Goal: Task Accomplishment & Management: Manage account settings

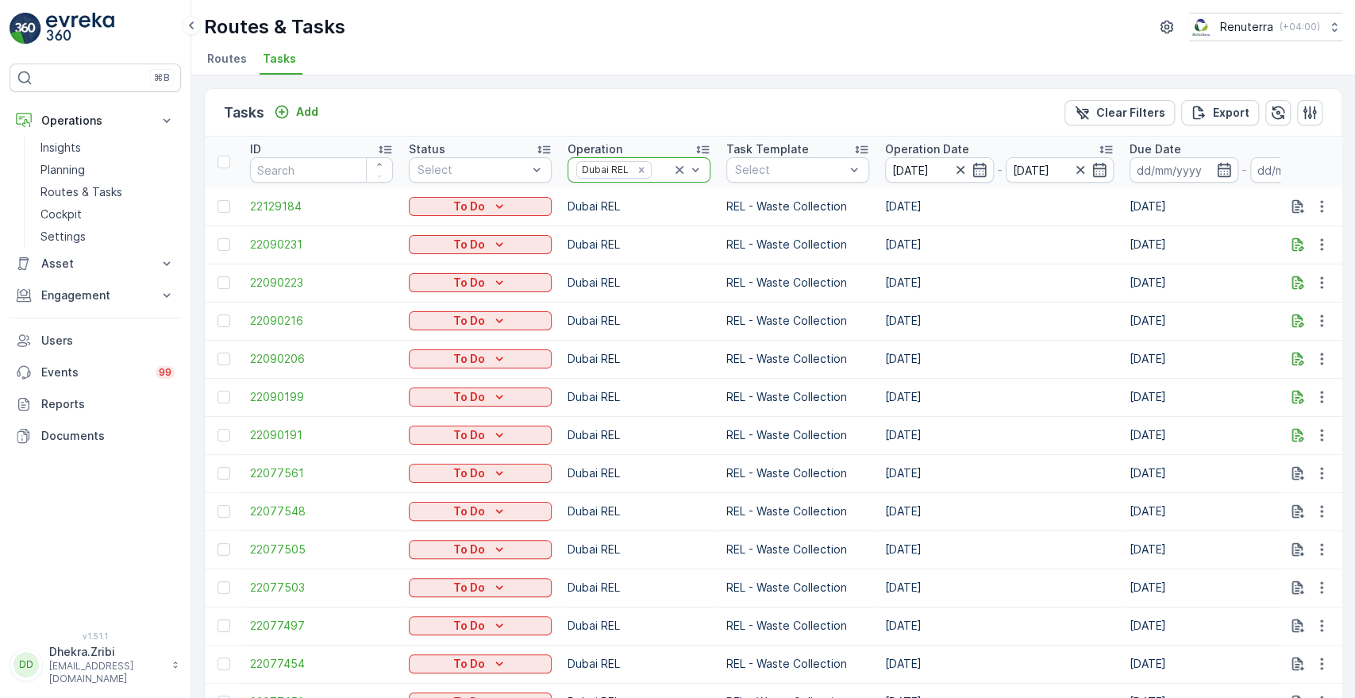
click at [677, 168] on icon at bounding box center [679, 170] width 16 height 16
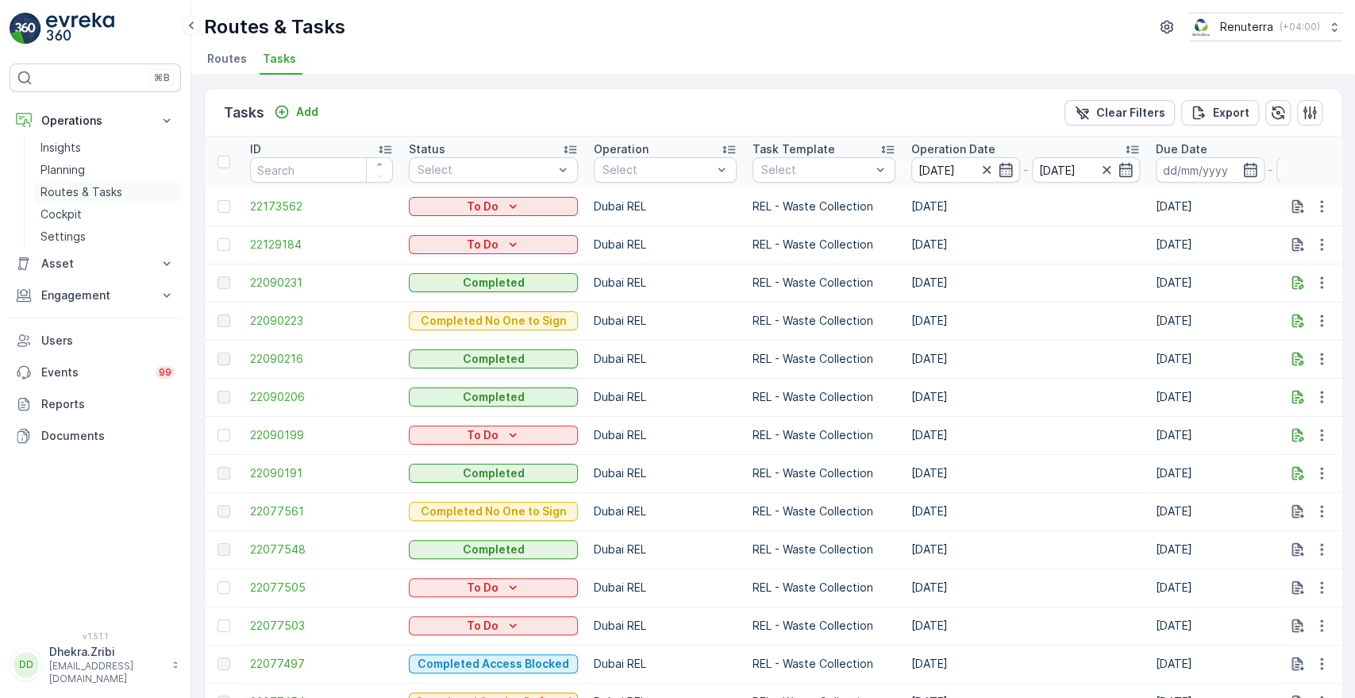
click at [67, 189] on p "Routes & Tasks" at bounding box center [81, 192] width 82 height 16
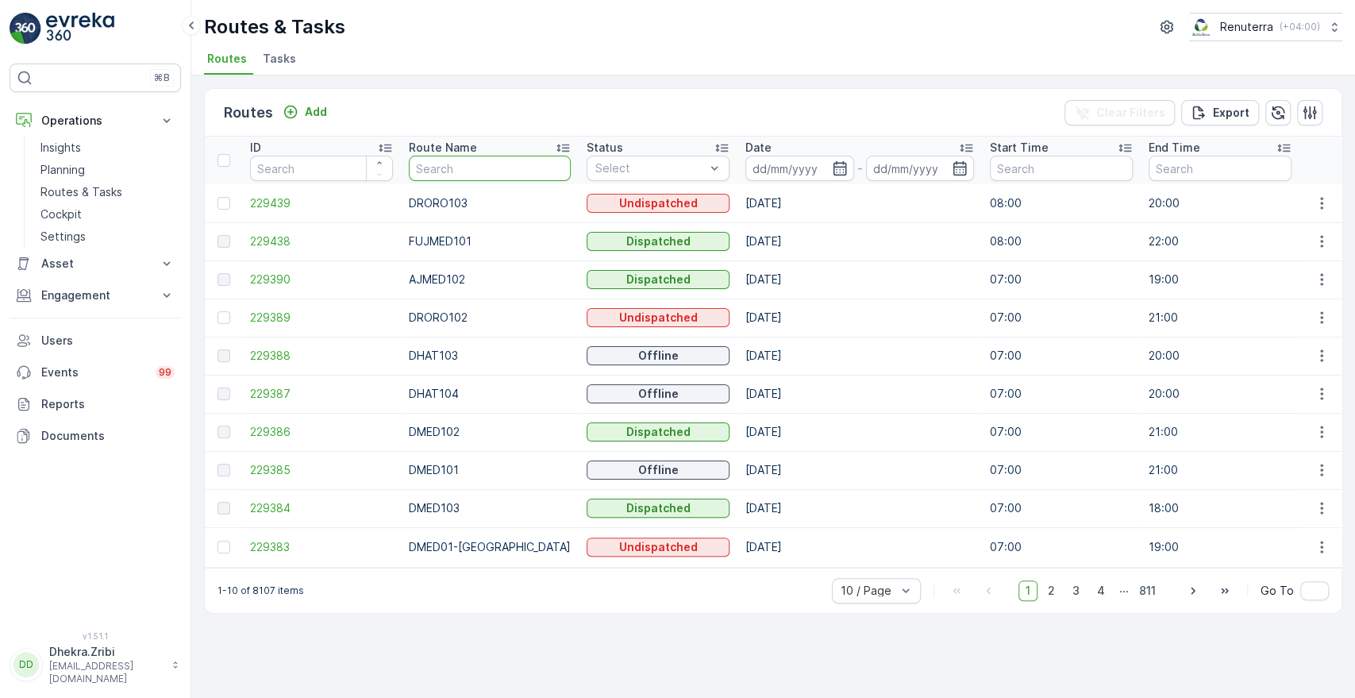
click at [477, 165] on input "text" at bounding box center [490, 168] width 162 height 25
click at [282, 195] on span "229439" at bounding box center [321, 203] width 143 height 16
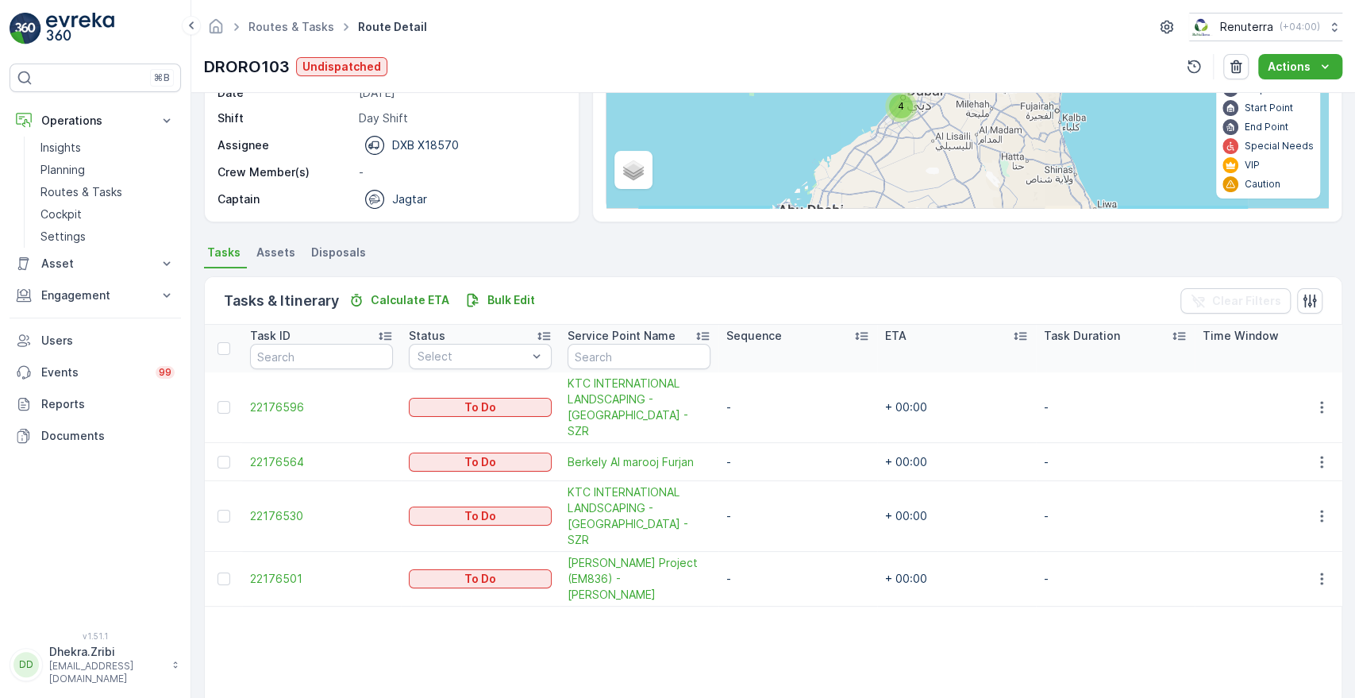
scroll to position [202, 0]
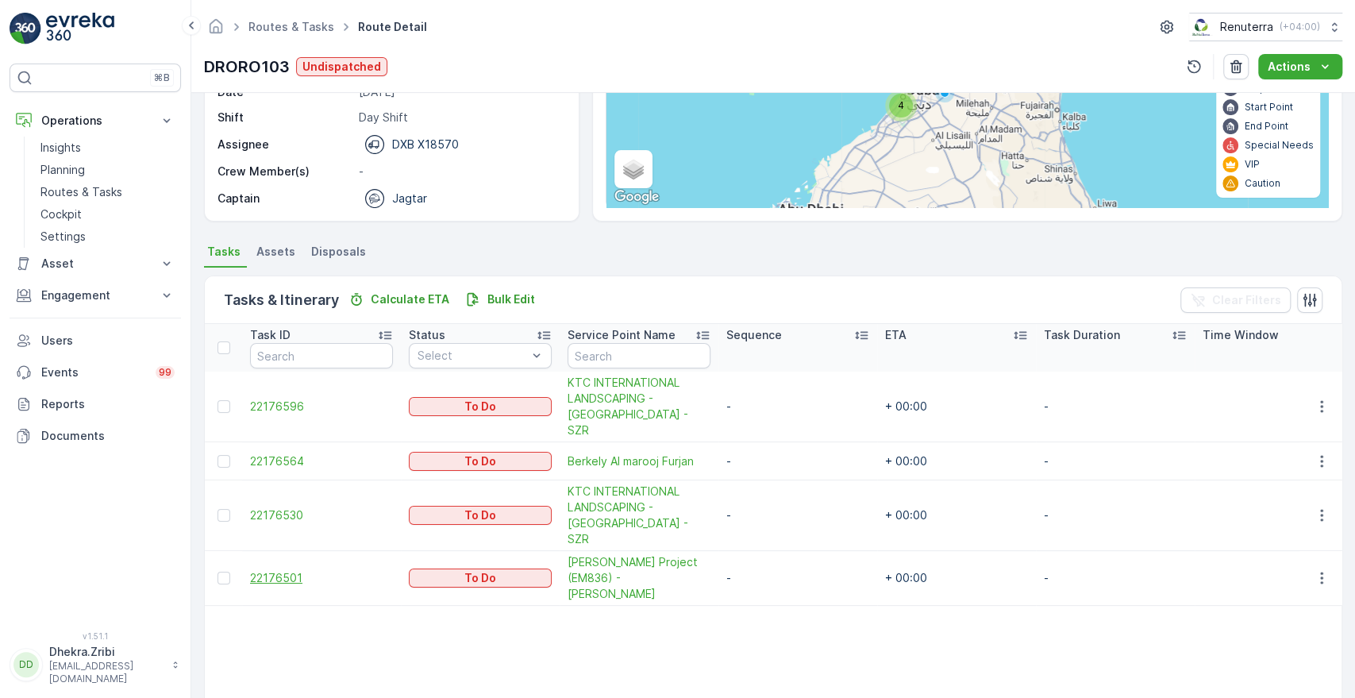
click at [253, 570] on span "22176501" at bounding box center [321, 578] width 143 height 16
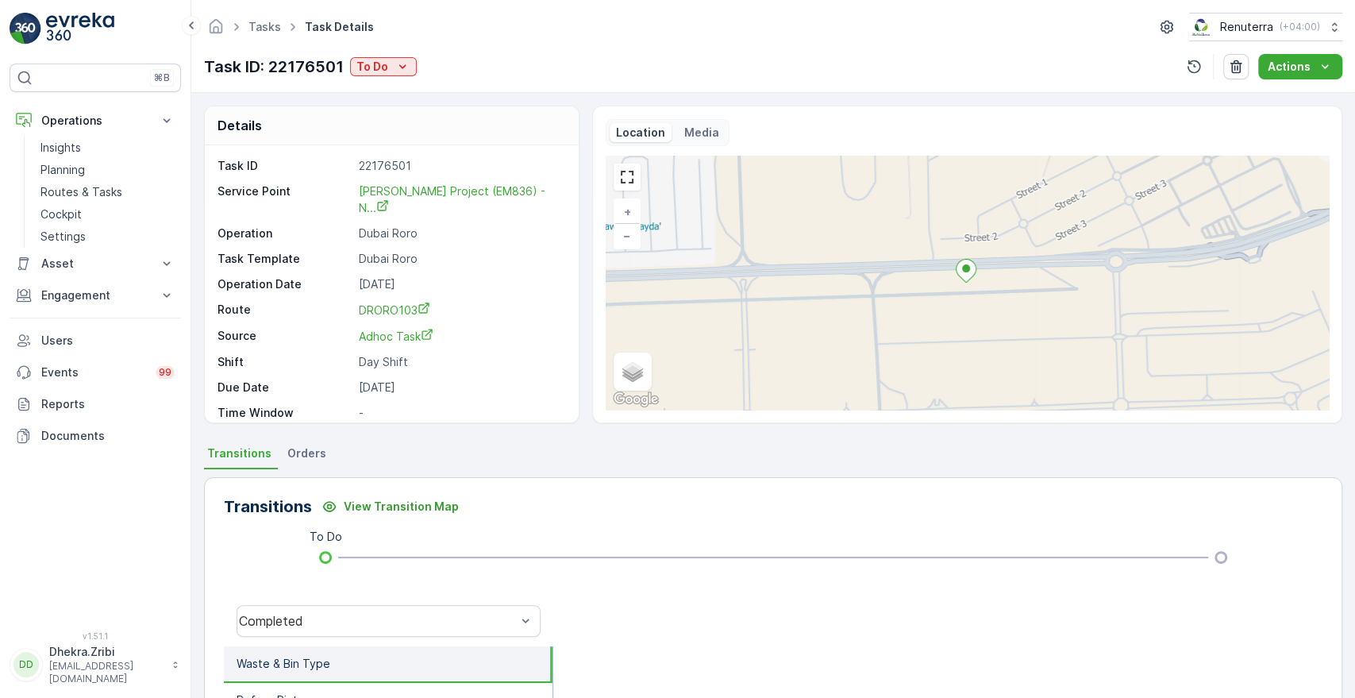
scroll to position [22, 0]
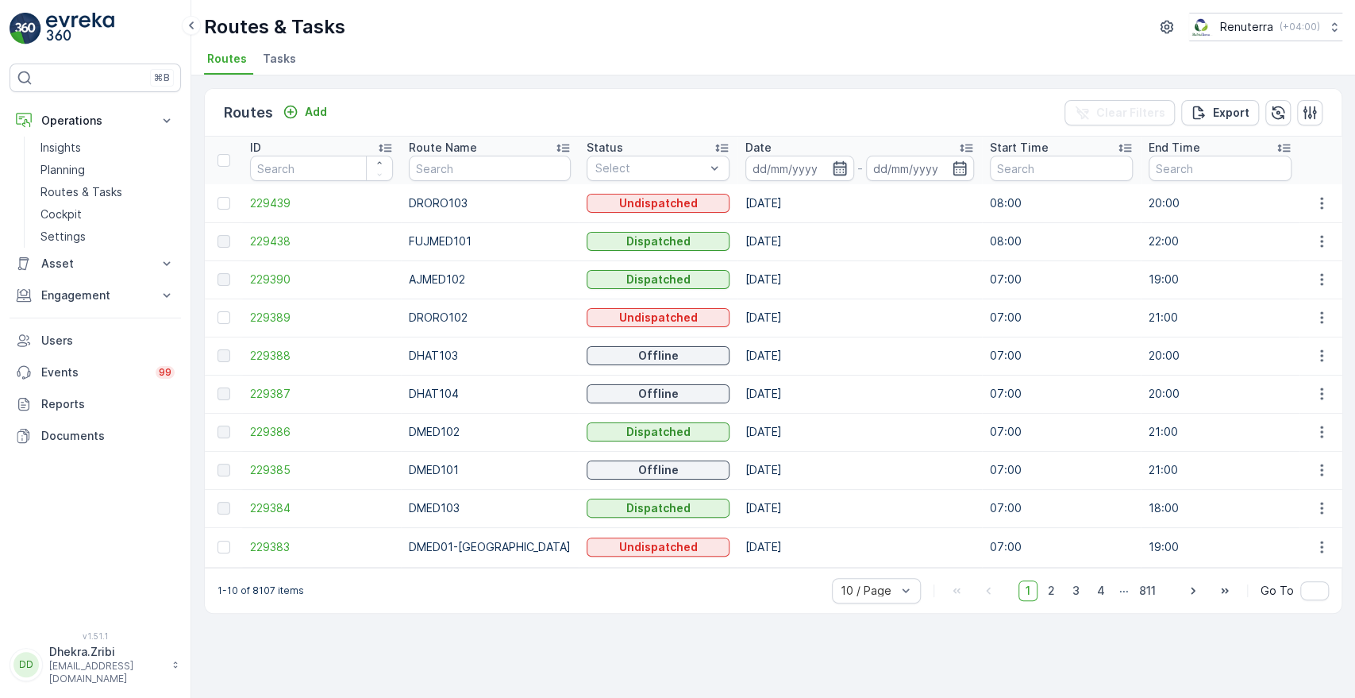
click at [832, 170] on icon "button" at bounding box center [840, 168] width 16 height 16
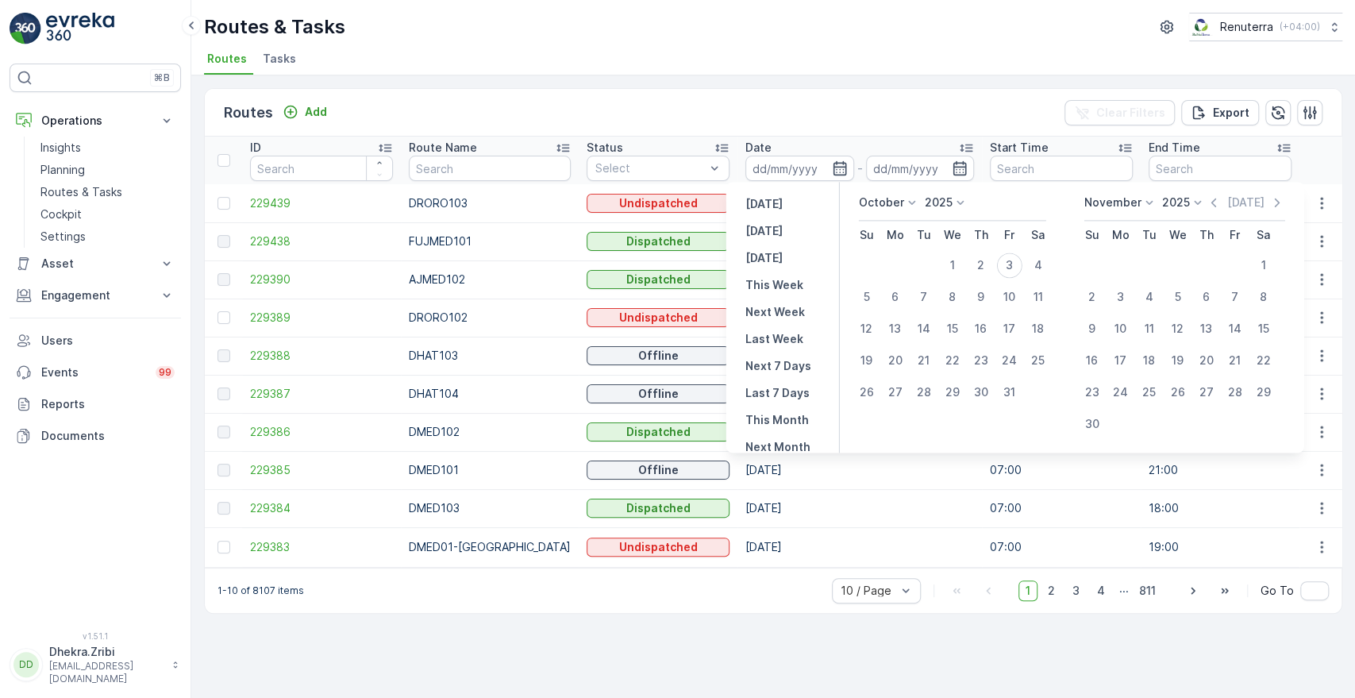
click at [759, 243] on div "Yesterday Today Tomorrow This Week Next Week Last Week Next 7 Days Last 7 Days …" at bounding box center [782, 317] width 113 height 271
click at [761, 229] on p "Today" at bounding box center [763, 231] width 37 height 16
type input "[DATE]"
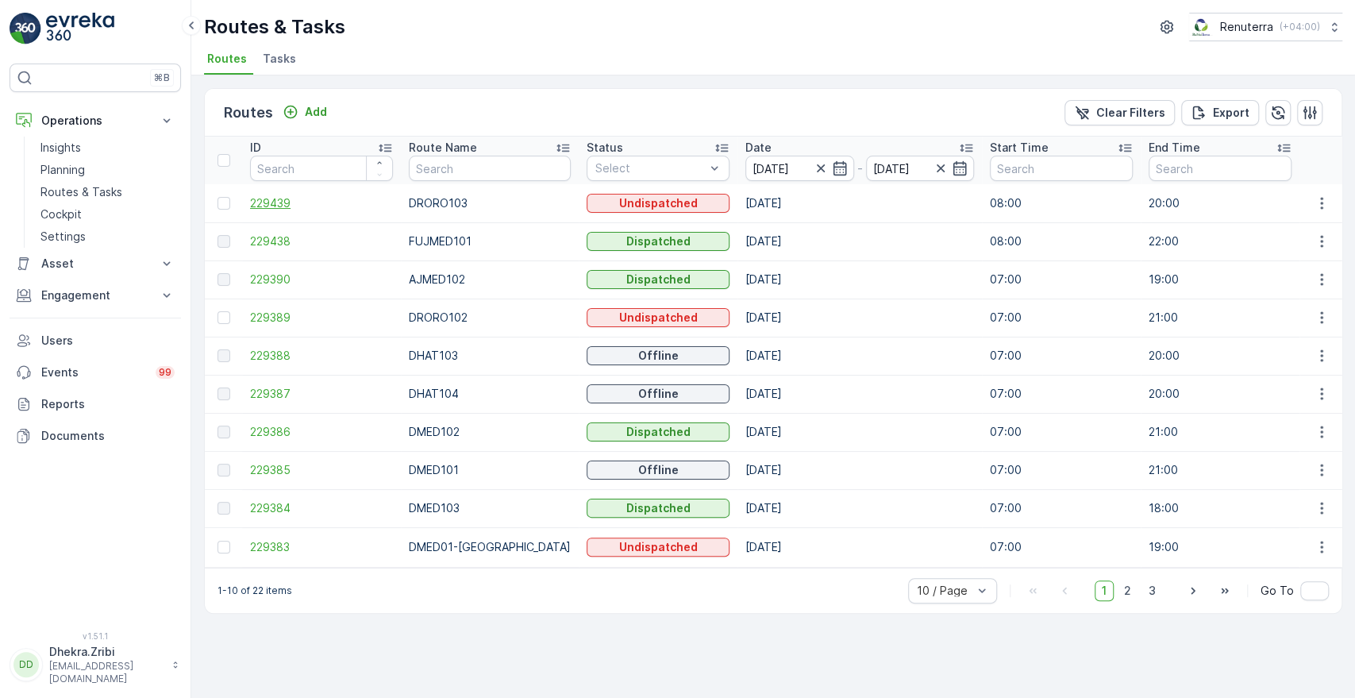
click at [279, 201] on span "229439" at bounding box center [321, 203] width 143 height 16
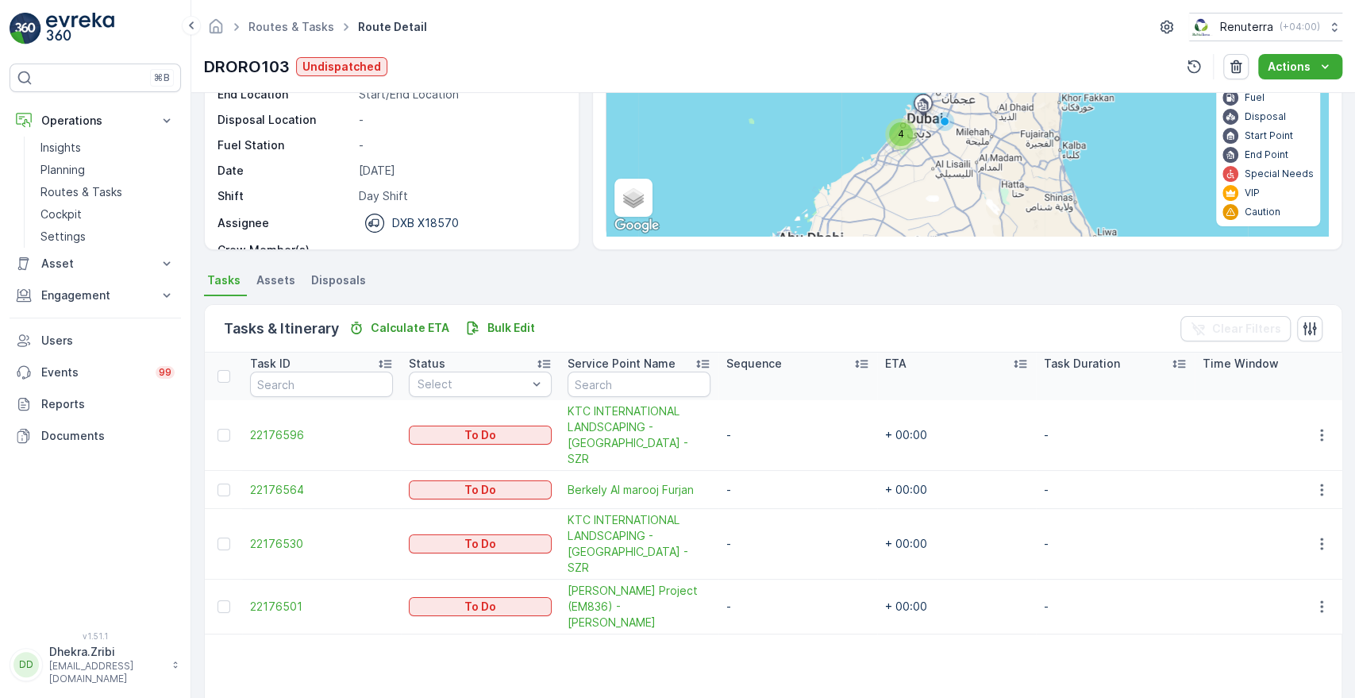
scroll to position [190, 0]
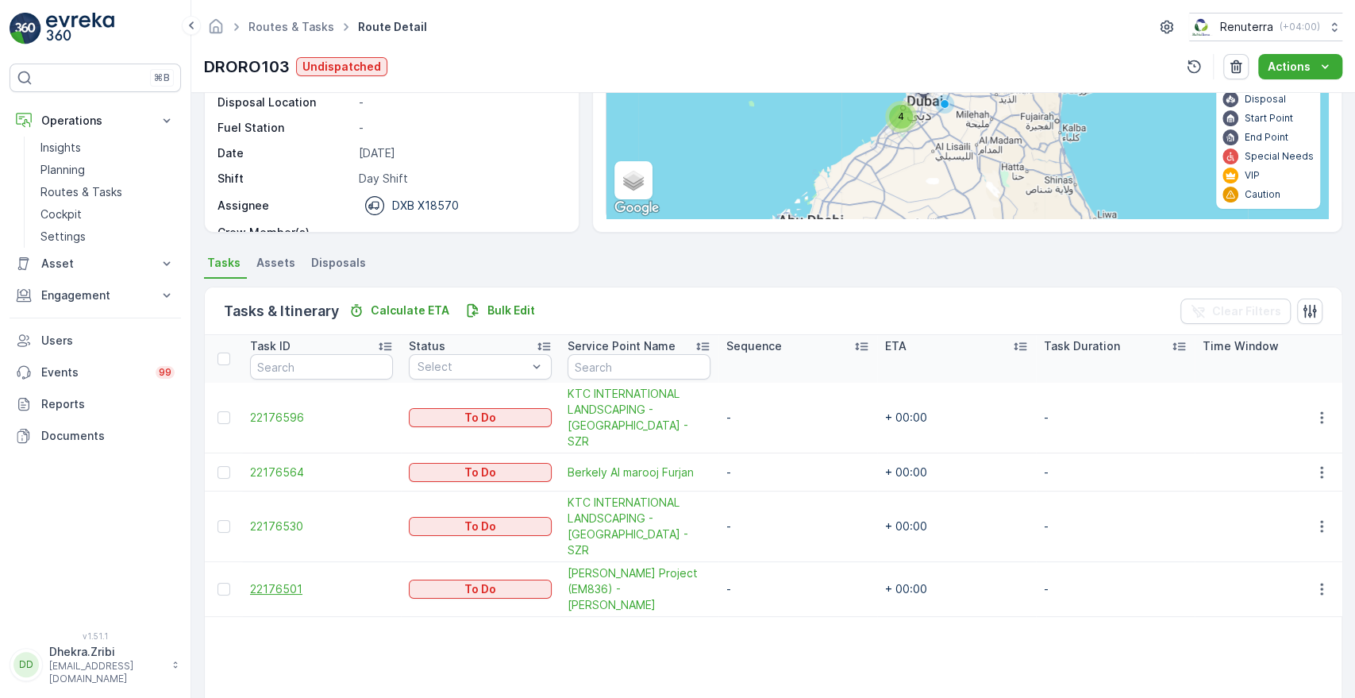
click at [286, 581] on span "22176501" at bounding box center [321, 589] width 143 height 16
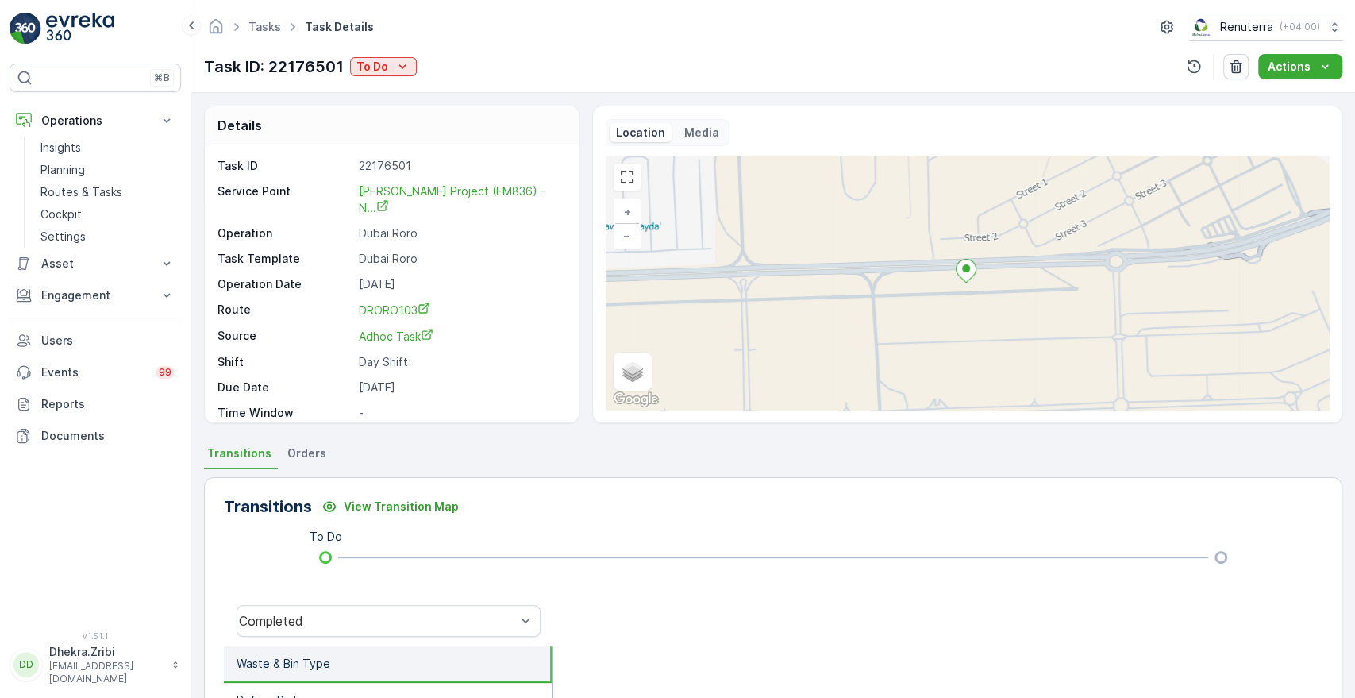
scroll to position [228, 0]
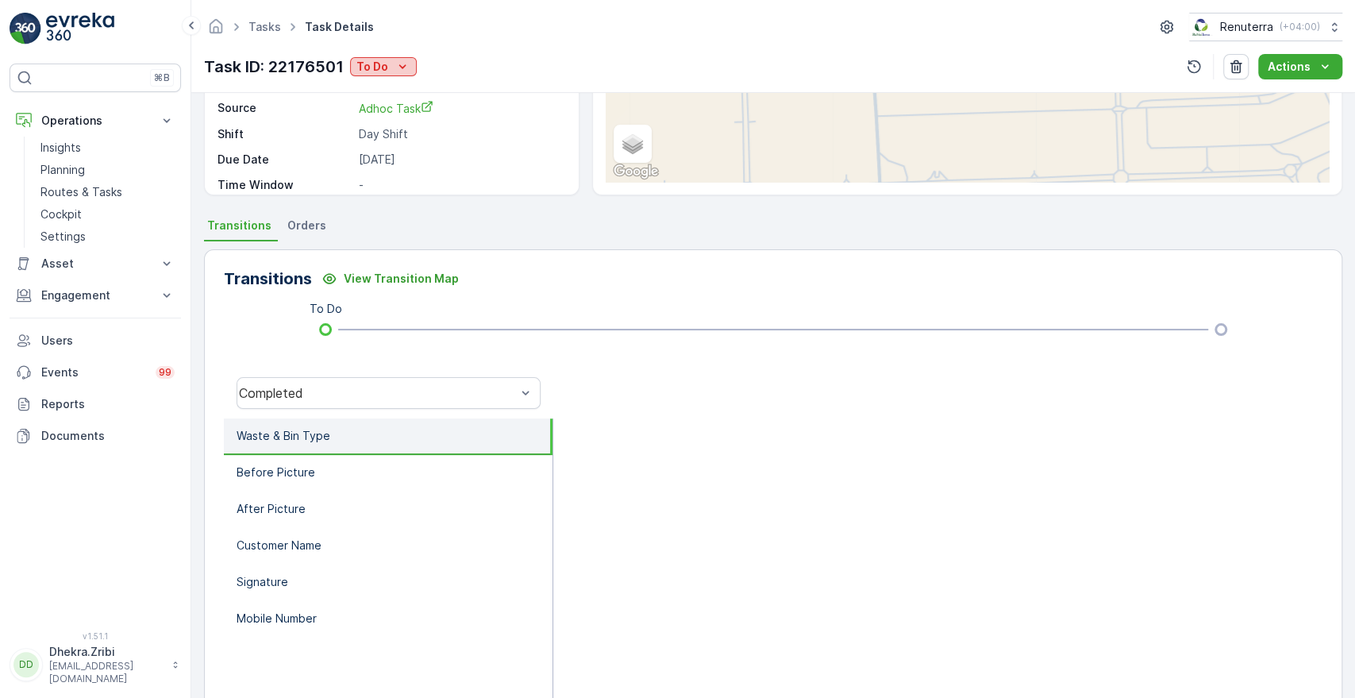
click at [396, 67] on icon "To Do" at bounding box center [402, 67] width 16 height 16
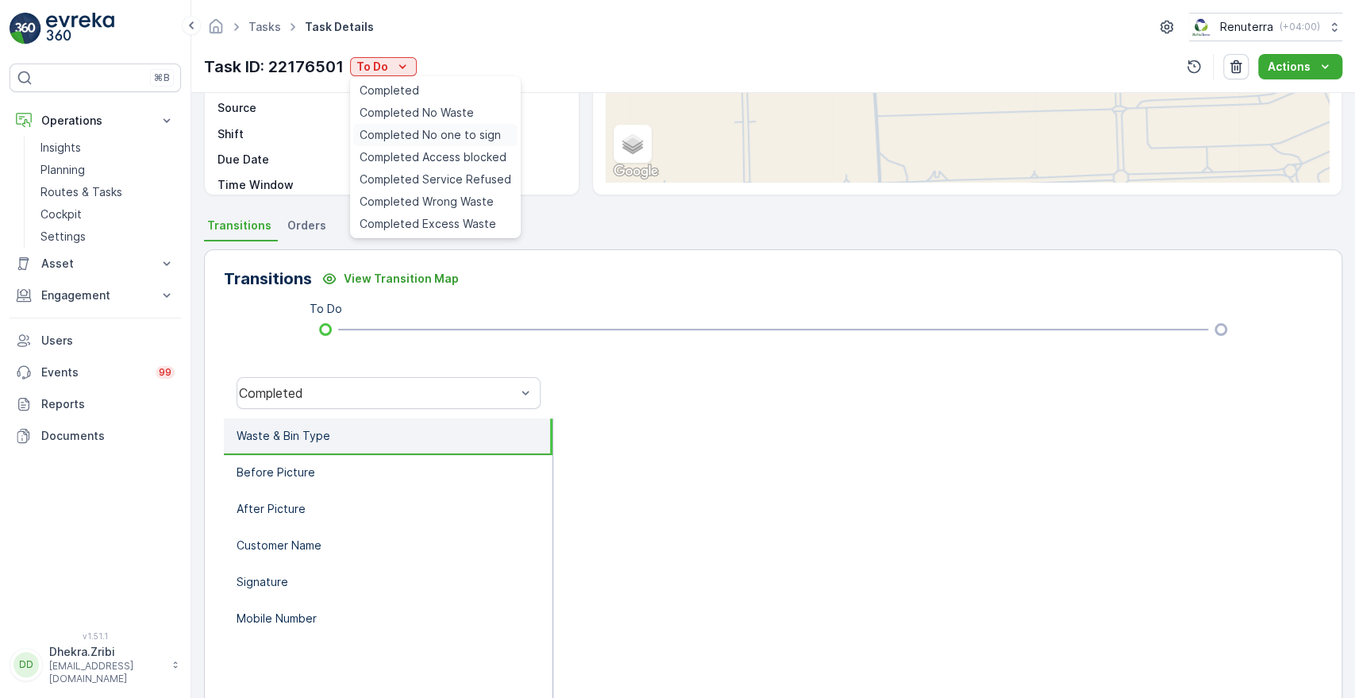
click at [427, 133] on span "Completed No one to sign" at bounding box center [429, 135] width 141 height 16
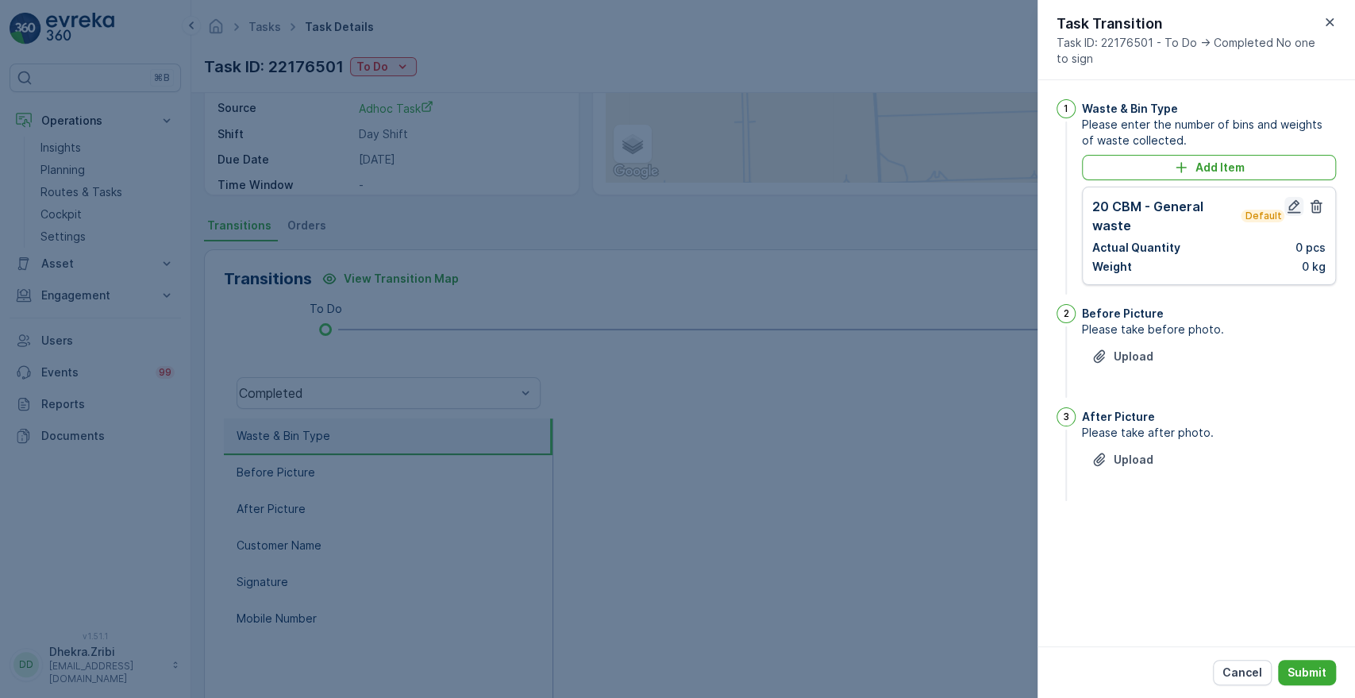
click at [1290, 209] on icon "button" at bounding box center [1294, 206] width 16 height 16
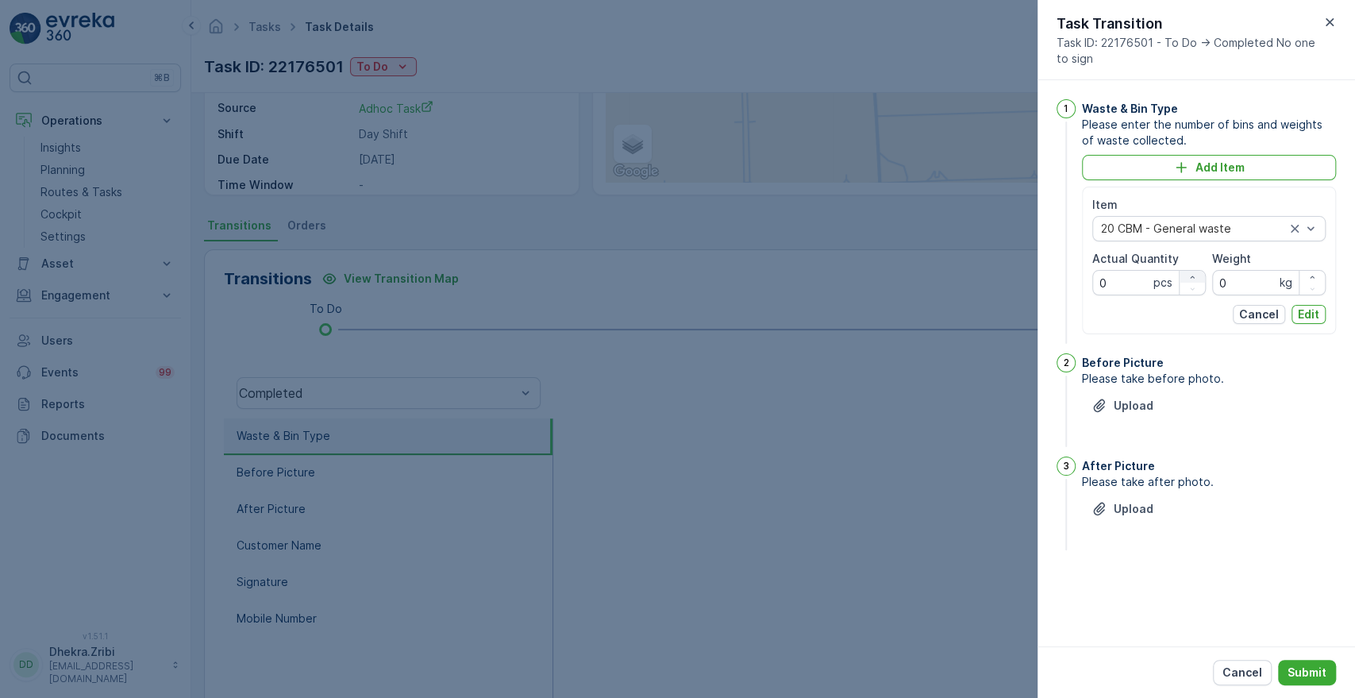
click at [1193, 272] on icon "button" at bounding box center [1192, 277] width 10 height 10
type Quantity "1"
click at [1315, 318] on p "Edit" at bounding box center [1307, 314] width 21 height 16
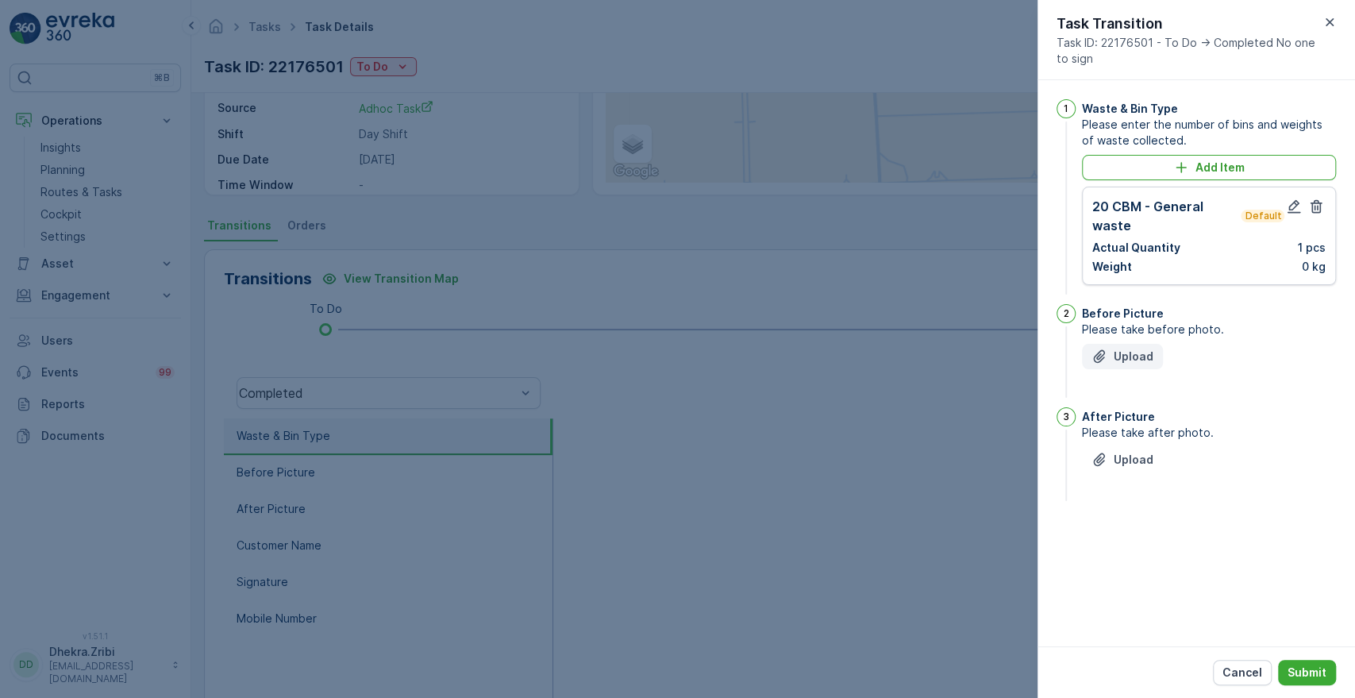
click at [1120, 353] on p "Upload" at bounding box center [1133, 356] width 40 height 16
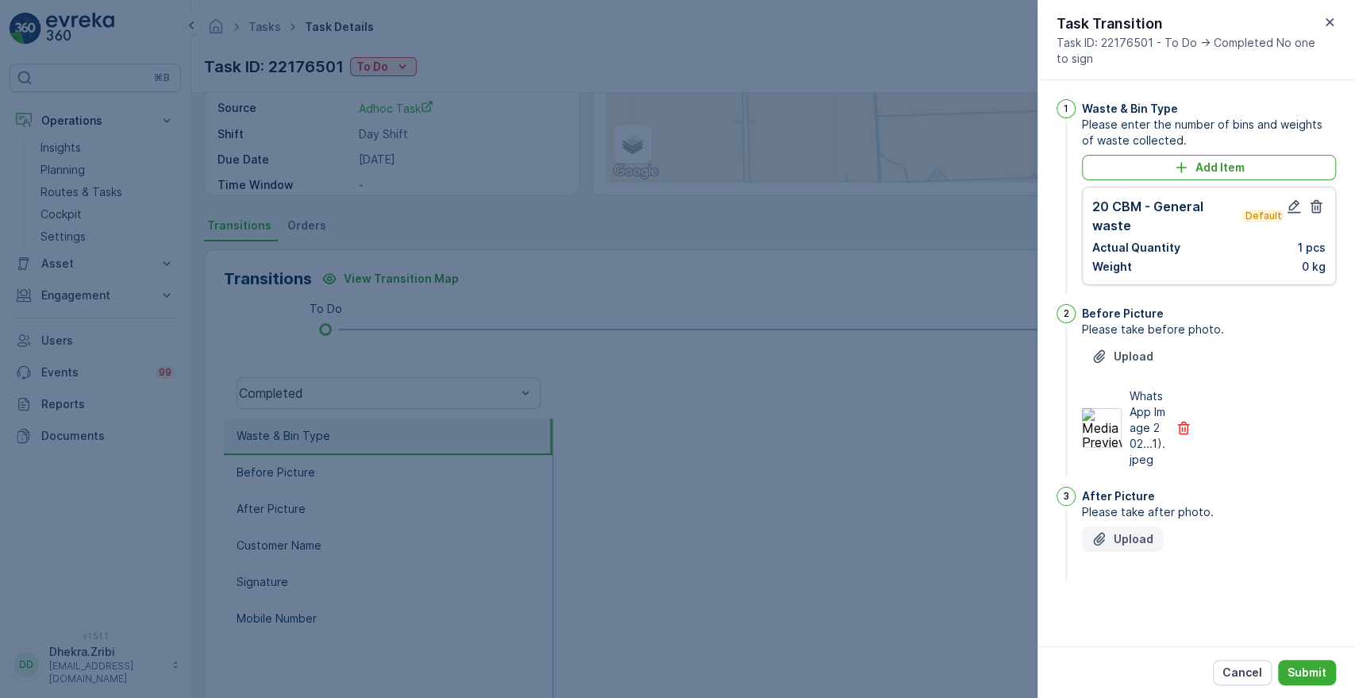
click at [1136, 544] on p "Upload" at bounding box center [1133, 539] width 40 height 16
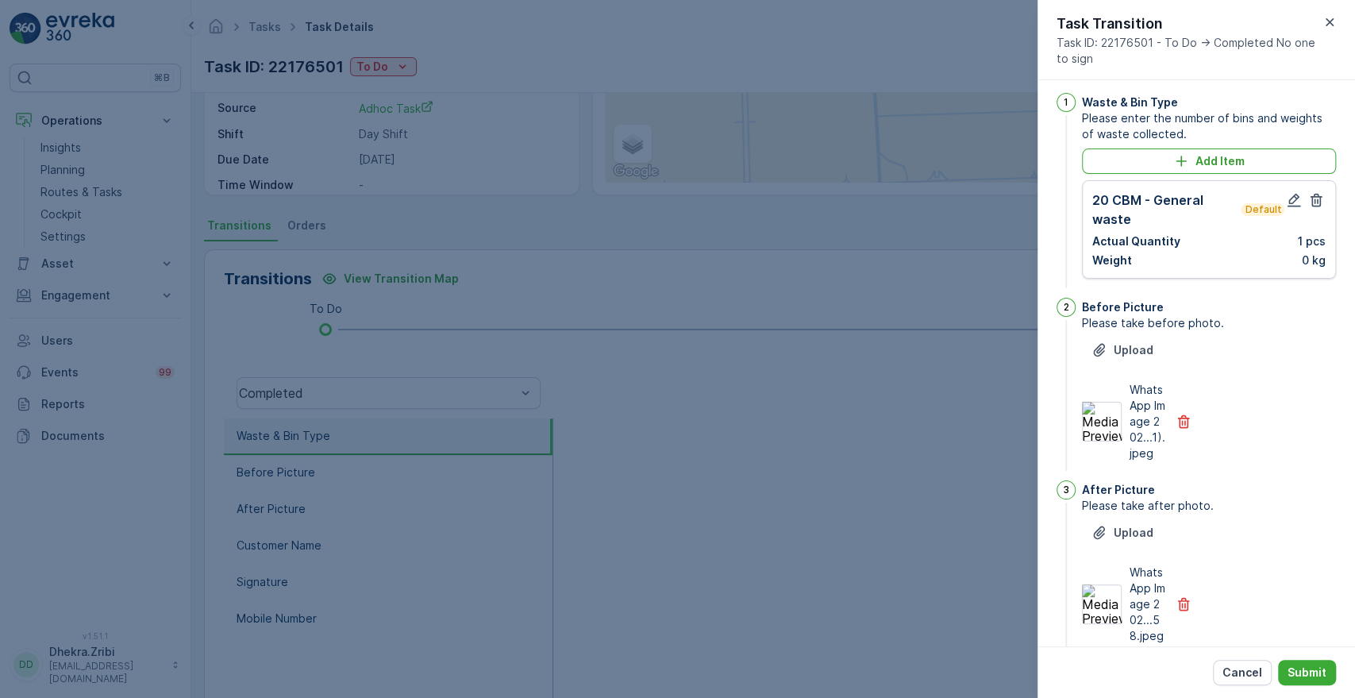
scroll to position [66, 0]
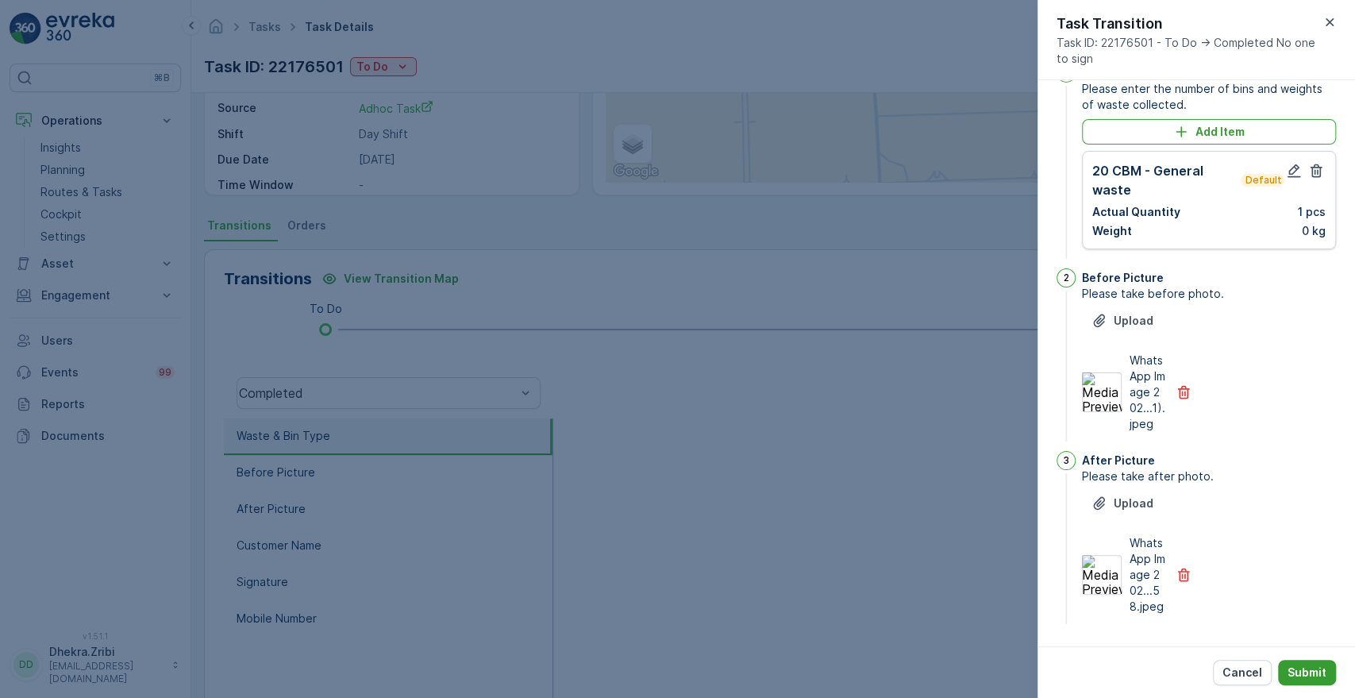
click at [1290, 664] on p "Submit" at bounding box center [1306, 672] width 39 height 16
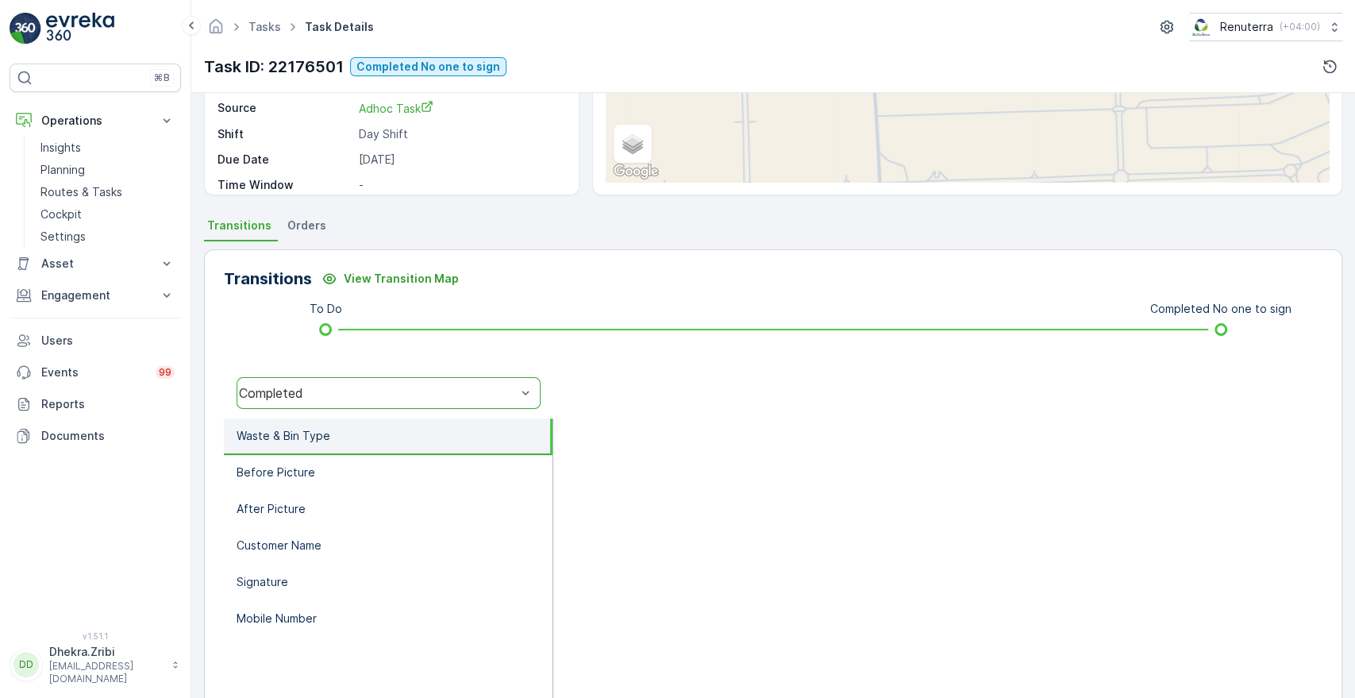
click at [305, 386] on div "Completed" at bounding box center [377, 393] width 277 height 14
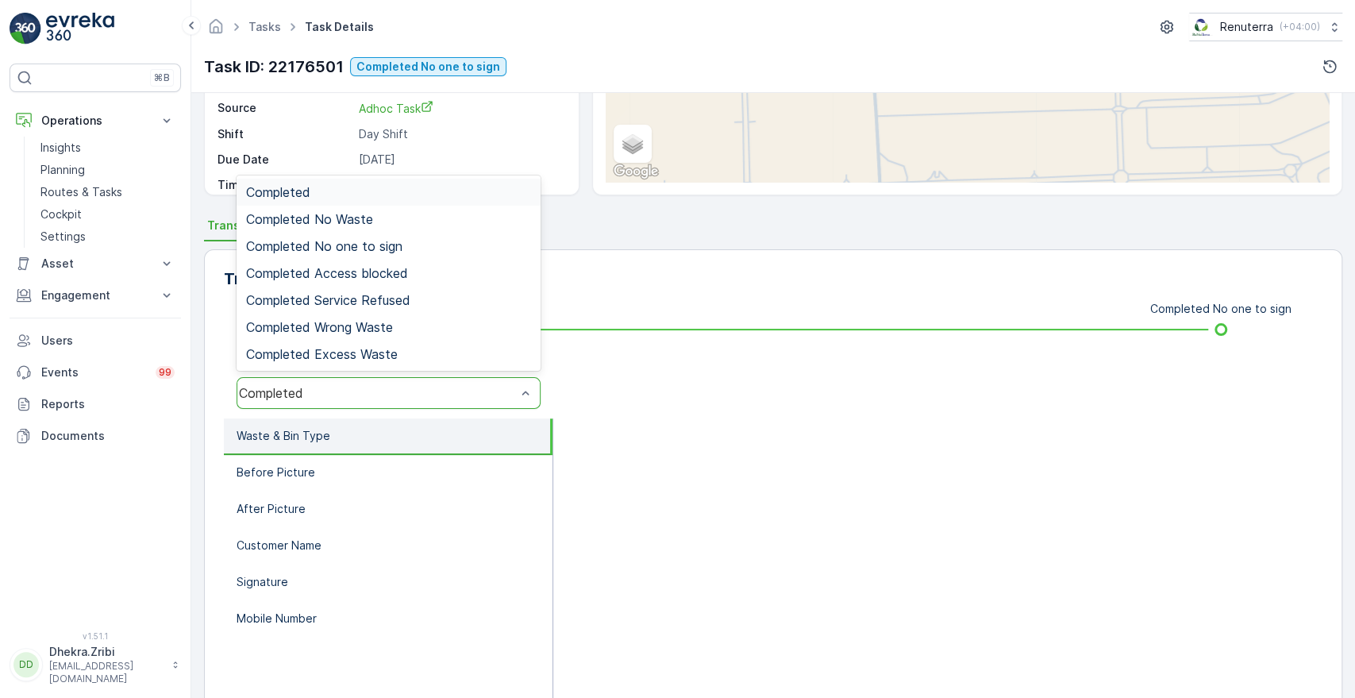
click at [332, 400] on div "Completed" at bounding box center [388, 393] width 304 height 32
click at [332, 244] on span "Completed No one to sign" at bounding box center [324, 246] width 156 height 14
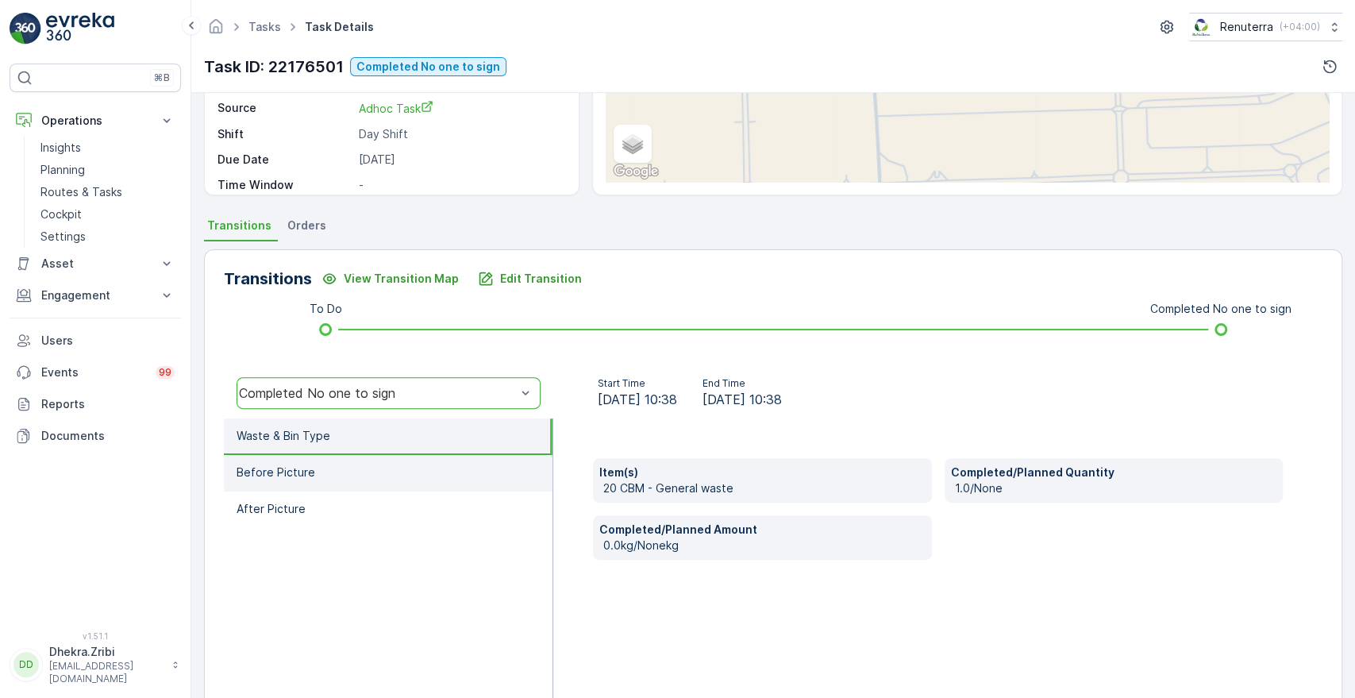
click at [286, 479] on p "Before Picture" at bounding box center [275, 472] width 79 height 16
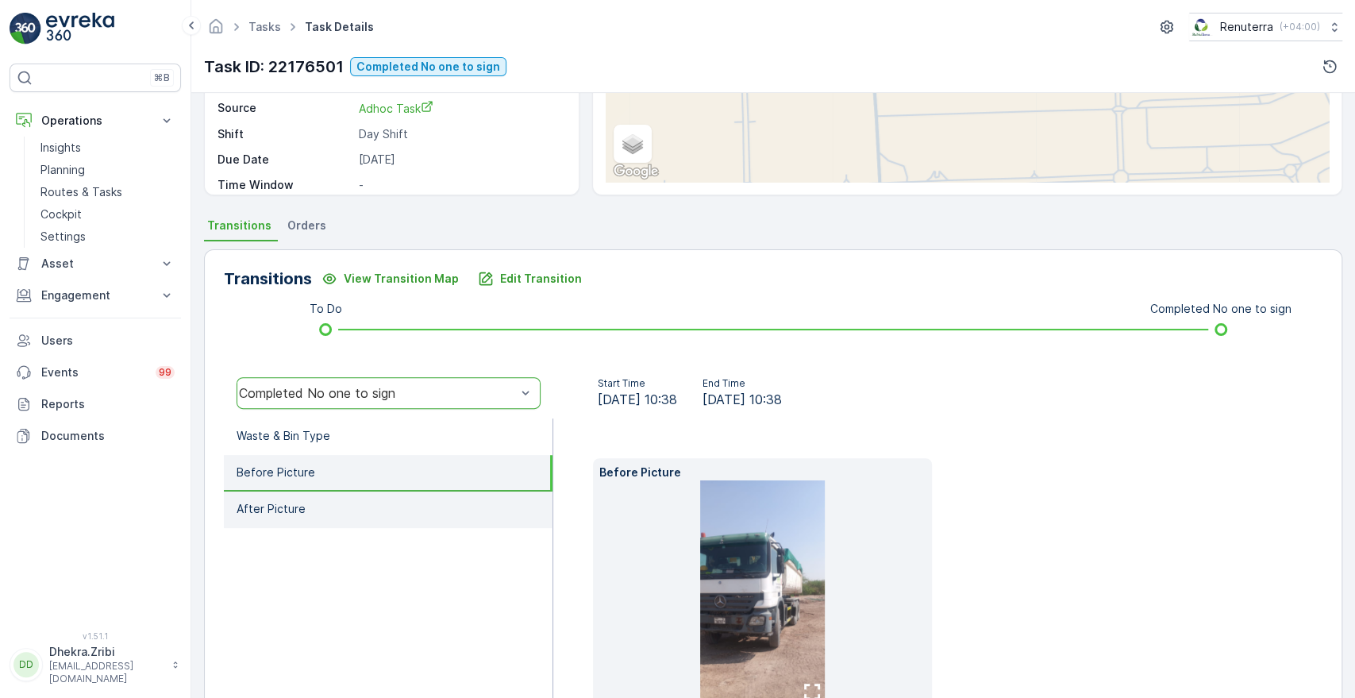
click at [291, 521] on li "After Picture" at bounding box center [388, 509] width 329 height 37
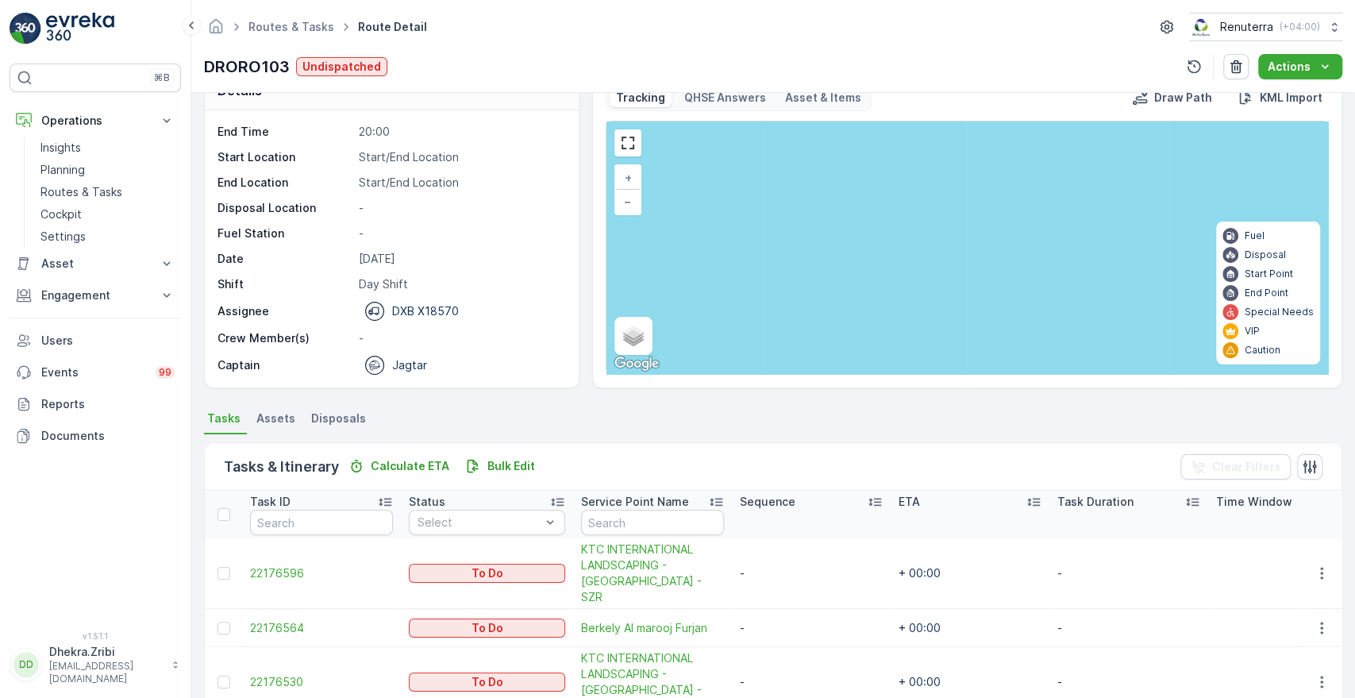
scroll to position [229, 0]
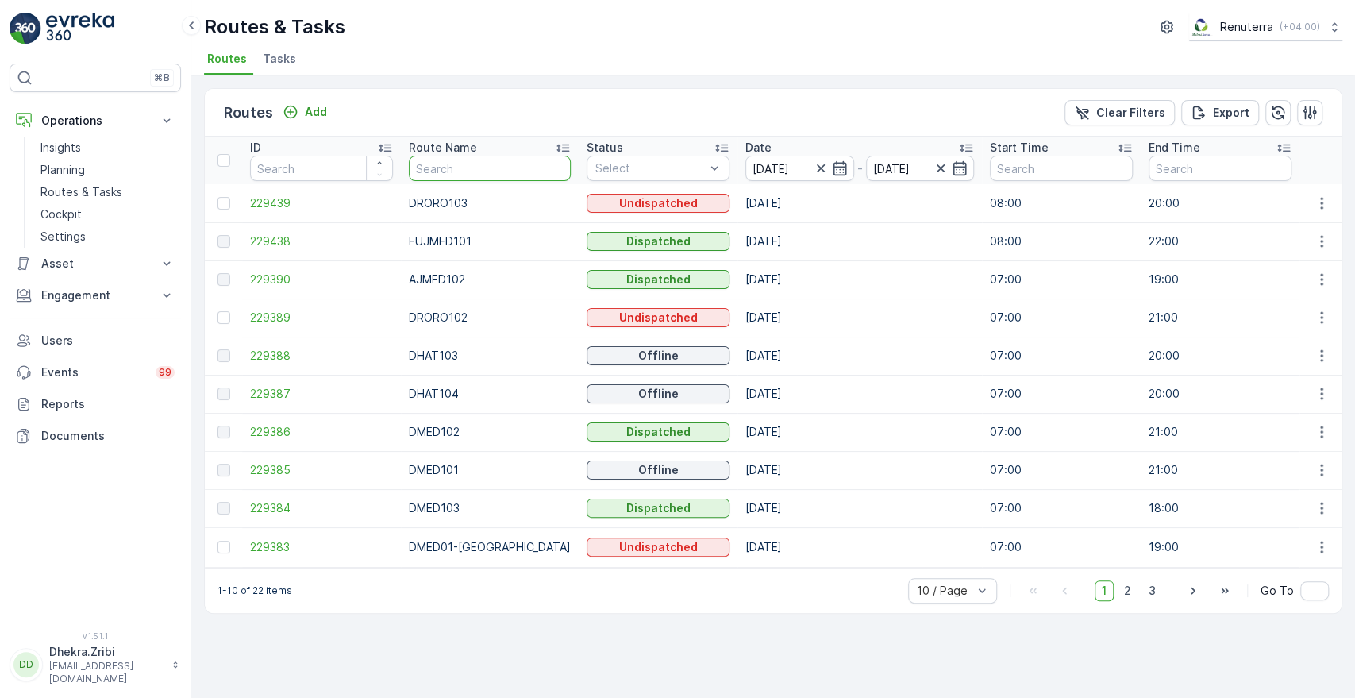
click at [463, 167] on input "text" at bounding box center [490, 168] width 162 height 25
type input "roro"
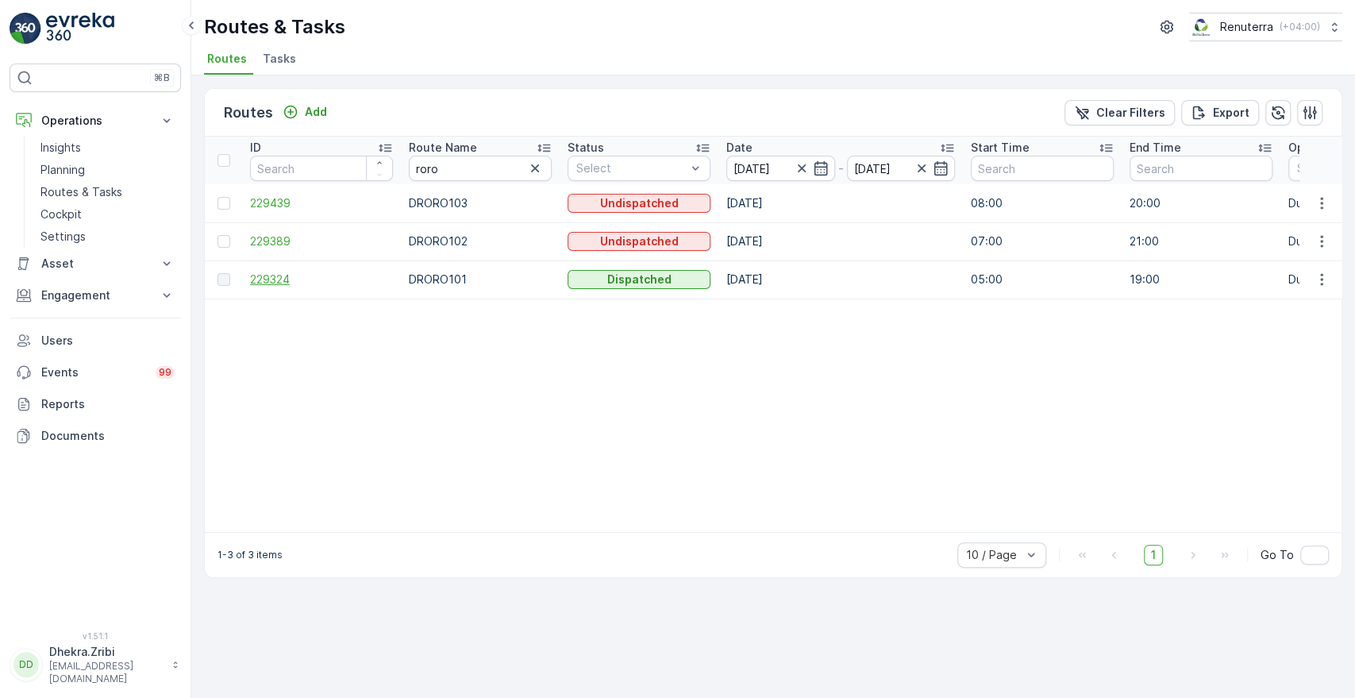
click at [281, 276] on span "229324" at bounding box center [321, 279] width 143 height 16
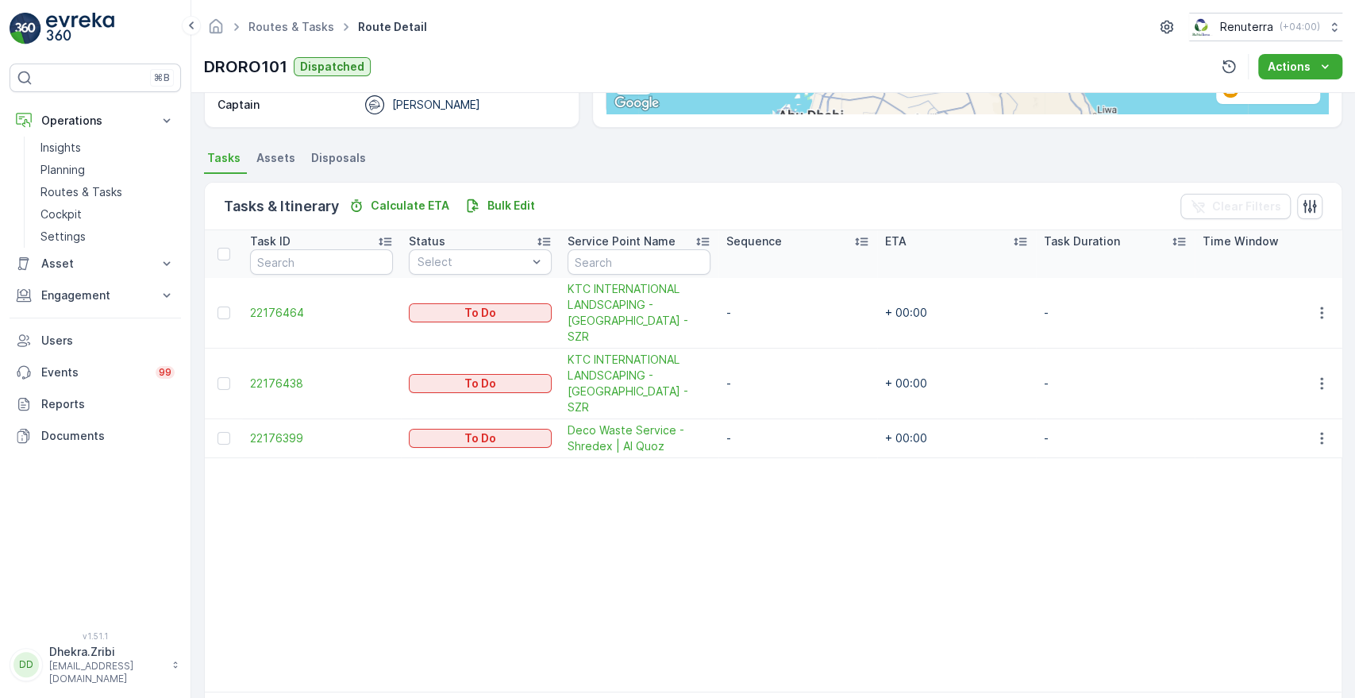
scroll to position [294, 0]
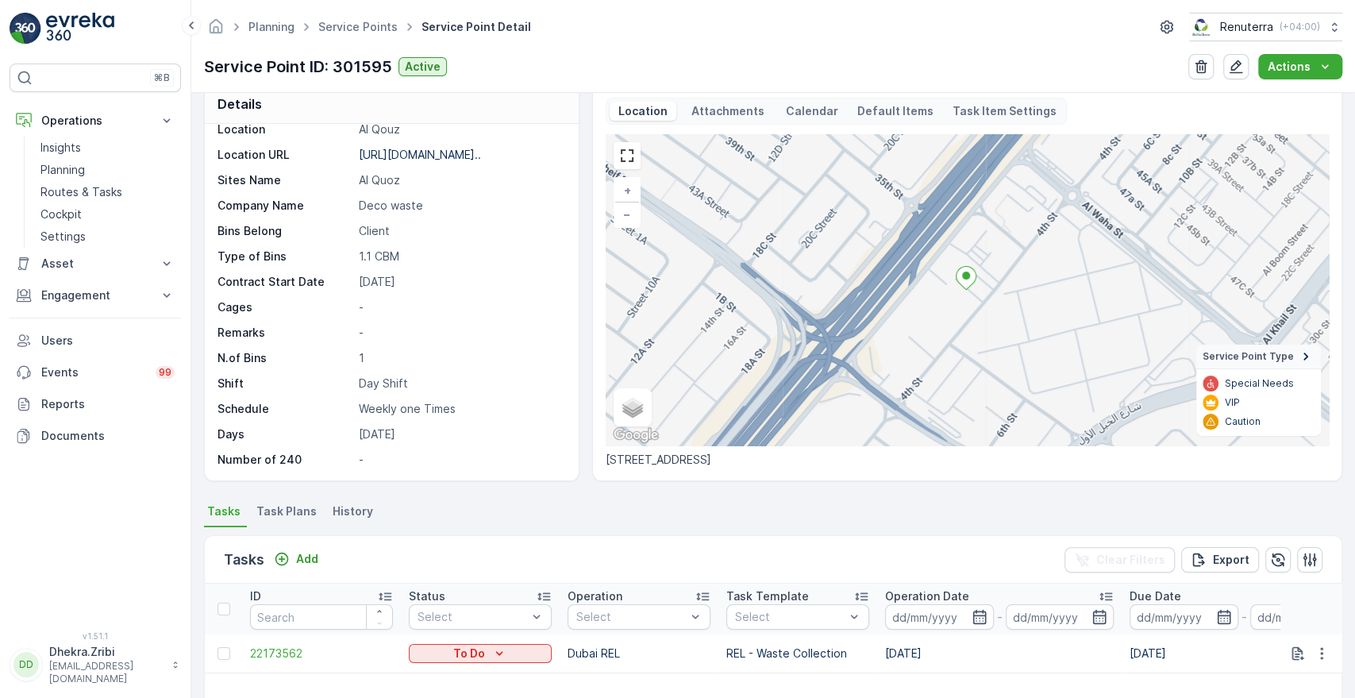
scroll to position [21, 0]
click at [131, 269] on p "Asset" at bounding box center [95, 264] width 108 height 16
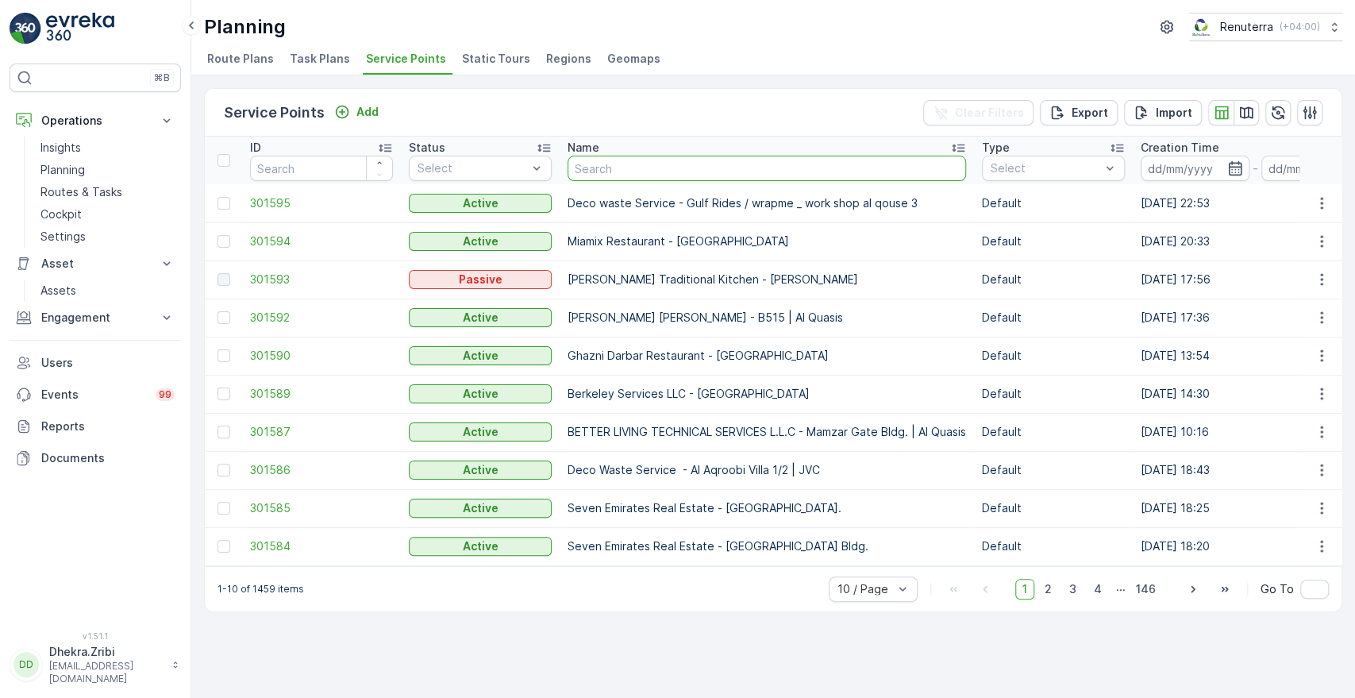
click at [671, 175] on input "text" at bounding box center [766, 168] width 398 height 25
type input "nephr"
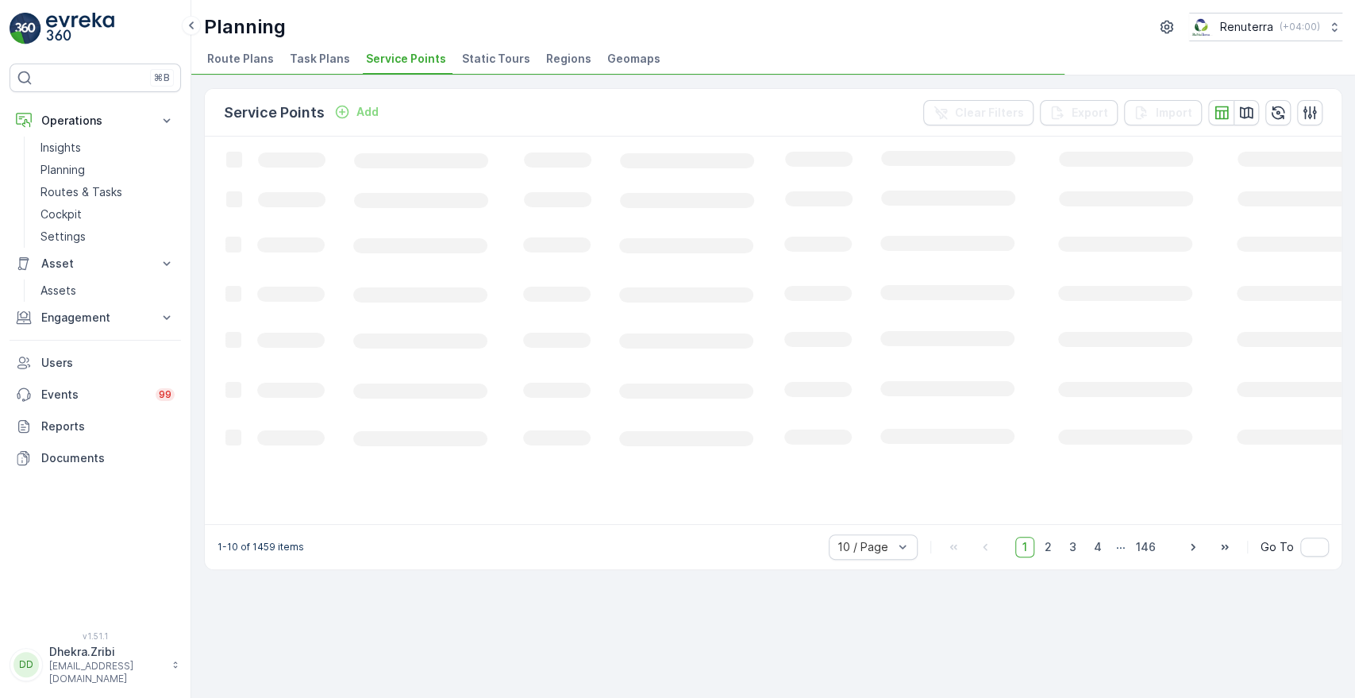
click at [671, 175] on icon "Loading..." at bounding box center [967, 328] width 1524 height 385
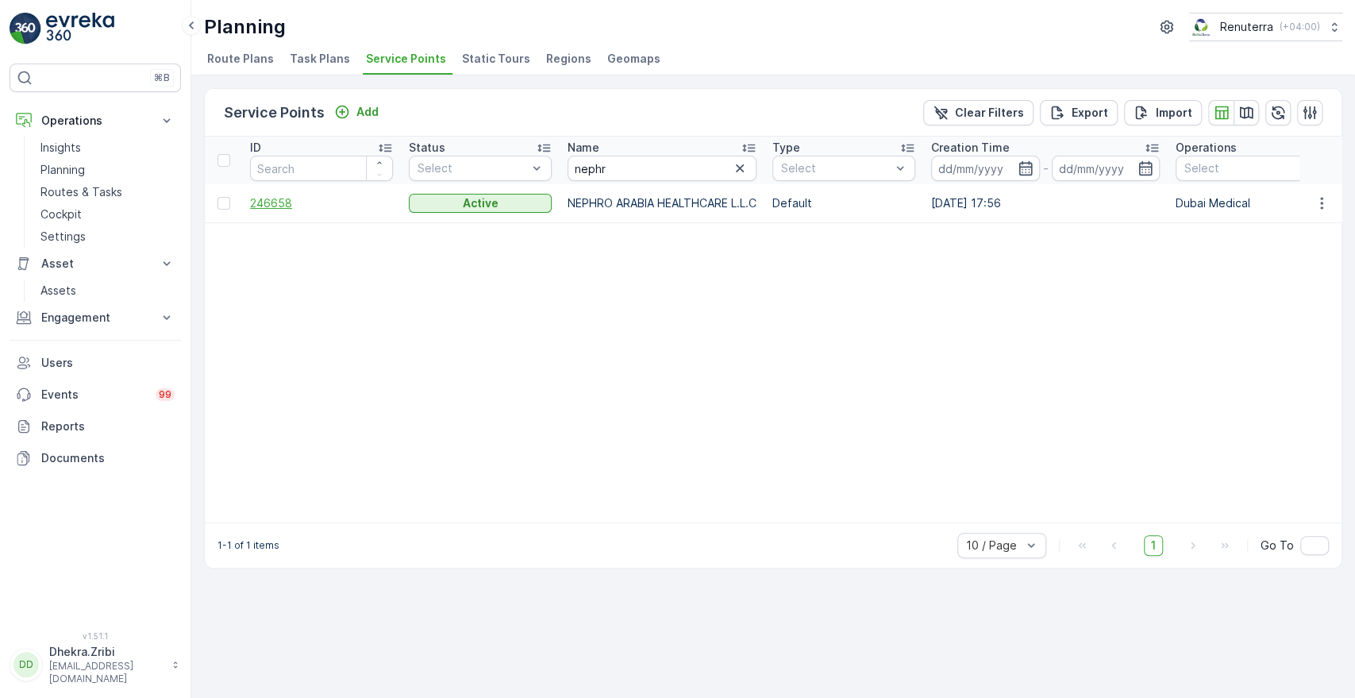
click at [267, 209] on span "246658" at bounding box center [321, 203] width 143 height 16
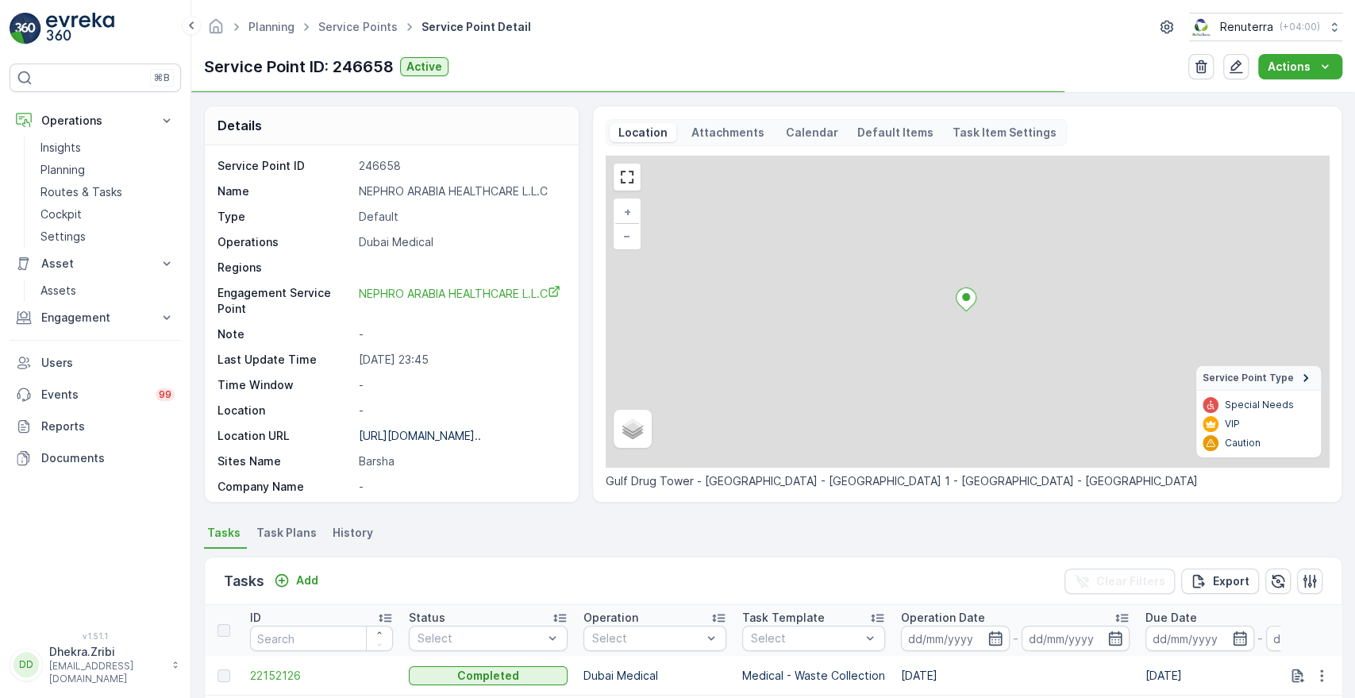
scroll to position [208, 0]
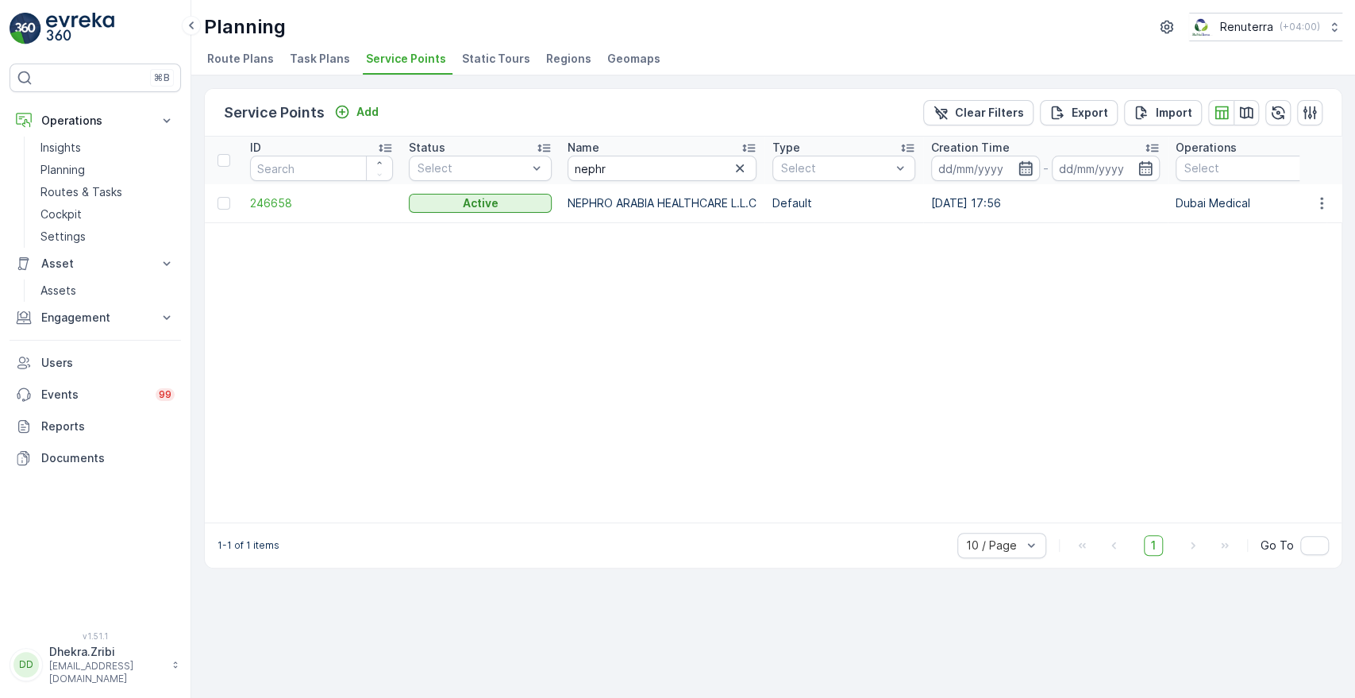
click at [1028, 163] on icon "button" at bounding box center [1024, 168] width 13 height 14
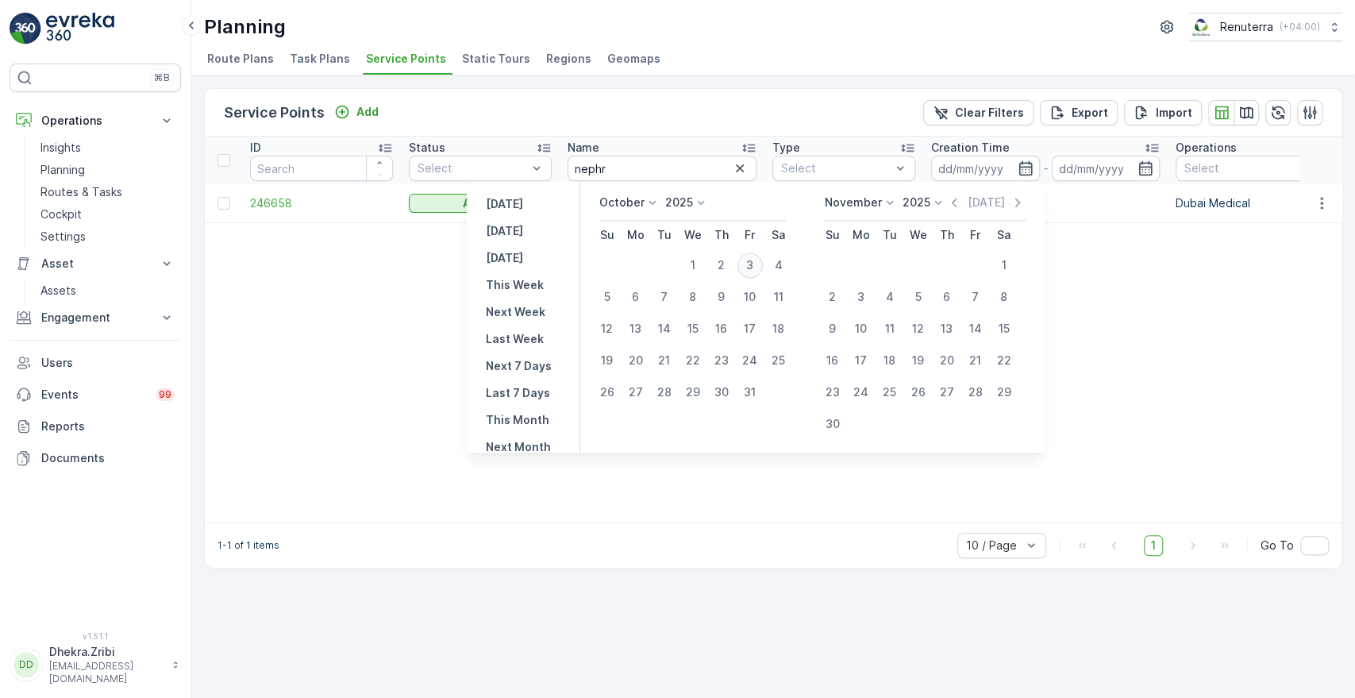
click at [754, 266] on div "3" at bounding box center [749, 264] width 25 height 25
type input "[DATE]"
click at [754, 266] on div "3" at bounding box center [749, 264] width 25 height 25
type input "[DATE]"
click at [827, 70] on ul "Route Plans Task Plans Service Points Static Tours Regions Geomaps" at bounding box center [766, 61] width 1125 height 27
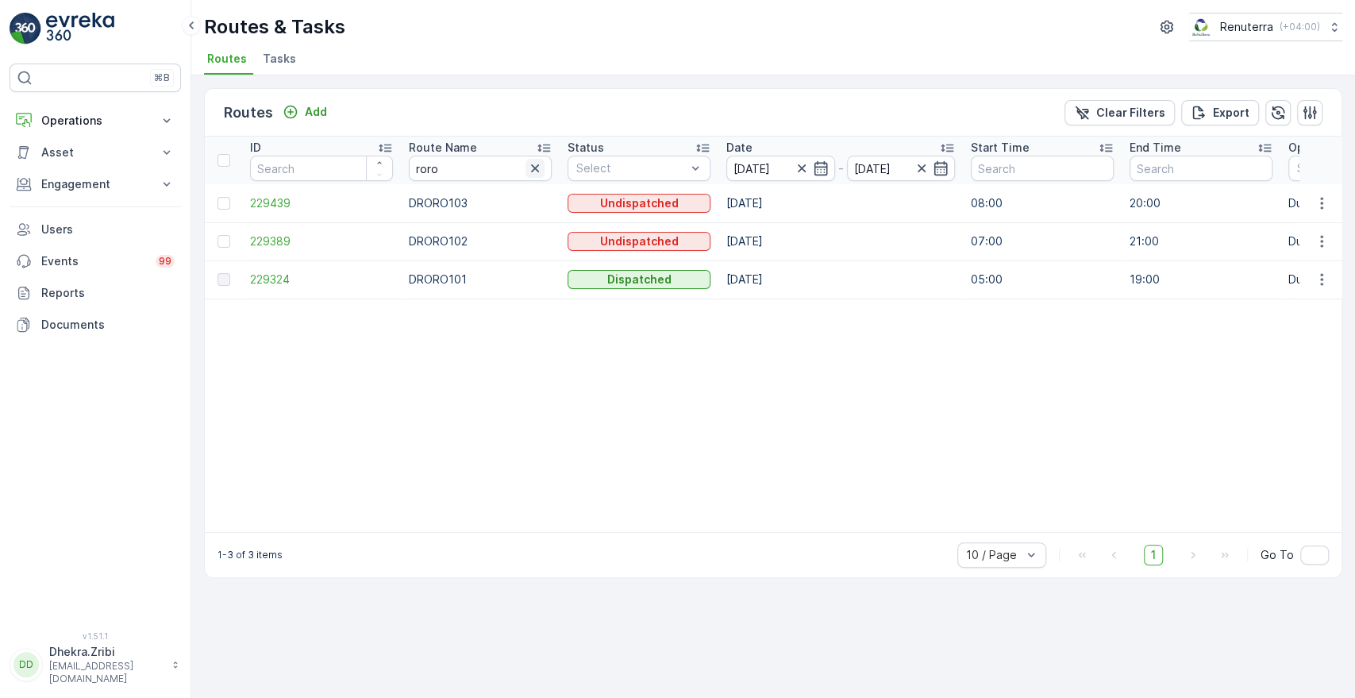
click at [536, 165] on icon "button" at bounding box center [535, 168] width 8 height 8
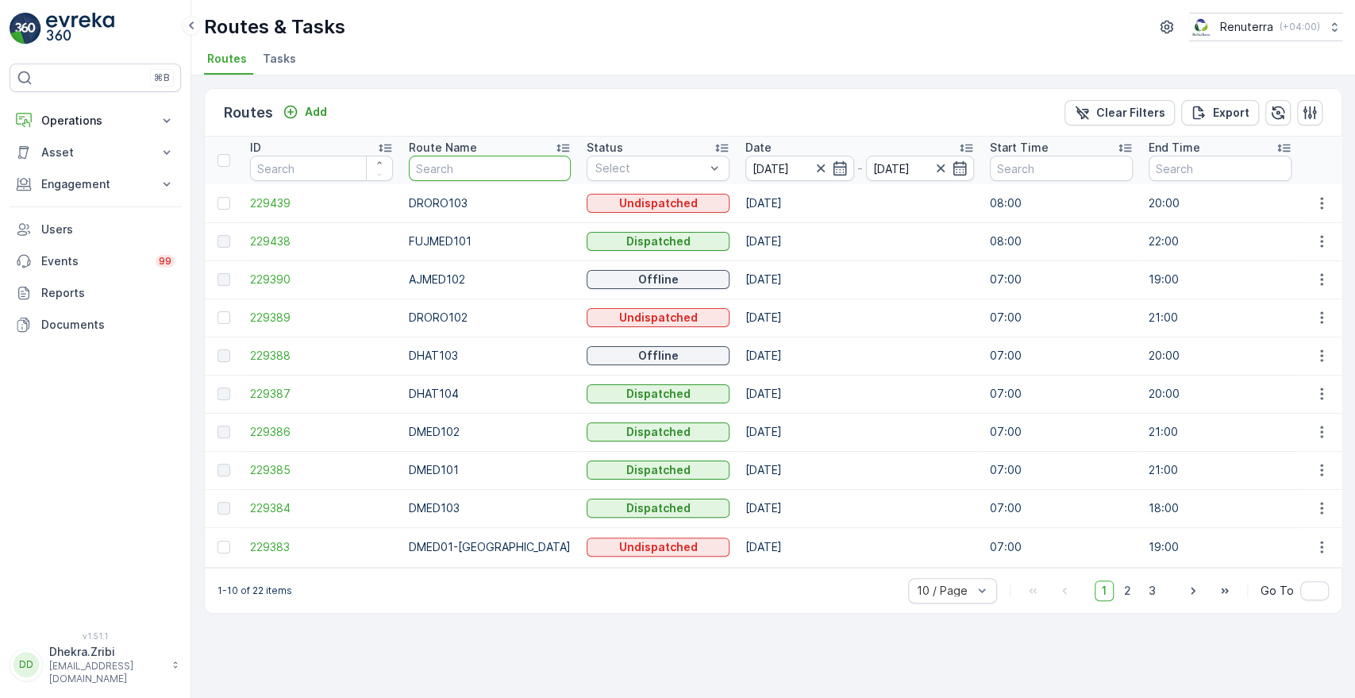
click at [476, 162] on input "text" at bounding box center [490, 168] width 162 height 25
type input "hat"
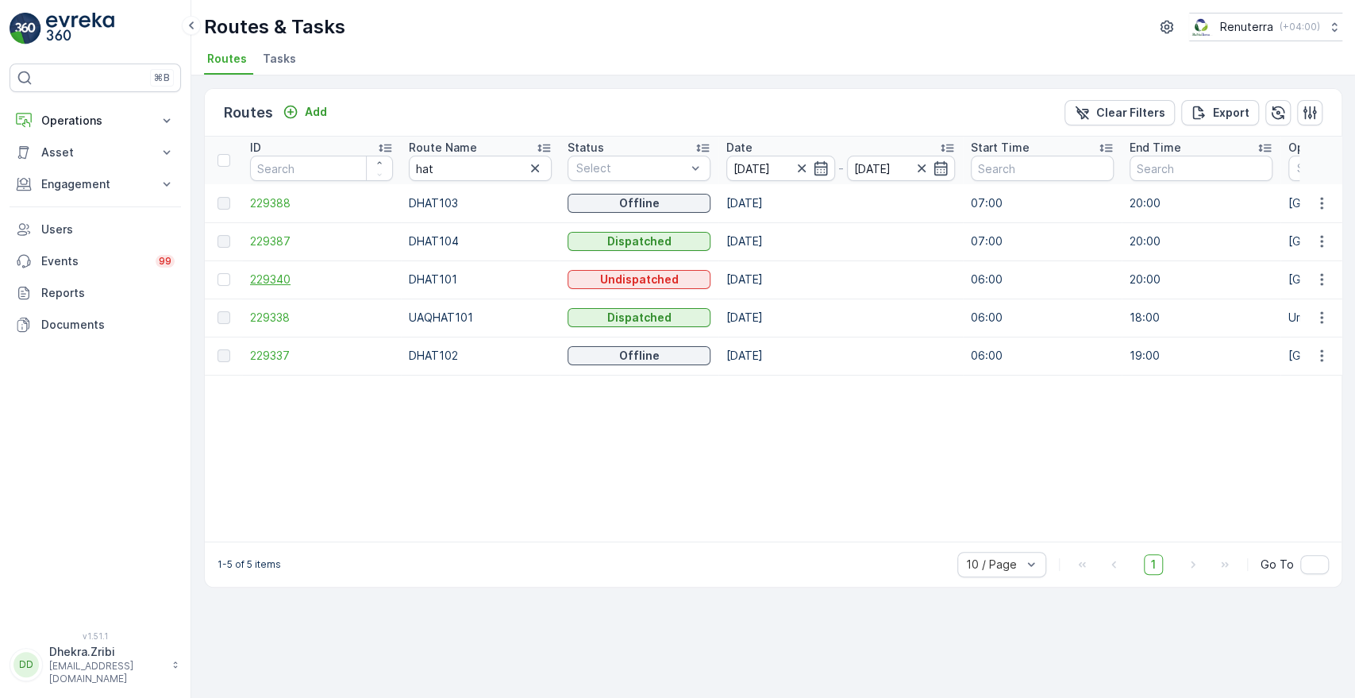
click at [279, 281] on span "229340" at bounding box center [321, 279] width 143 height 16
click at [286, 308] on td "229338" at bounding box center [321, 317] width 159 height 38
click at [281, 309] on span "229338" at bounding box center [321, 317] width 143 height 16
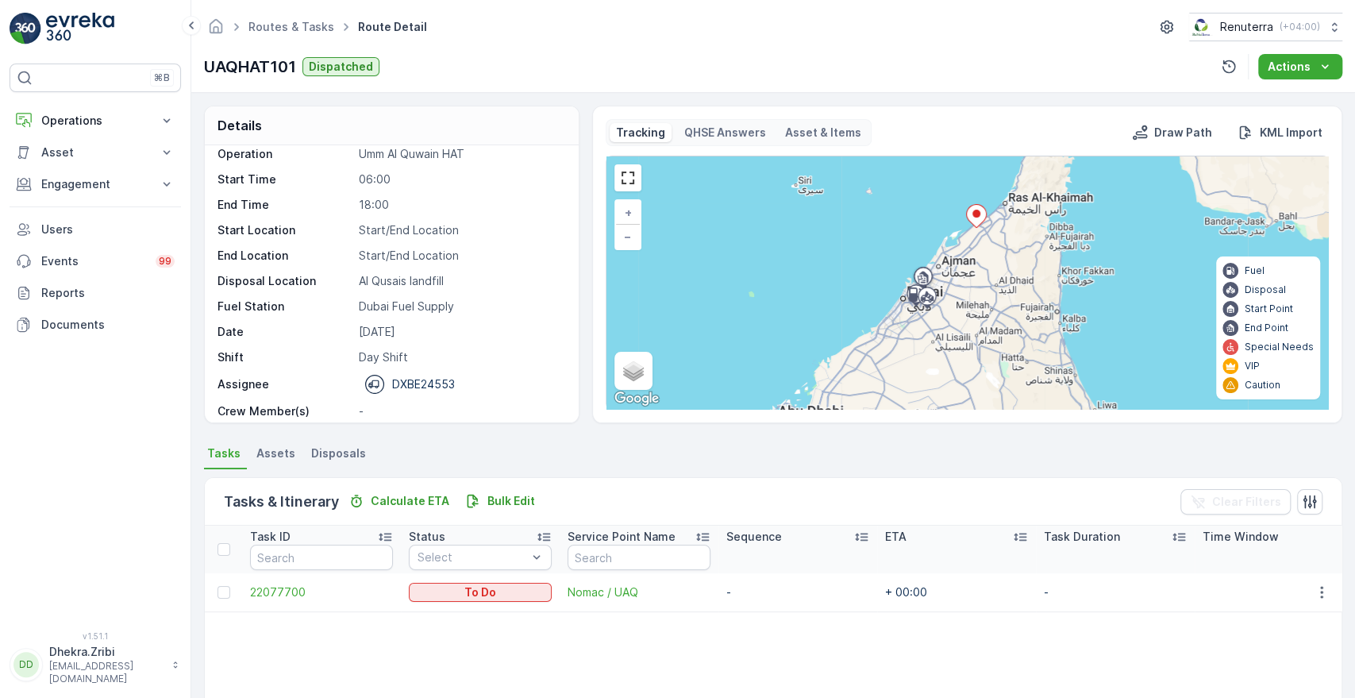
scroll to position [11, 0]
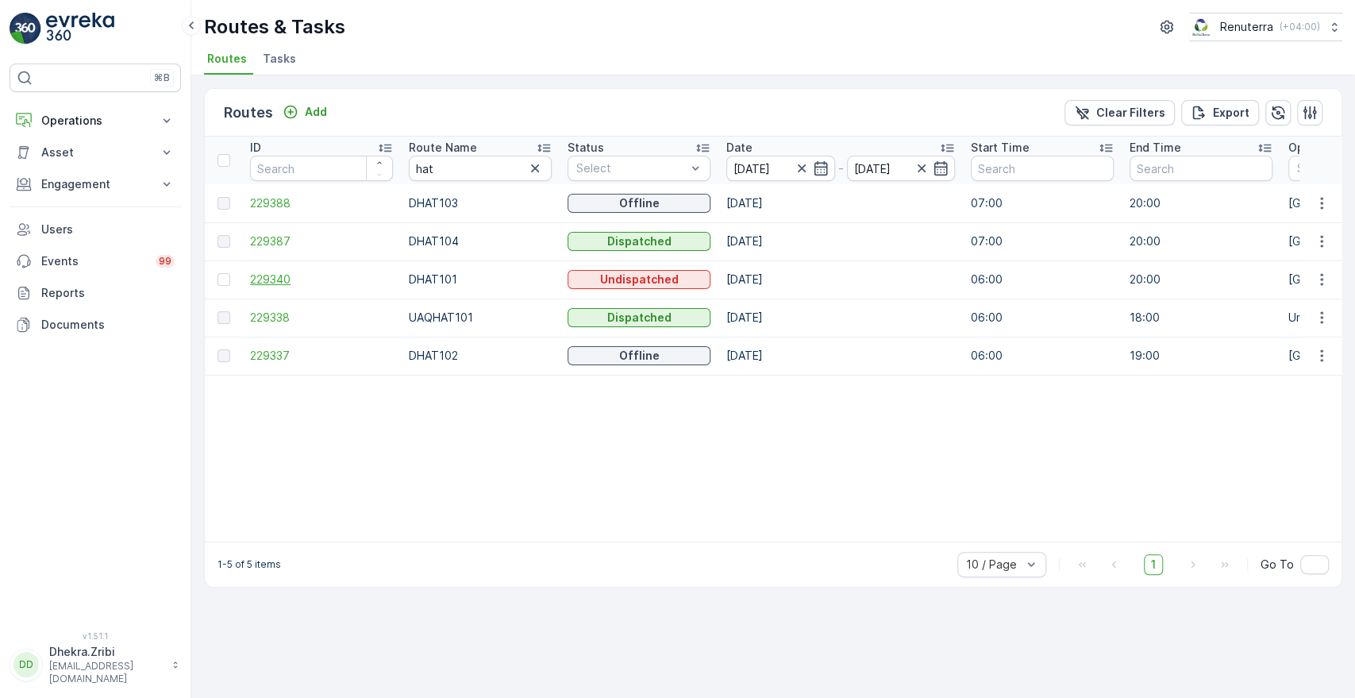
click at [280, 280] on span "229340" at bounding box center [321, 279] width 143 height 16
click at [273, 356] on span "229337" at bounding box center [321, 356] width 143 height 16
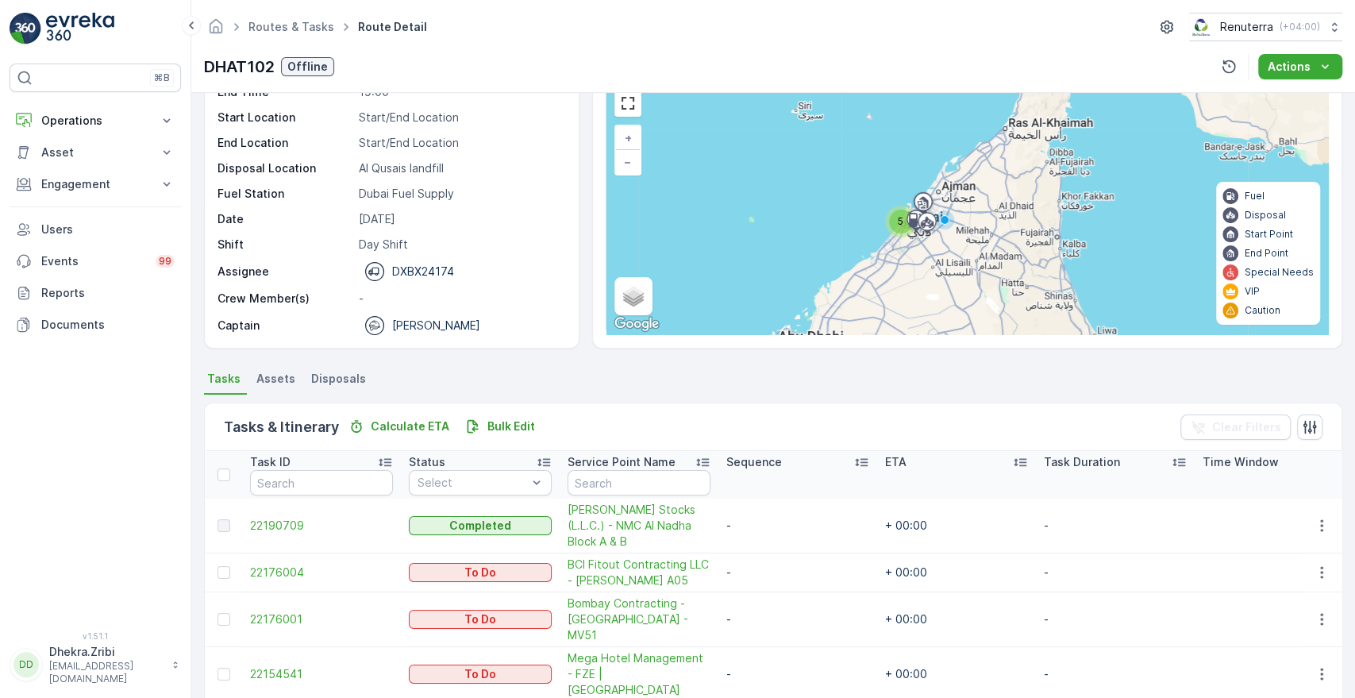
scroll to position [52, 0]
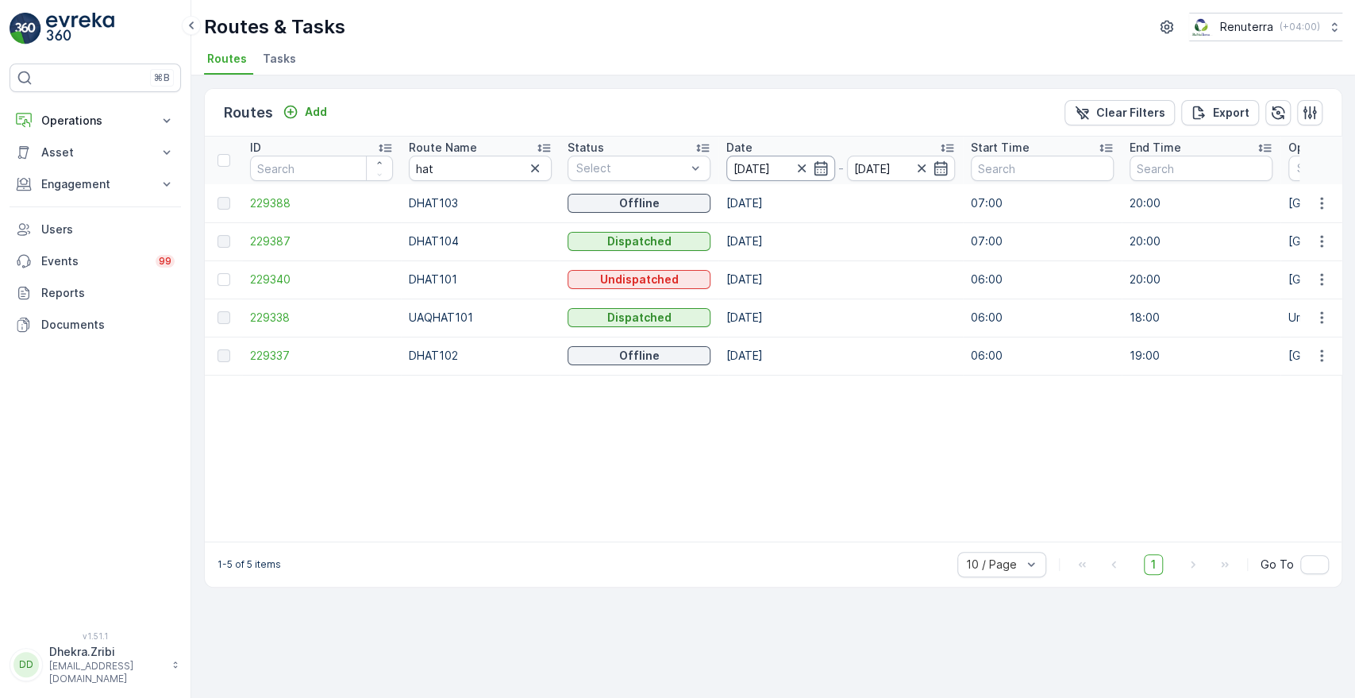
click at [828, 169] on input "[DATE]" at bounding box center [780, 168] width 109 height 25
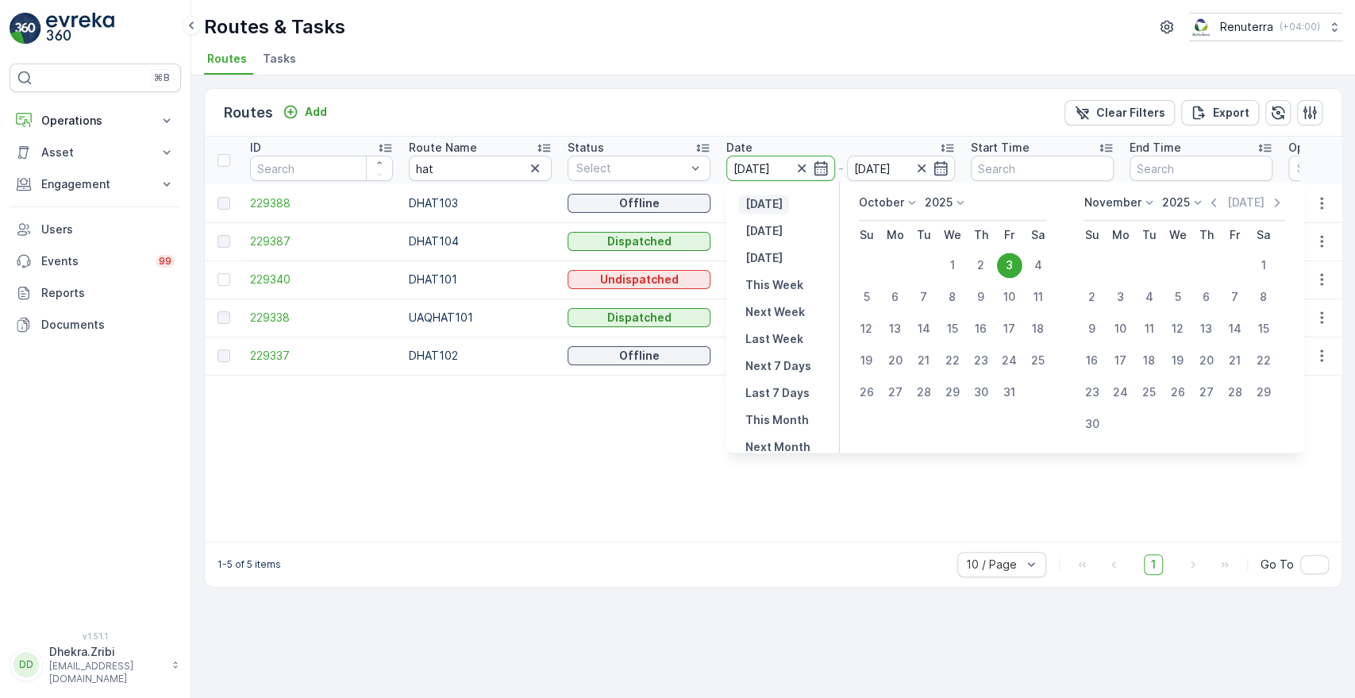
click at [765, 206] on p "[DATE]" at bounding box center [763, 204] width 37 height 16
type input "02.10.2025"
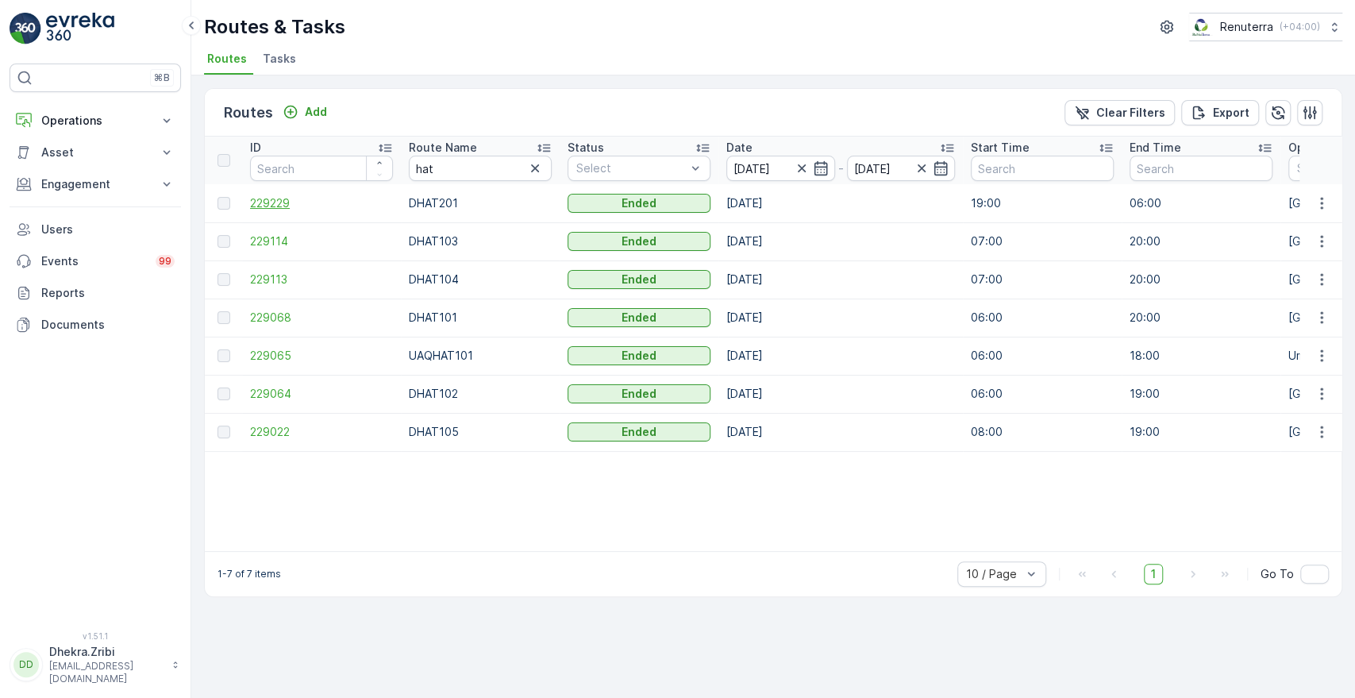
click at [275, 206] on span "229229" at bounding box center [321, 203] width 143 height 16
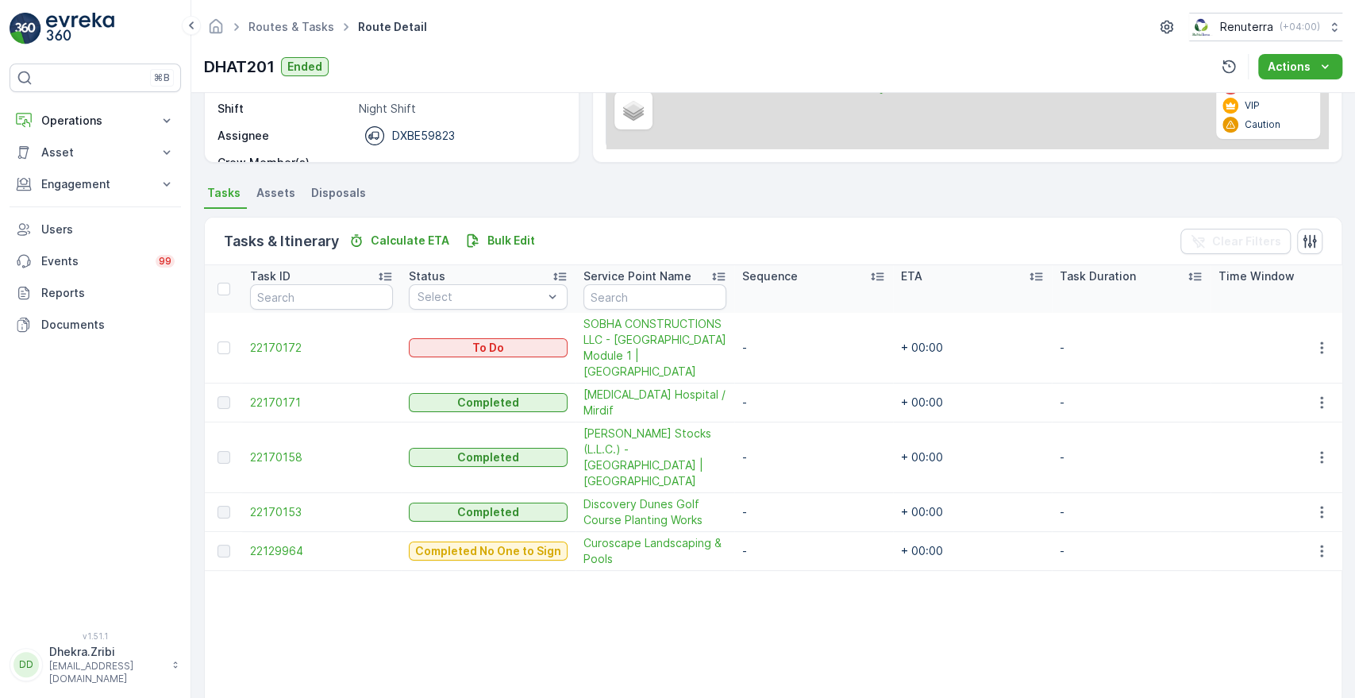
scroll to position [267, 0]
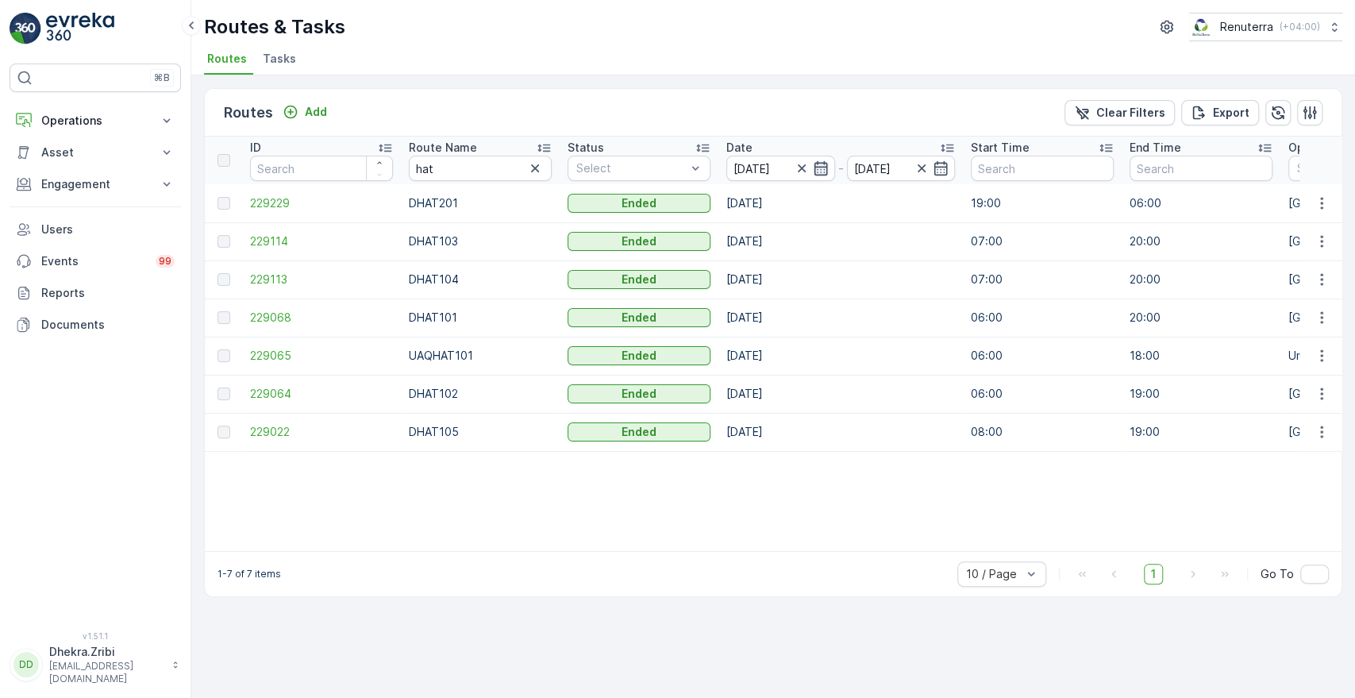
click at [821, 175] on icon "button" at bounding box center [821, 168] width 16 height 16
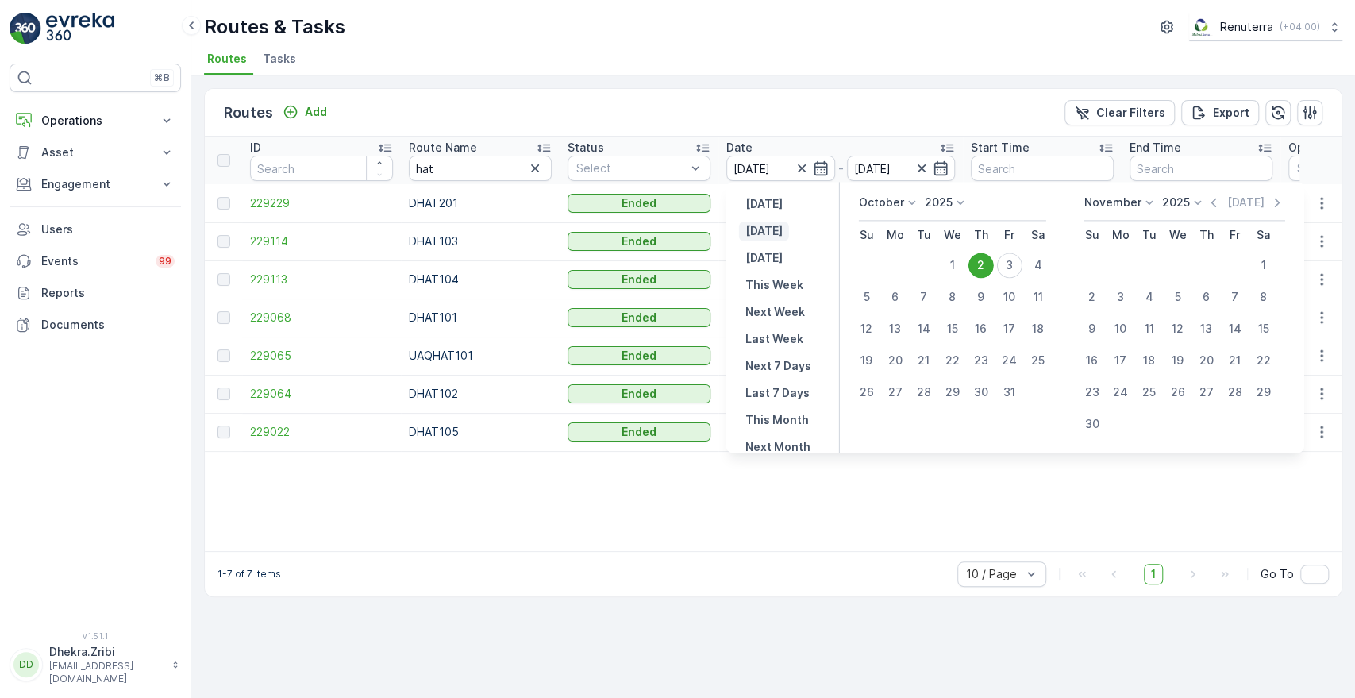
click at [773, 233] on p "[DATE]" at bounding box center [763, 231] width 37 height 16
type input "[DATE]"
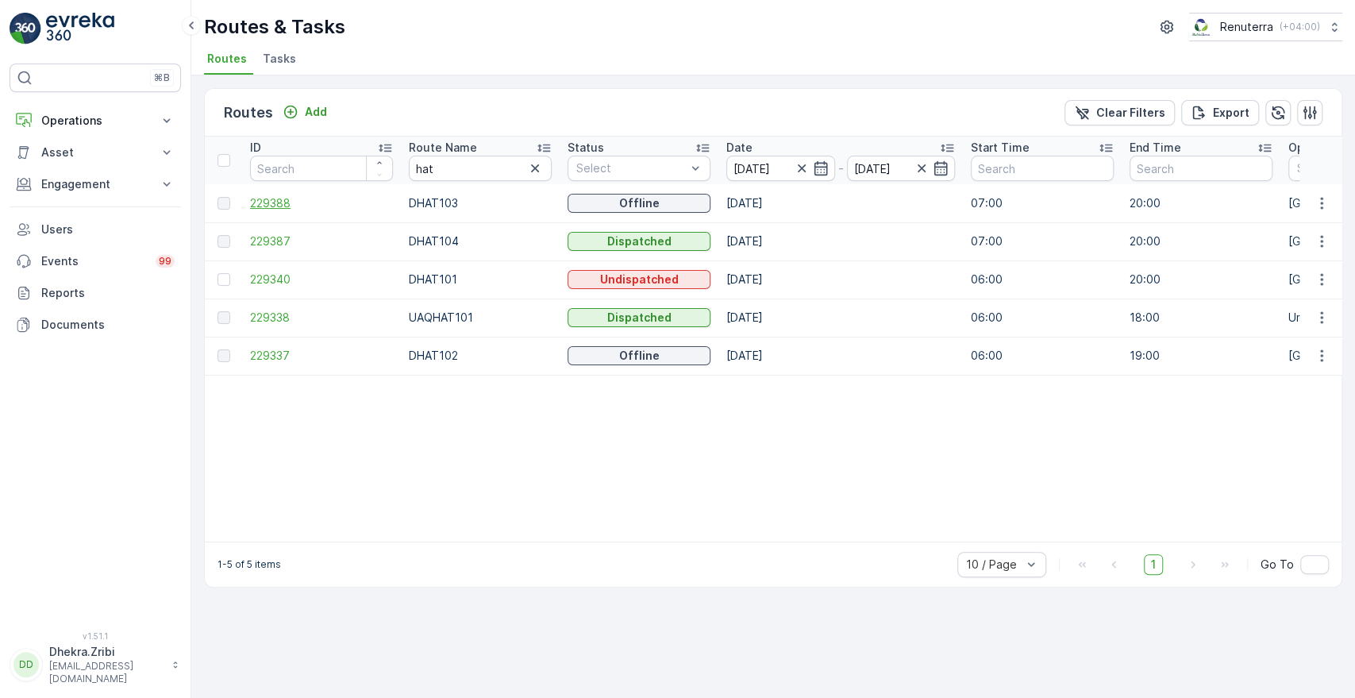
click at [273, 202] on span "229388" at bounding box center [321, 203] width 143 height 16
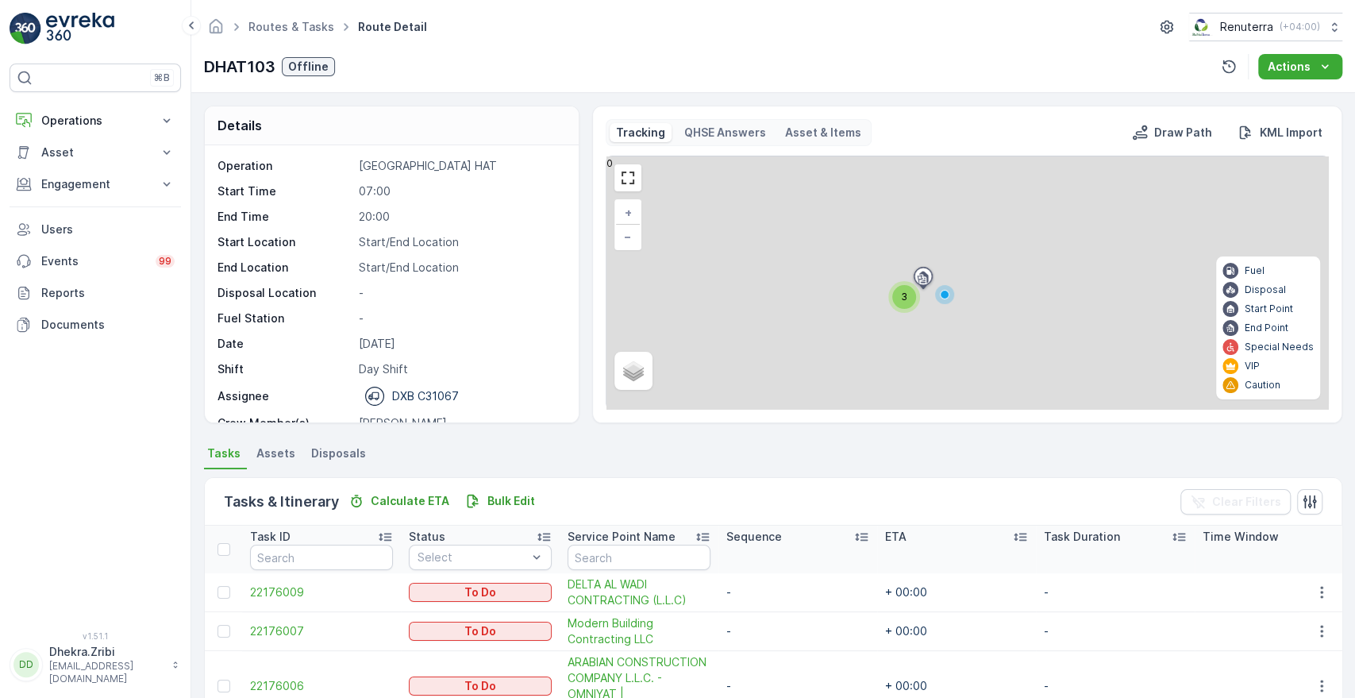
scroll to position [190, 0]
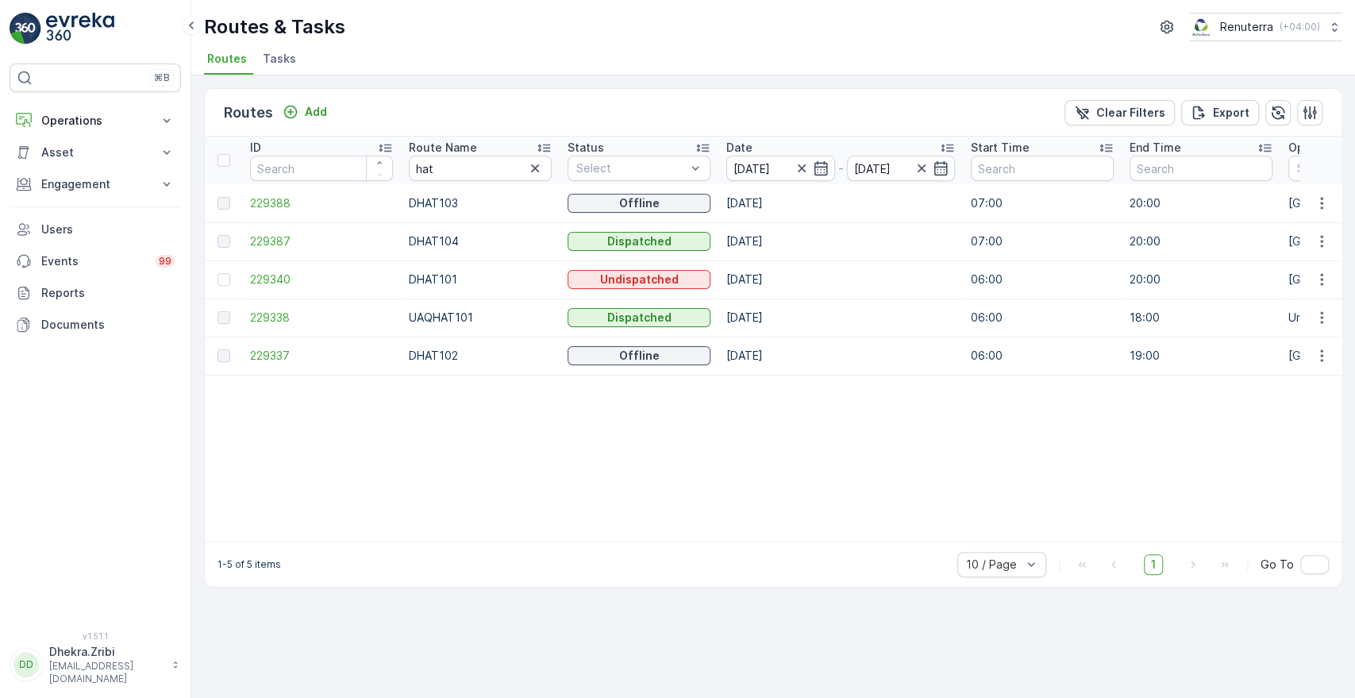
click at [313, 217] on td "229388" at bounding box center [321, 203] width 159 height 38
click at [279, 244] on span "229387" at bounding box center [321, 241] width 143 height 16
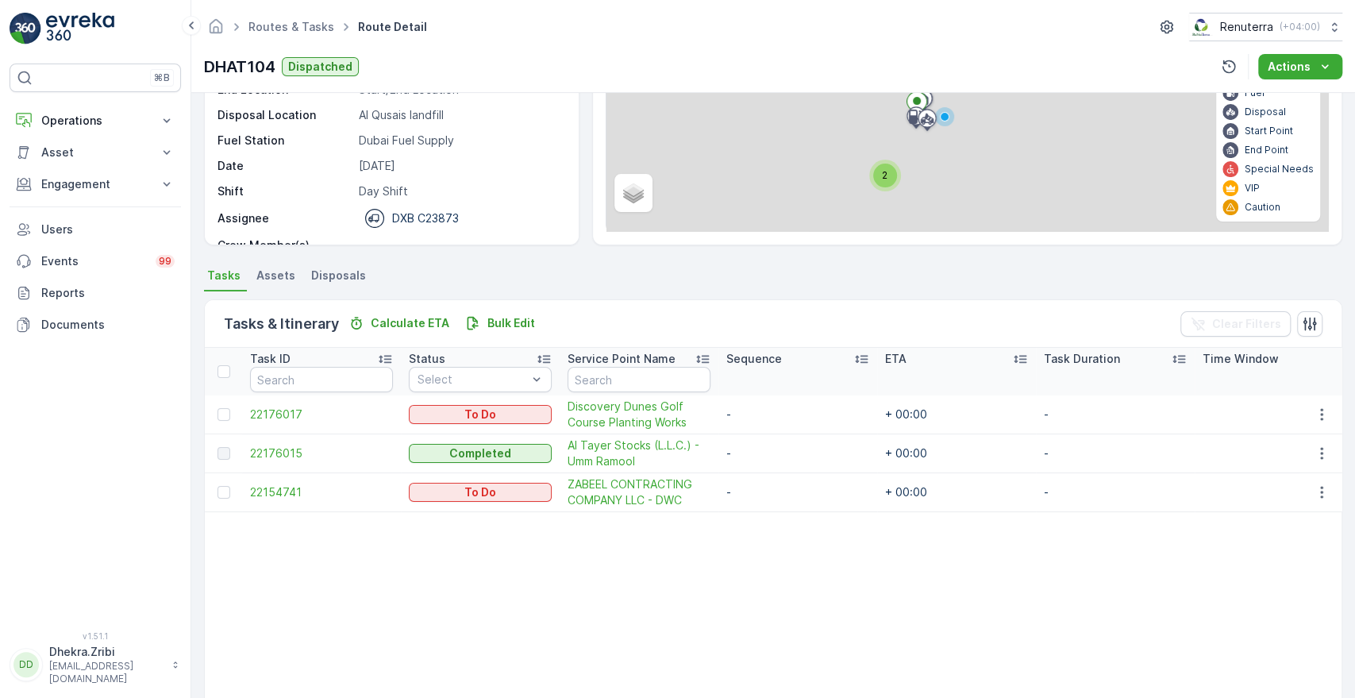
scroll to position [179, 0]
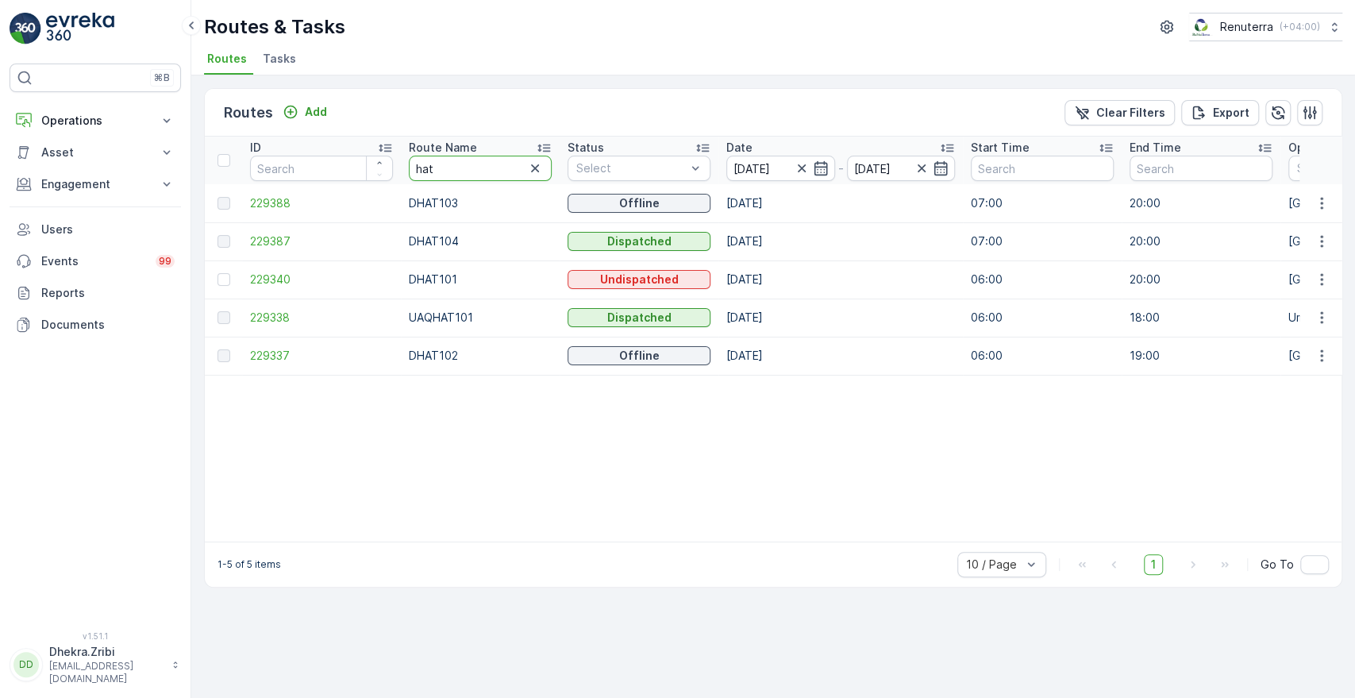
click at [487, 163] on input "hat" at bounding box center [480, 168] width 143 height 25
type input "roro"
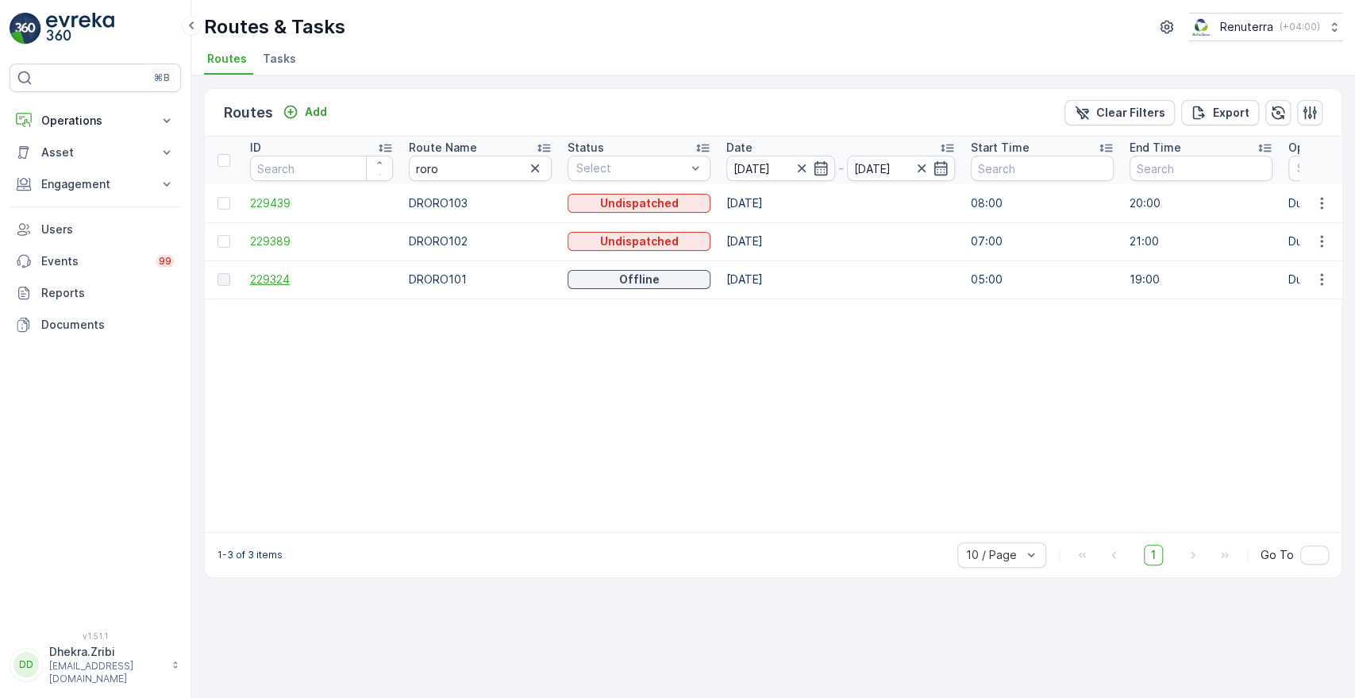
click at [288, 279] on span "229324" at bounding box center [321, 279] width 143 height 16
click at [270, 233] on span "229389" at bounding box center [321, 241] width 143 height 16
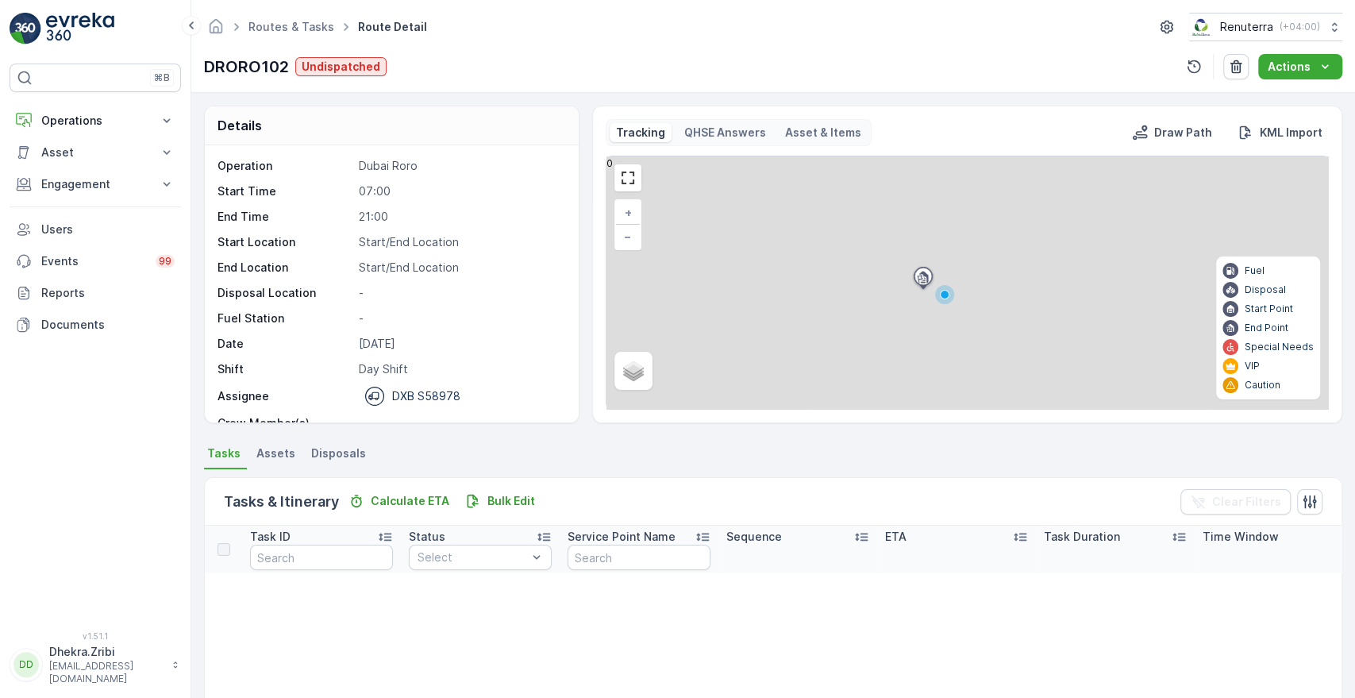
scroll to position [133, 0]
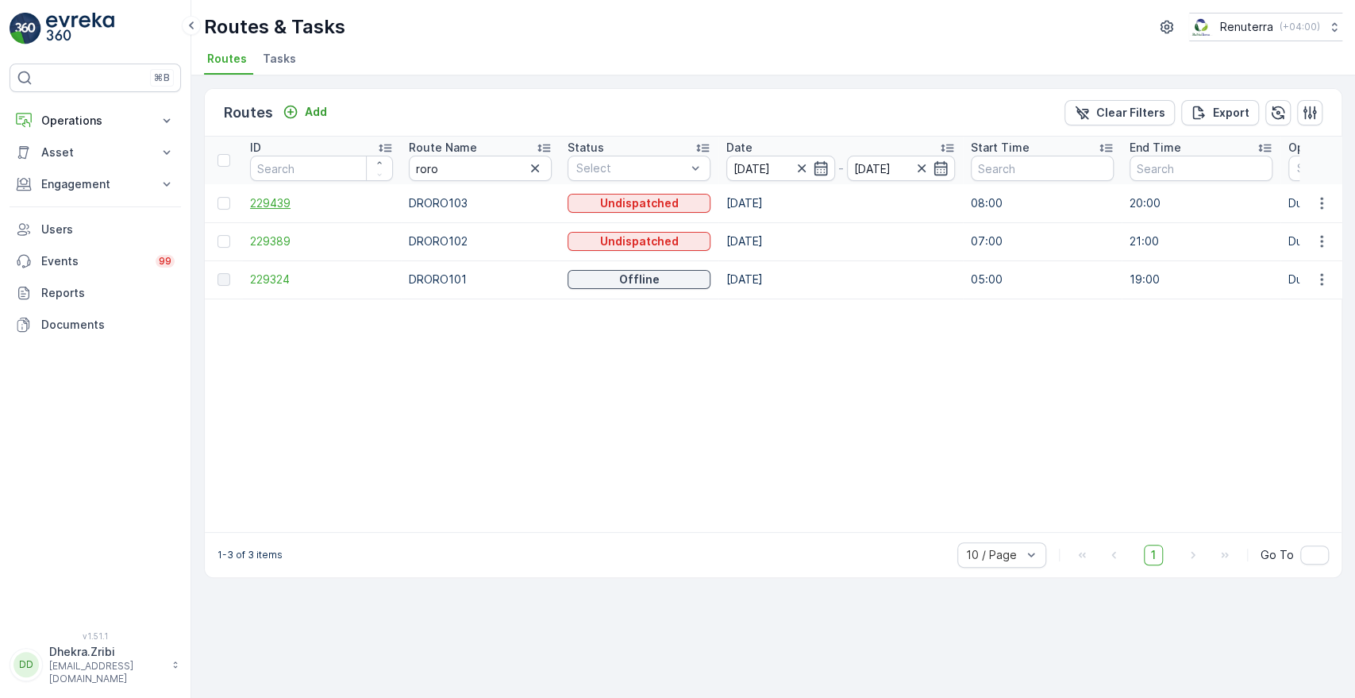
click at [267, 201] on span "229439" at bounding box center [321, 203] width 143 height 16
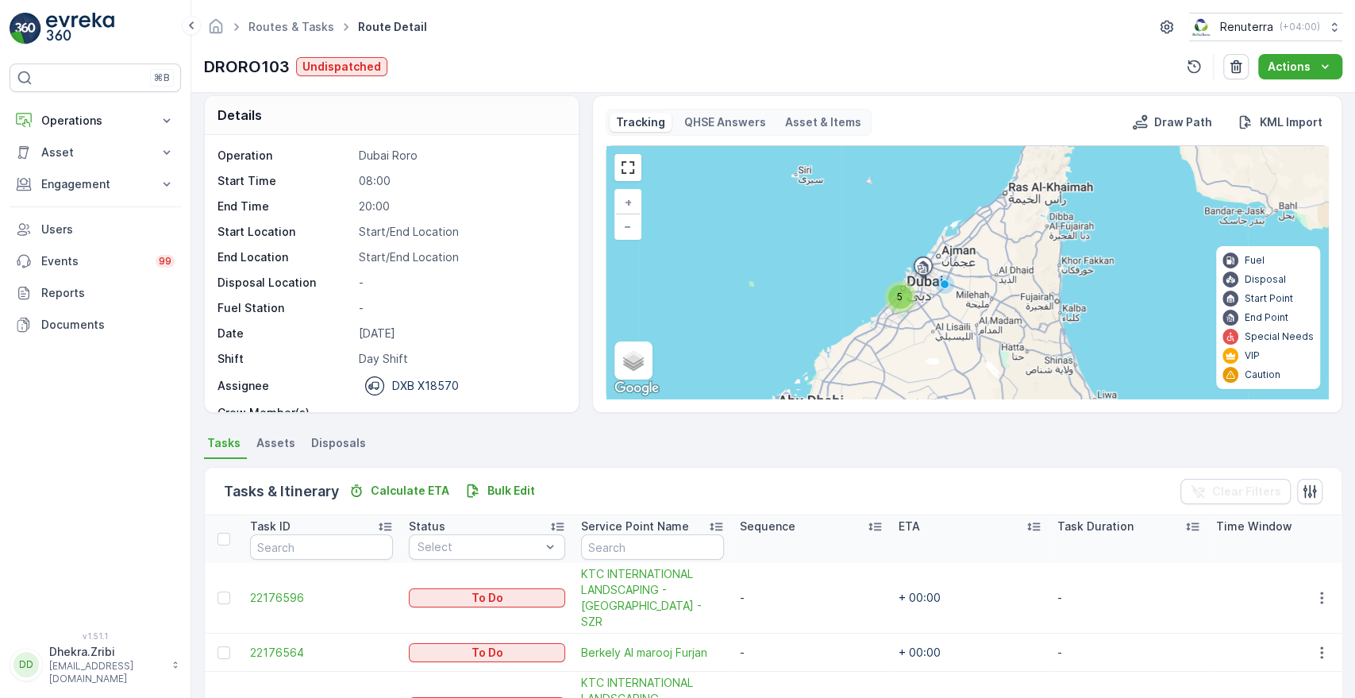
scroll to position [7, 0]
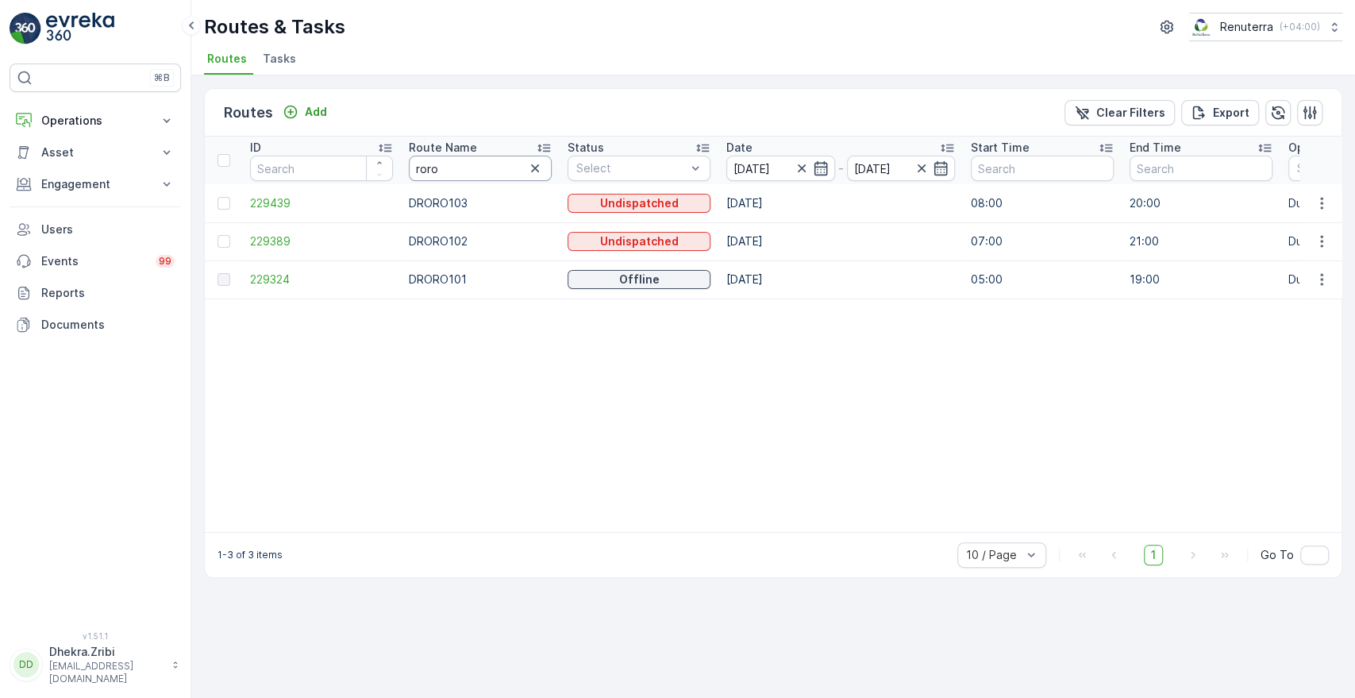
click at [450, 172] on input "roro" at bounding box center [480, 168] width 143 height 25
type input "hat"
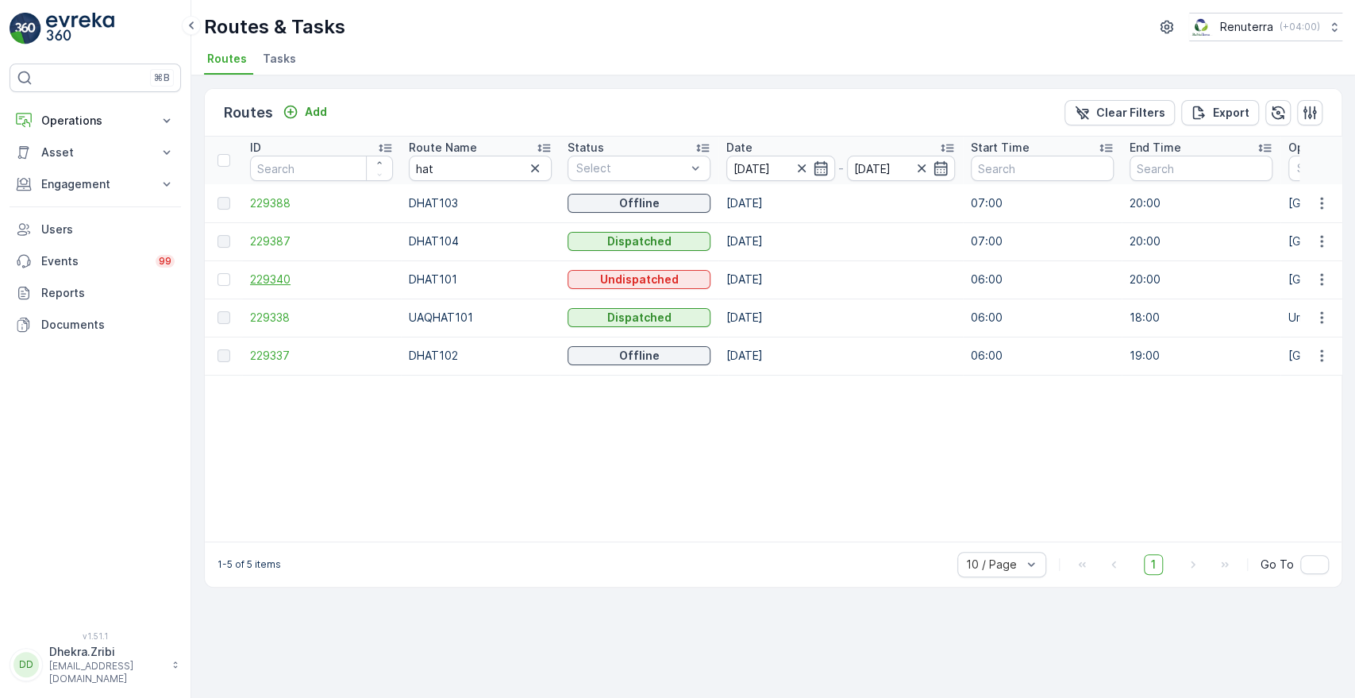
click at [271, 271] on span "229340" at bounding box center [321, 279] width 143 height 16
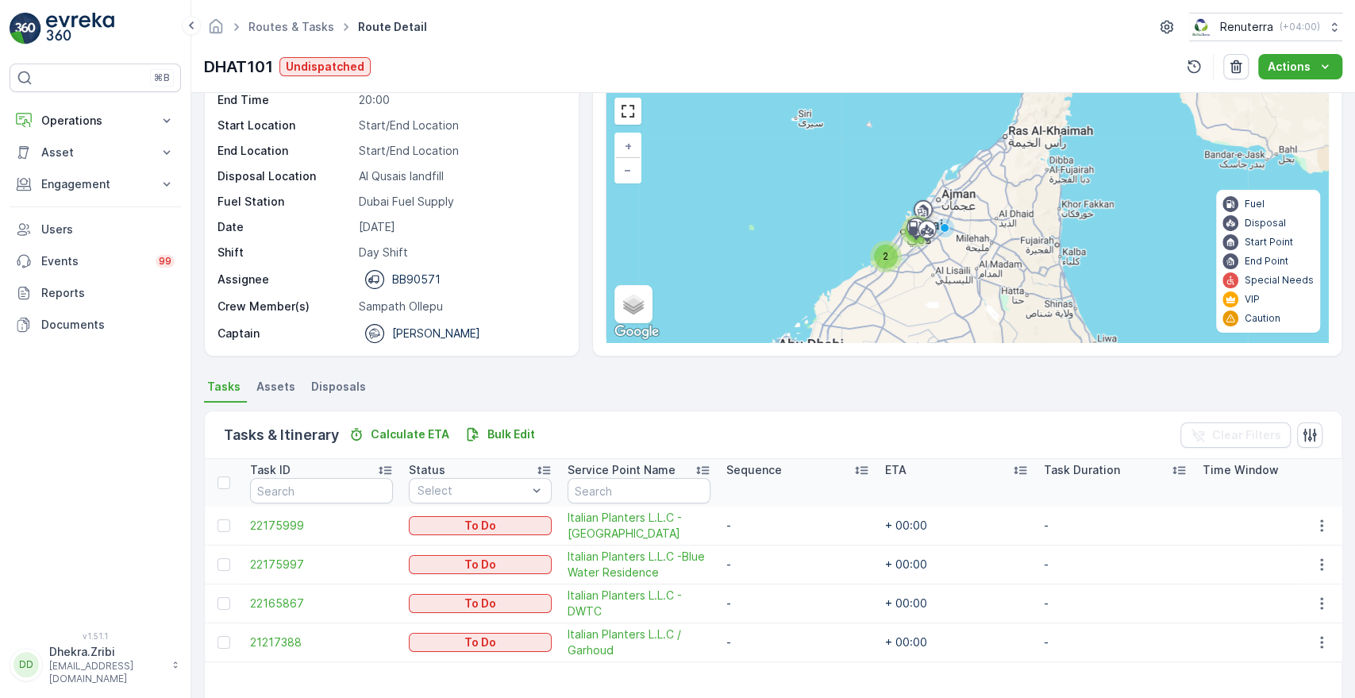
scroll to position [41, 0]
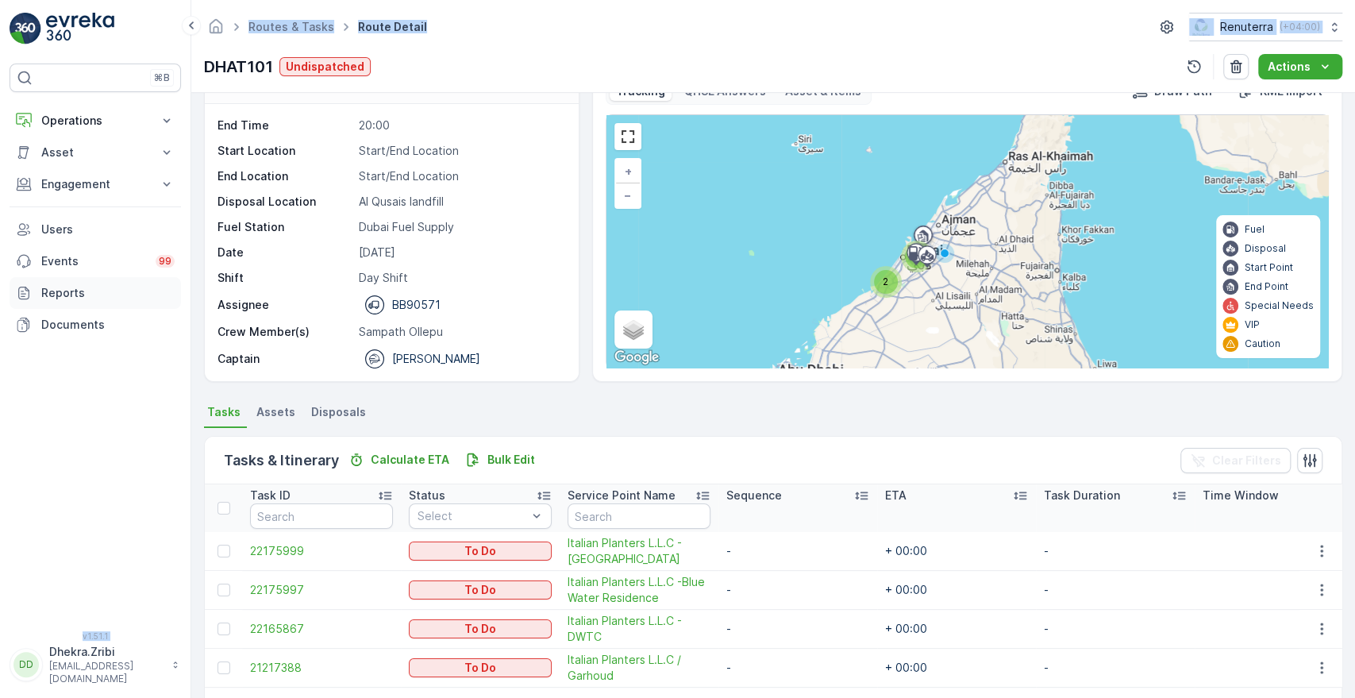
drag, startPoint x: 205, startPoint y: 63, endPoint x: 160, endPoint y: 307, distance: 248.6
click at [160, 307] on div "⌘B Operations Insights Planning Routes & Tasks Cockpit Settings Asset Assets En…" at bounding box center [677, 349] width 1355 height 698
click at [160, 307] on link "Reports" at bounding box center [95, 293] width 171 height 32
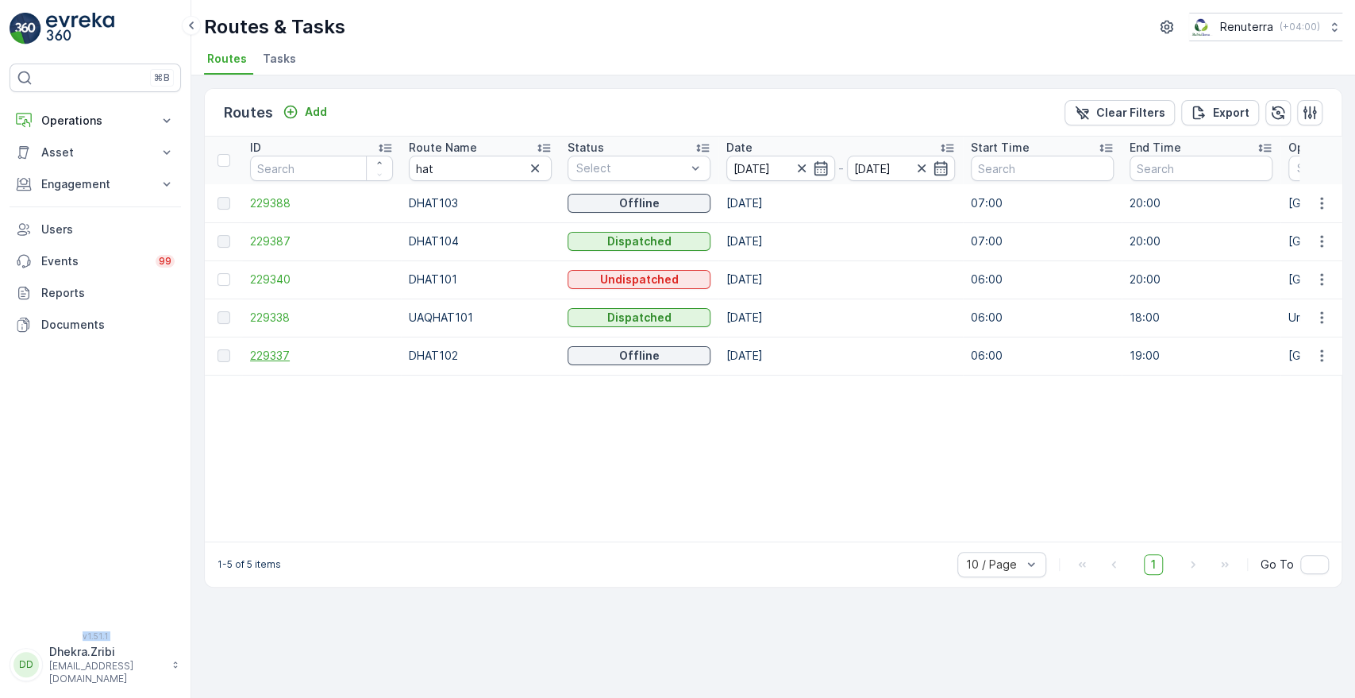
click at [273, 354] on span "229337" at bounding box center [321, 356] width 143 height 16
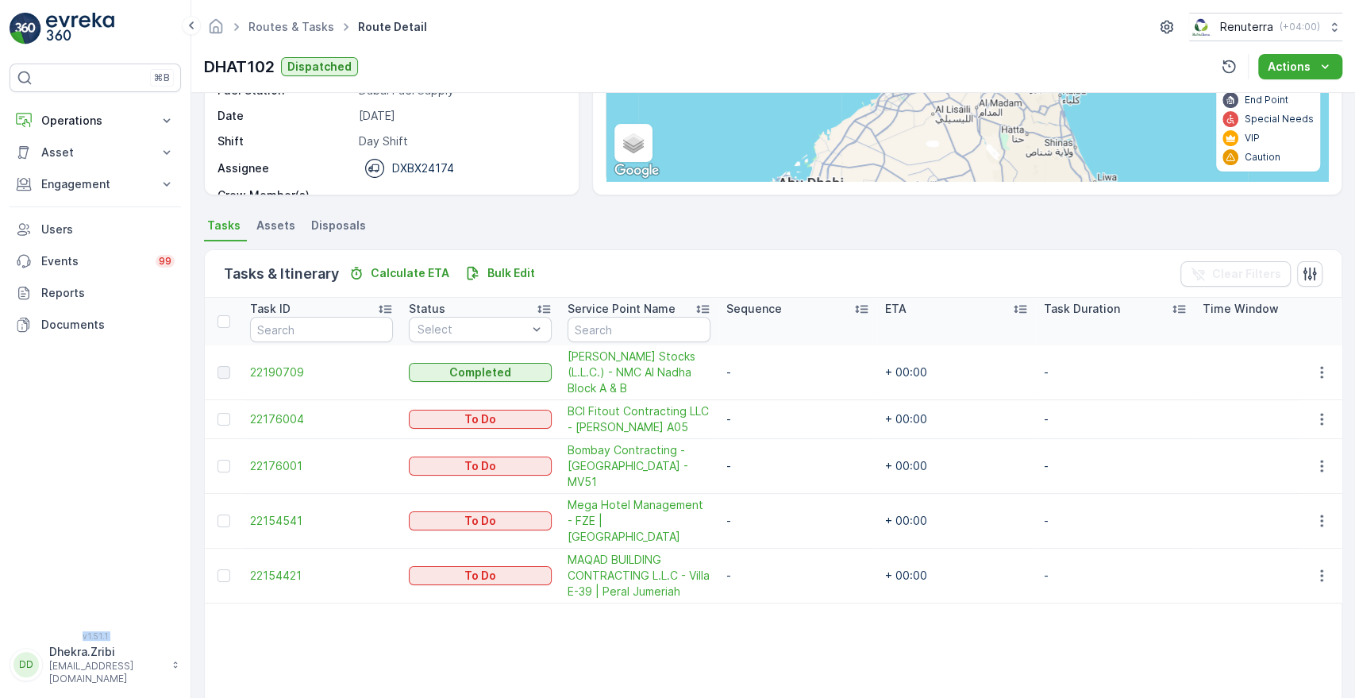
scroll to position [229, 0]
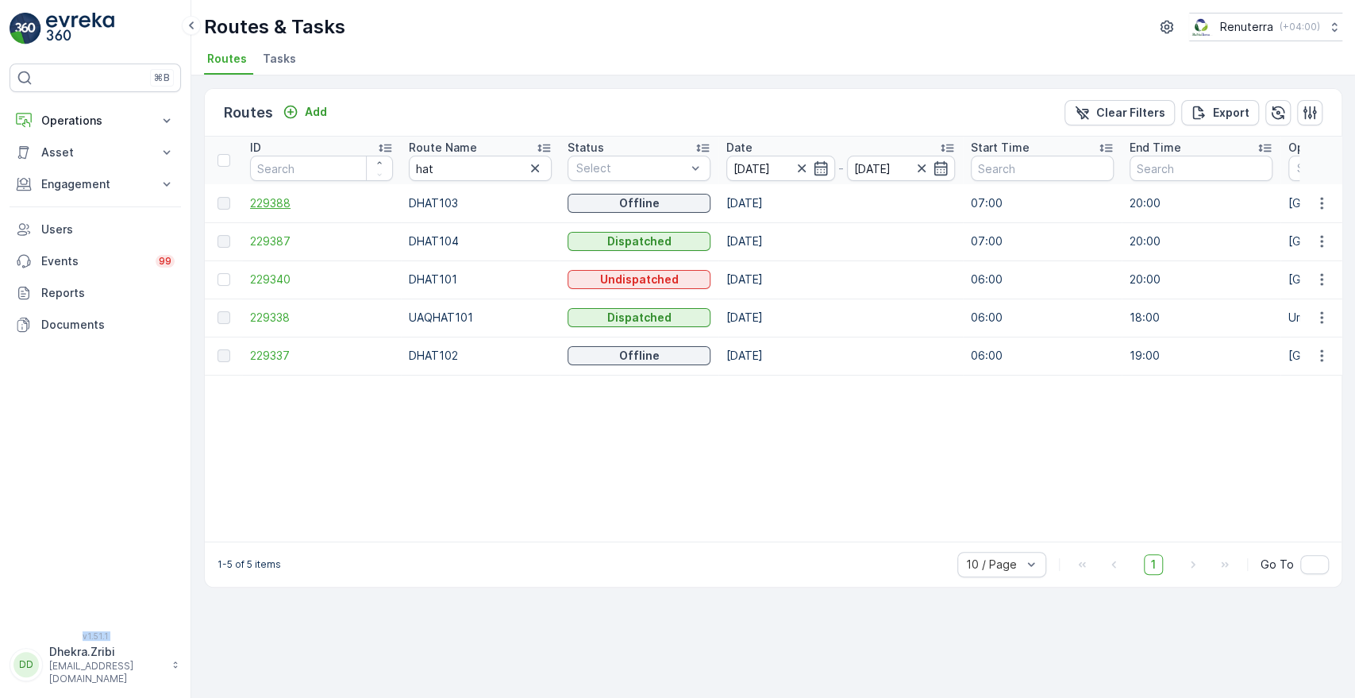
click at [267, 200] on span "229388" at bounding box center [321, 203] width 143 height 16
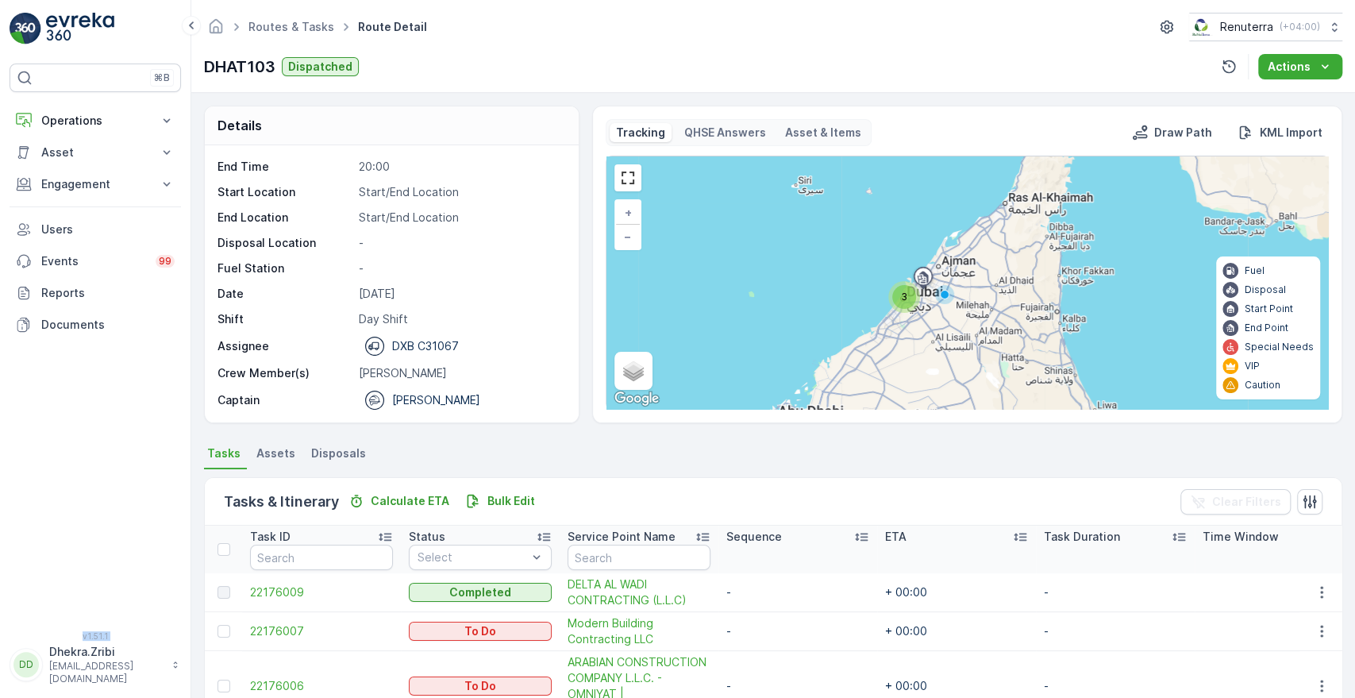
scroll to position [159, 0]
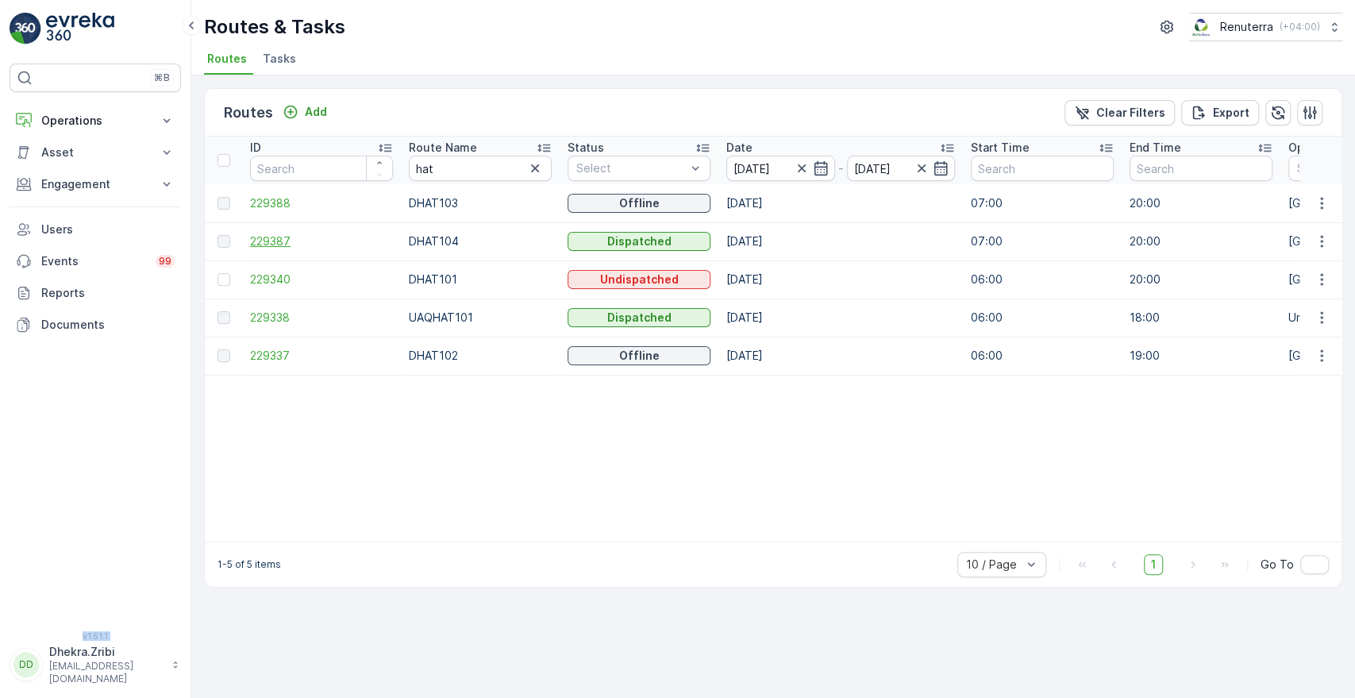
click at [268, 236] on span "229387" at bounding box center [321, 241] width 143 height 16
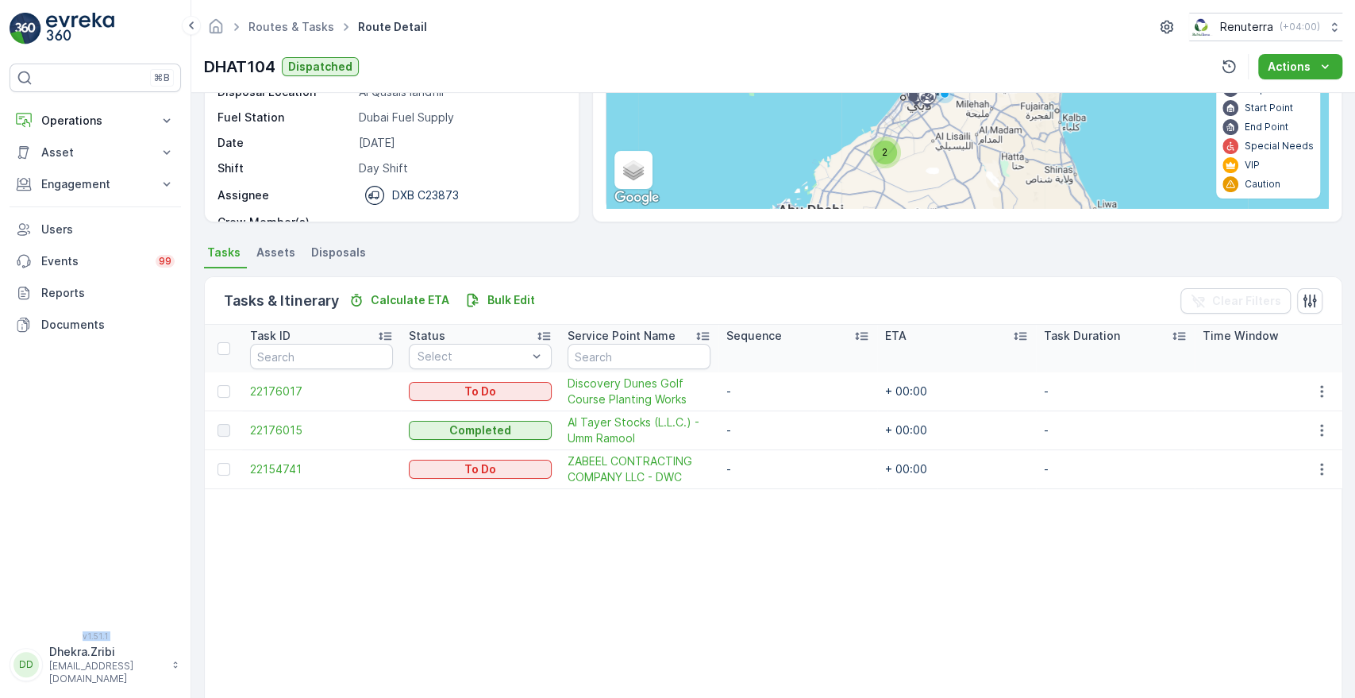
scroll to position [50, 0]
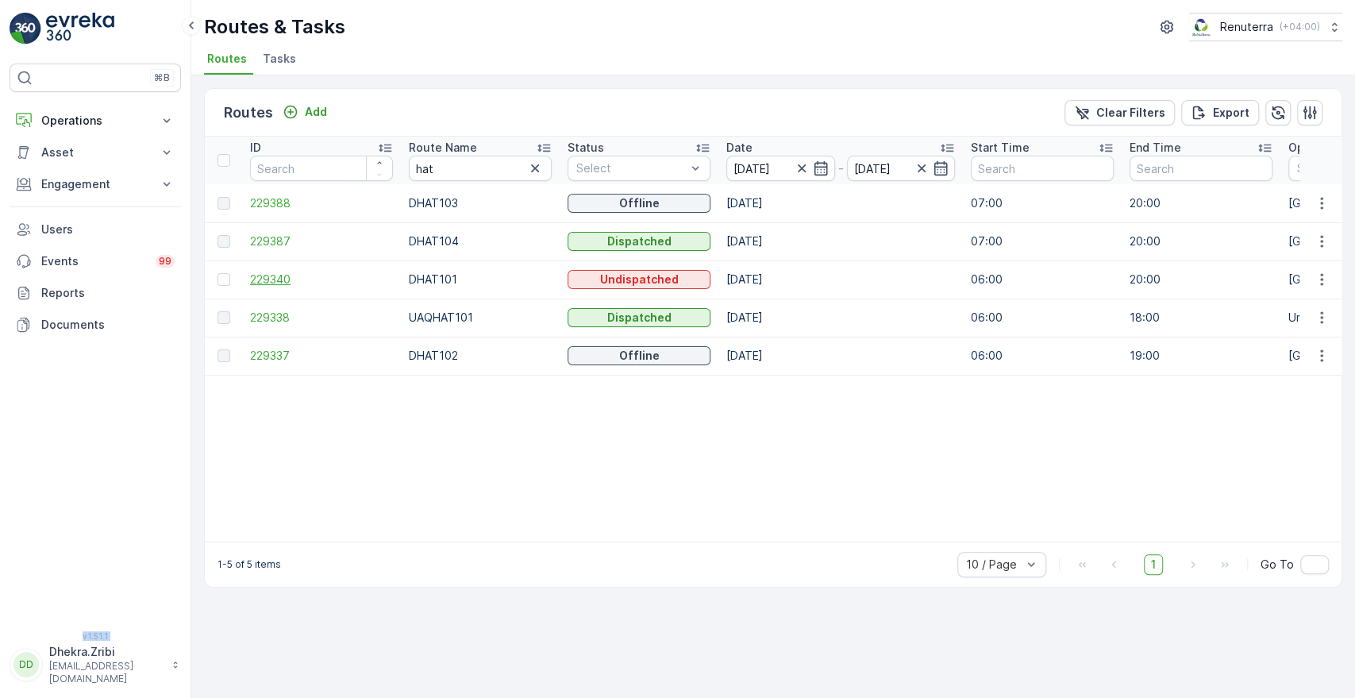
click at [269, 279] on span "229340" at bounding box center [321, 279] width 143 height 16
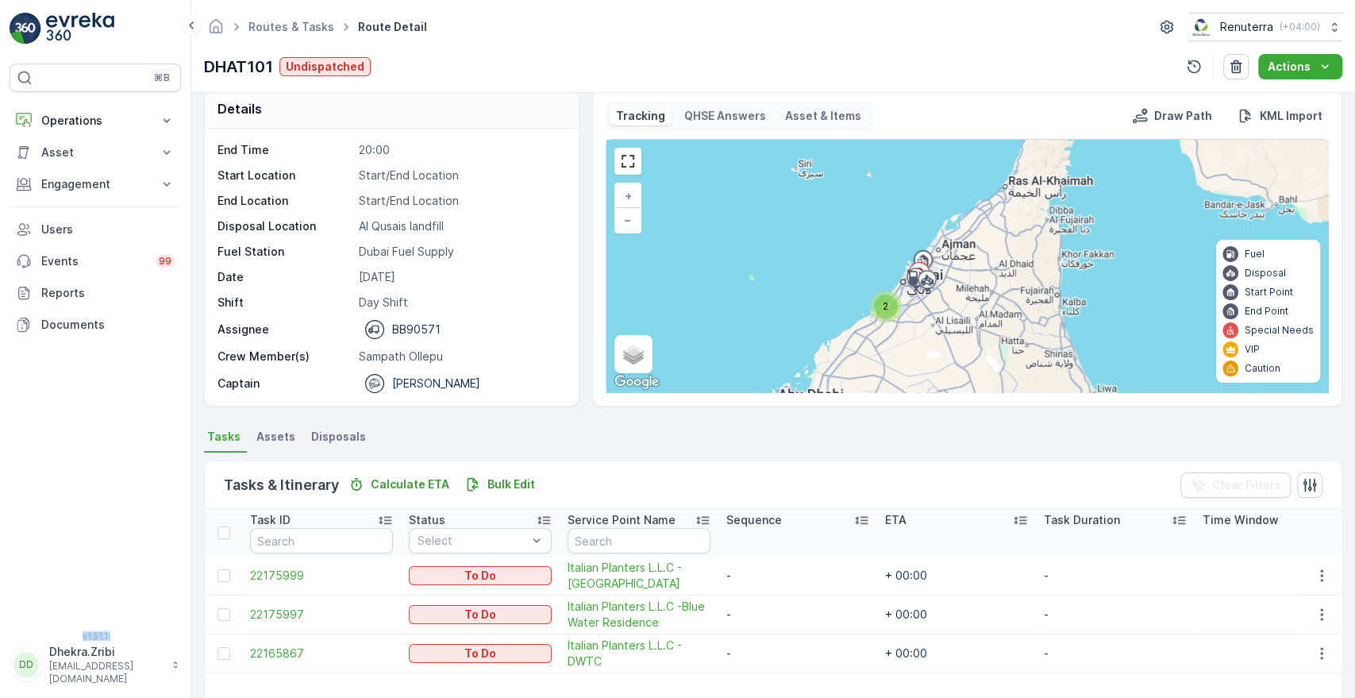
scroll to position [17, 0]
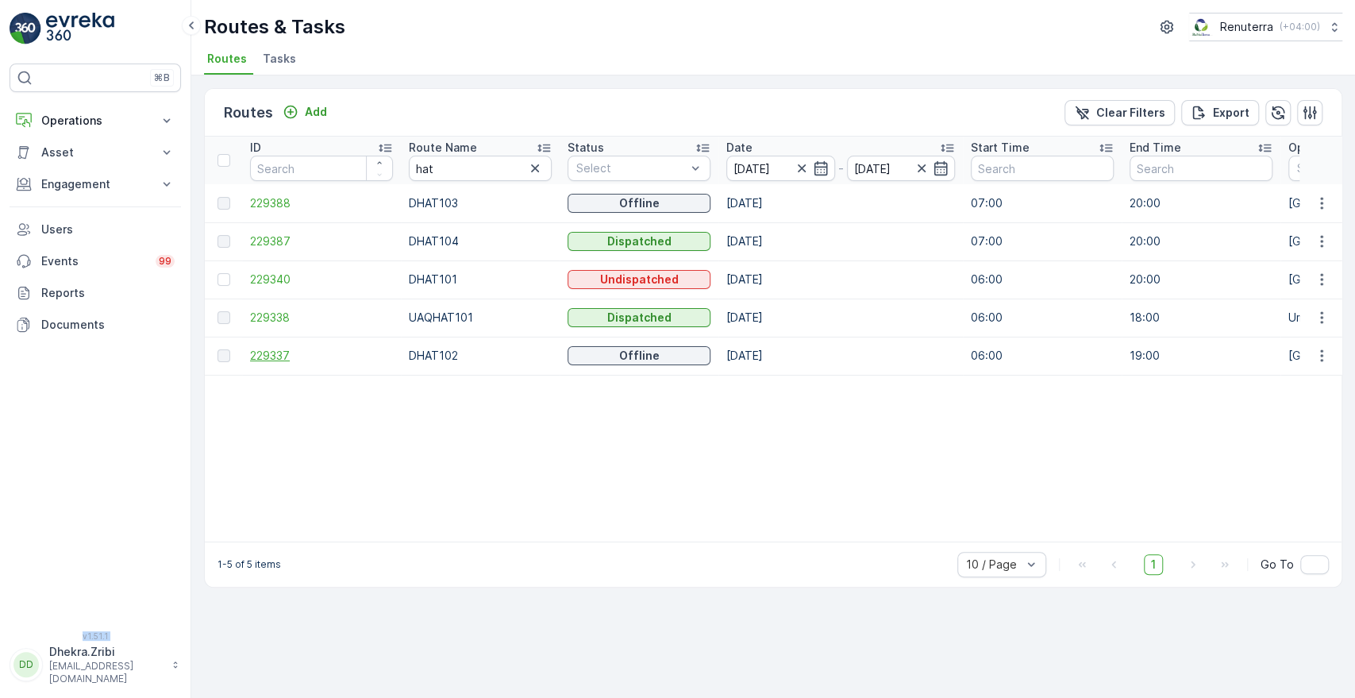
click at [292, 352] on span "229337" at bounding box center [321, 356] width 143 height 16
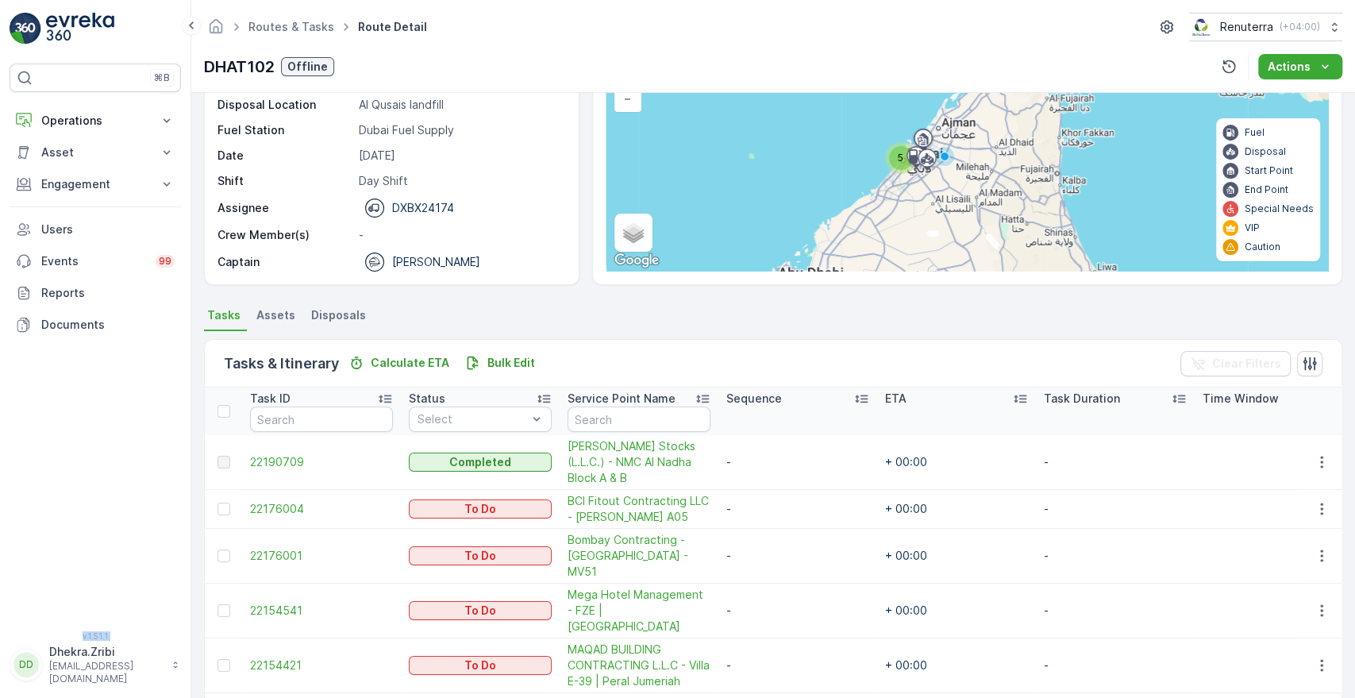
scroll to position [137, 0]
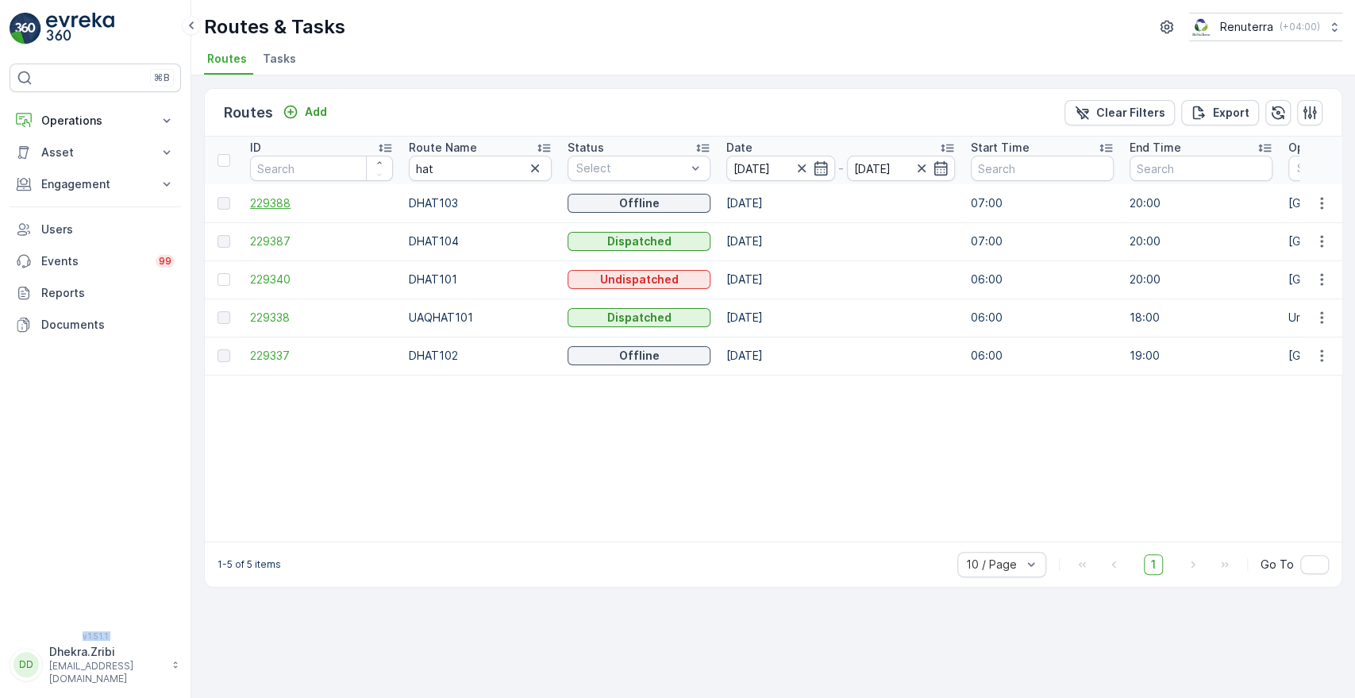
click at [290, 206] on span "229388" at bounding box center [321, 203] width 143 height 16
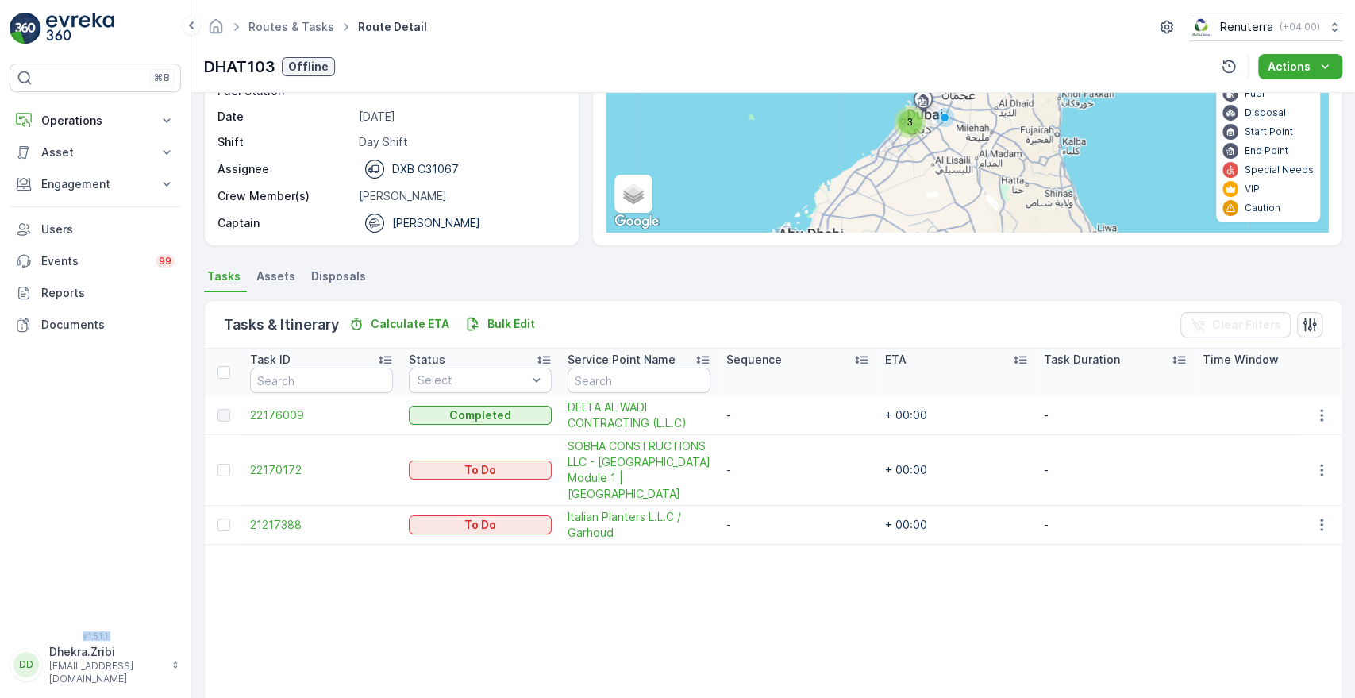
scroll to position [176, 0]
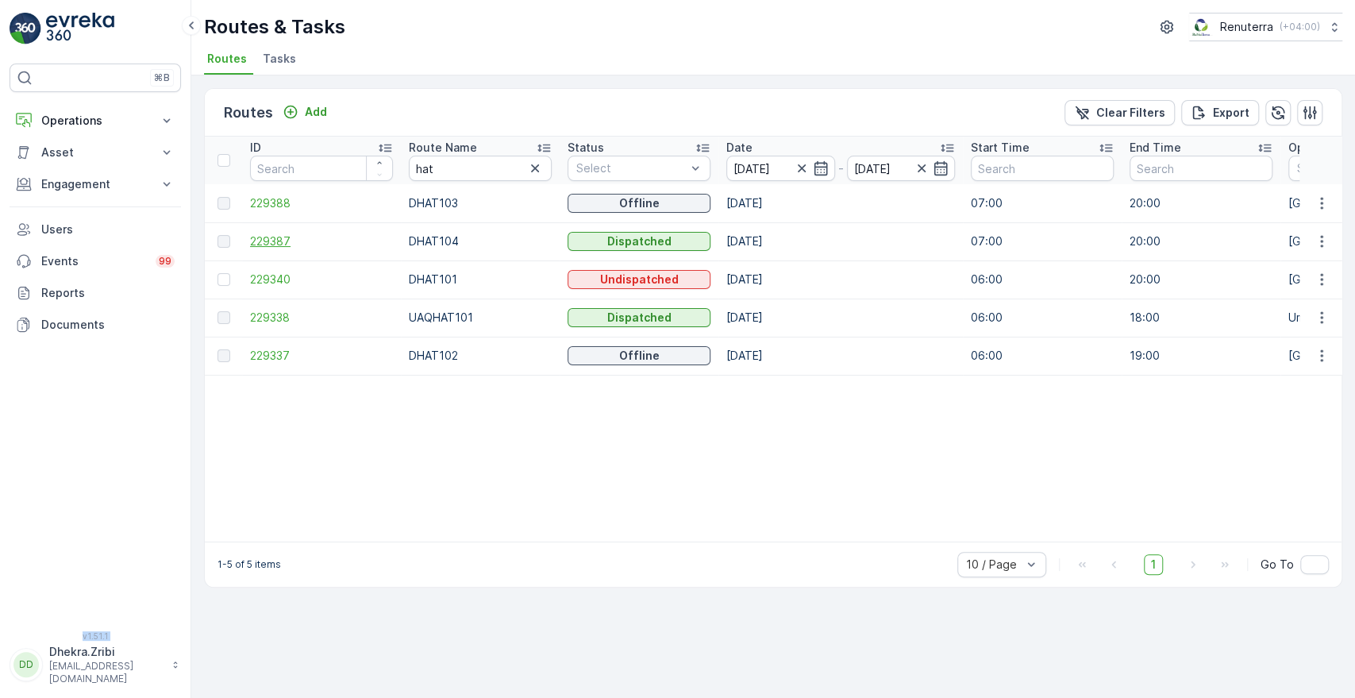
click at [276, 245] on span "229387" at bounding box center [321, 241] width 143 height 16
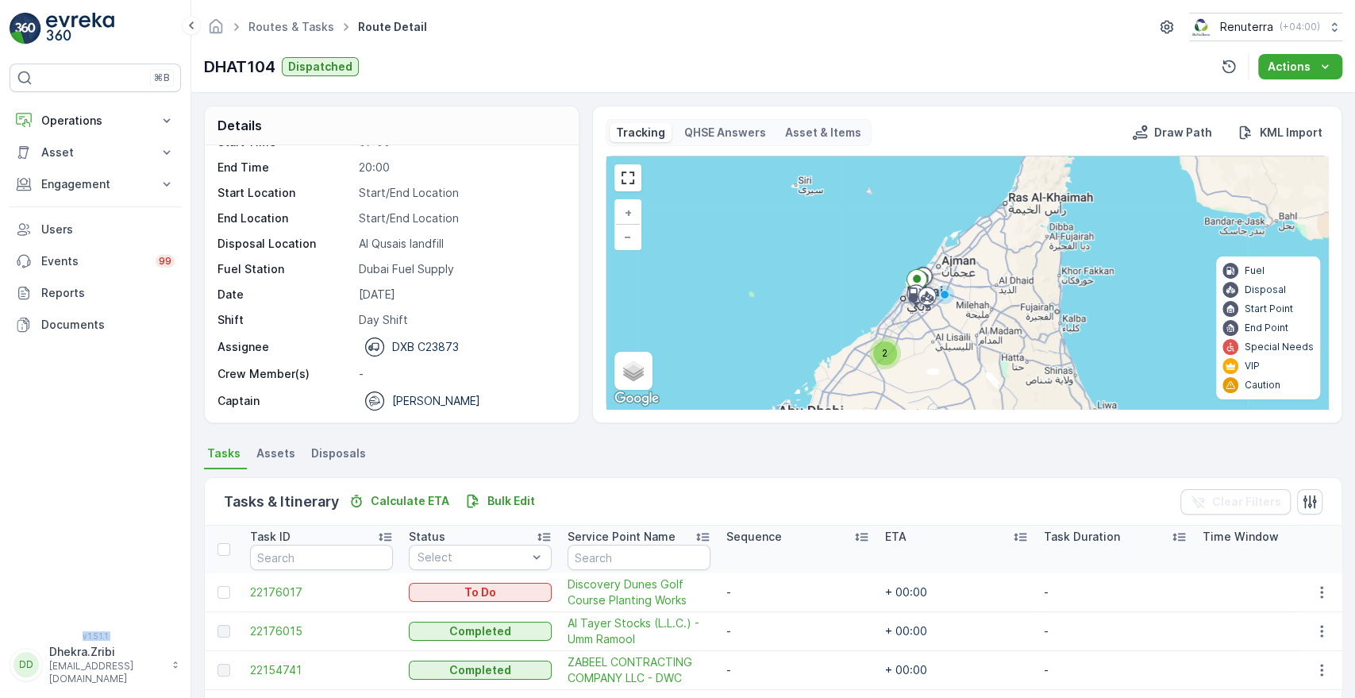
scroll to position [236, 0]
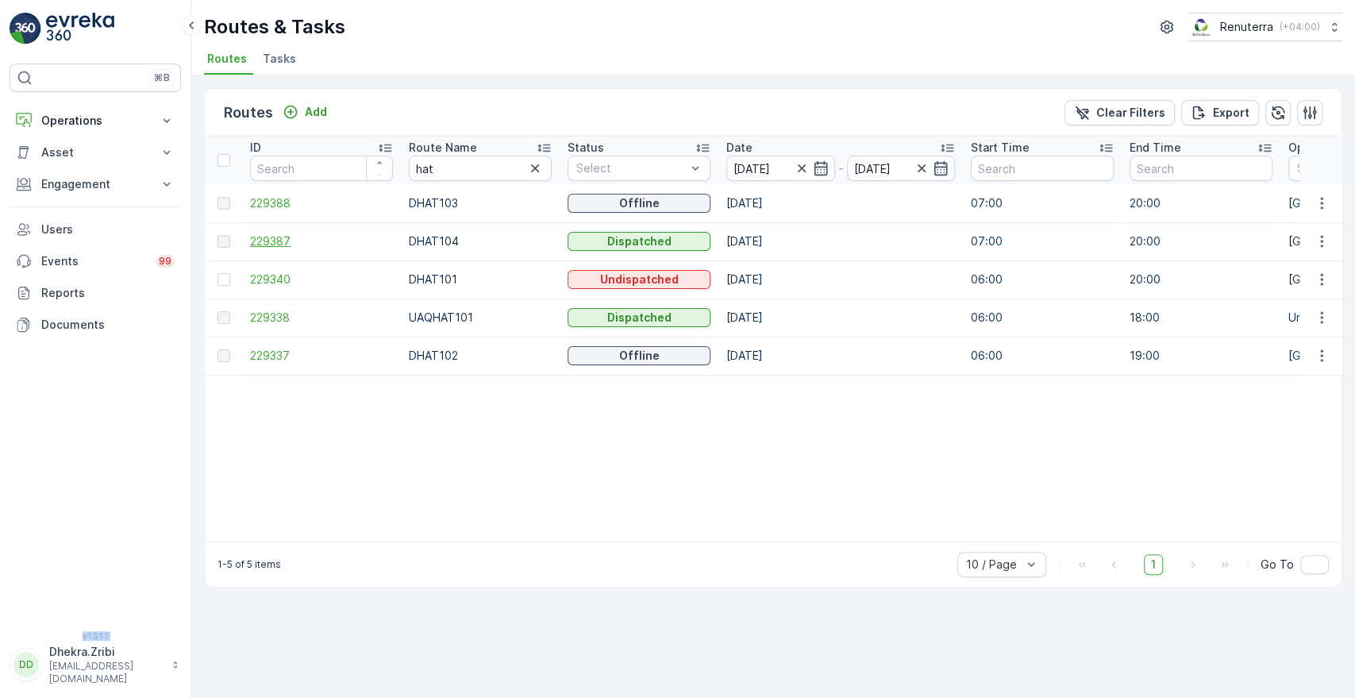
click at [281, 236] on span "229387" at bounding box center [321, 241] width 143 height 16
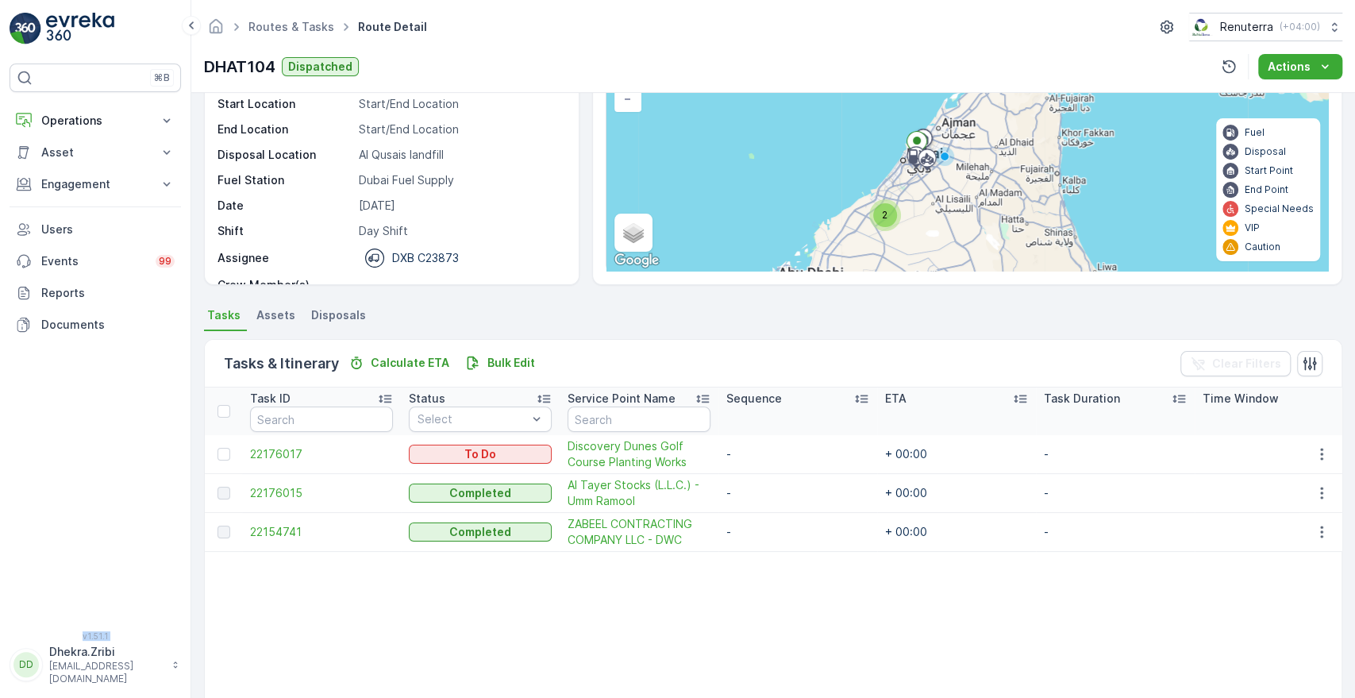
scroll to position [140, 0]
click at [271, 527] on span "22154741" at bounding box center [321, 530] width 143 height 16
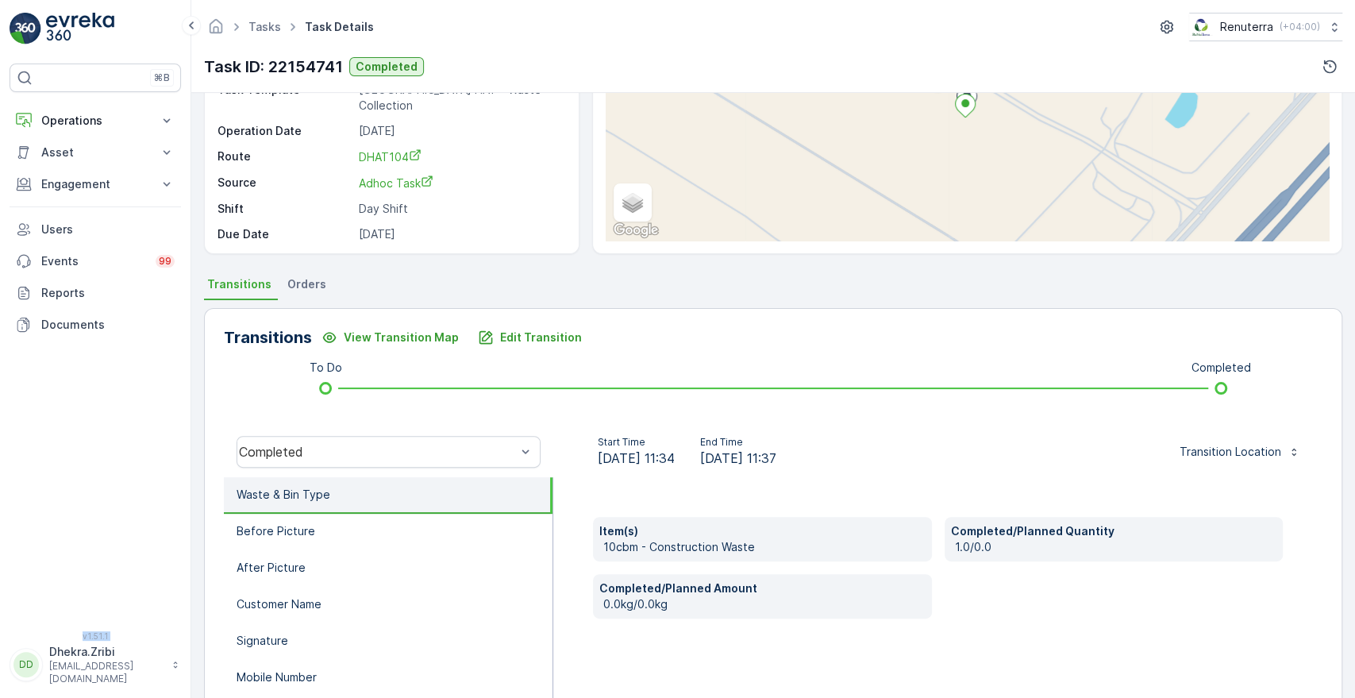
scroll to position [302, 0]
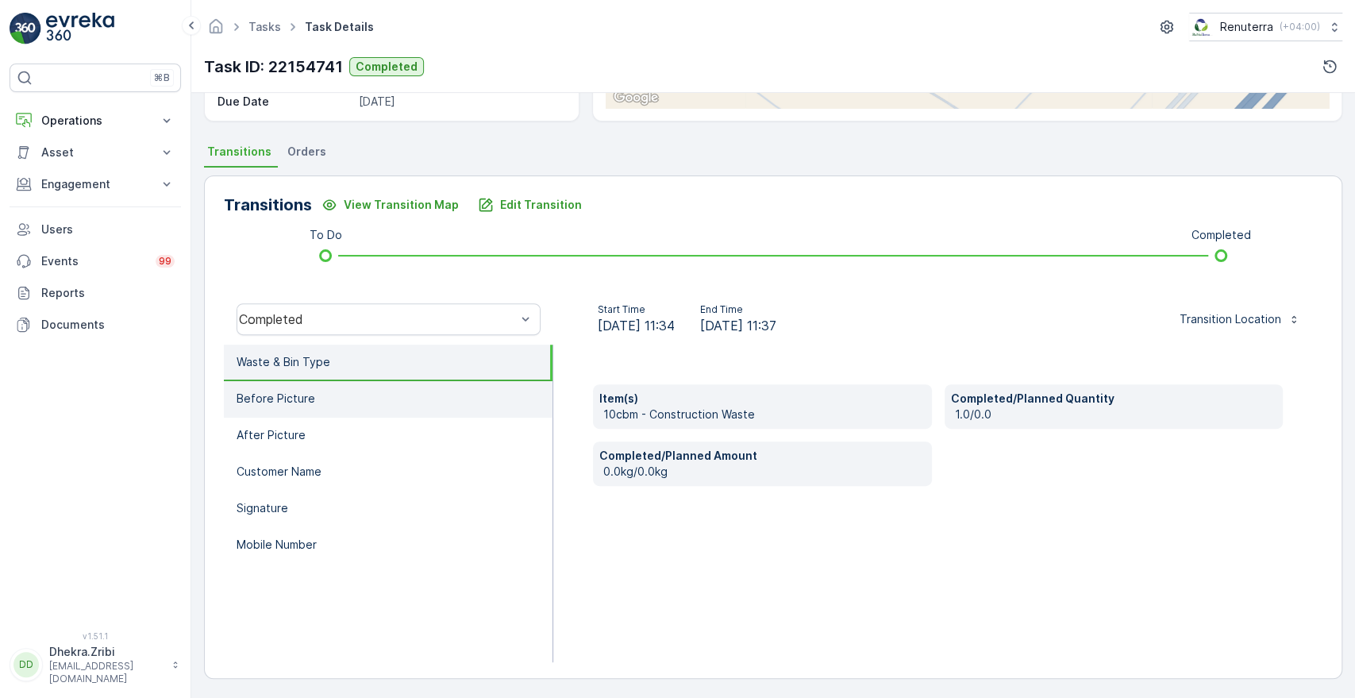
click at [314, 409] on li "Before Picture" at bounding box center [388, 399] width 329 height 37
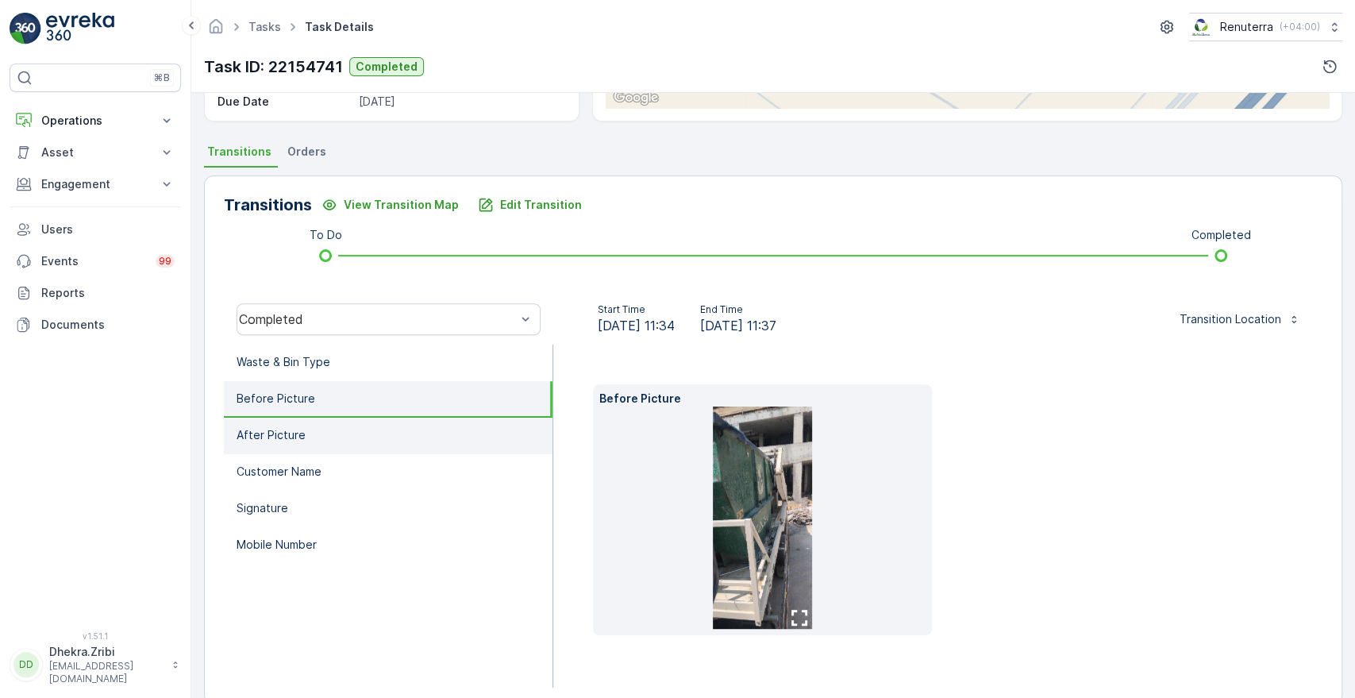
click at [304, 447] on li "After Picture" at bounding box center [388, 435] width 329 height 37
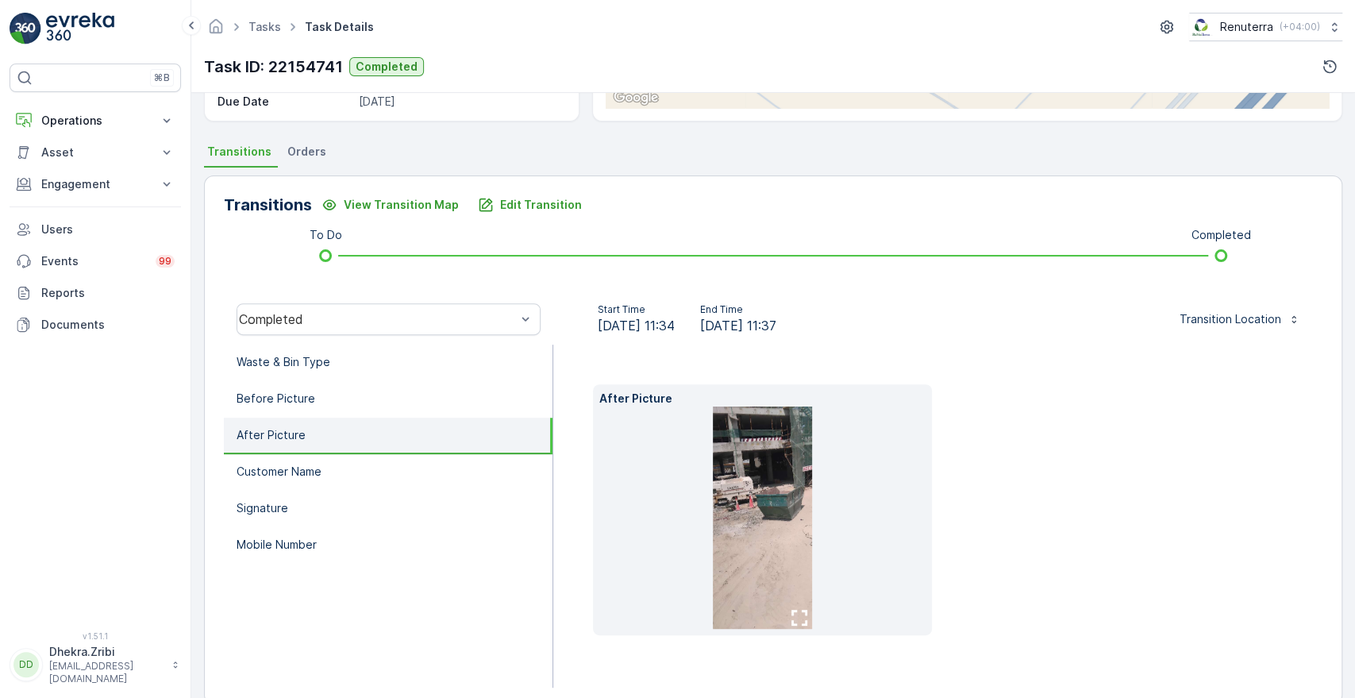
scroll to position [0, 0]
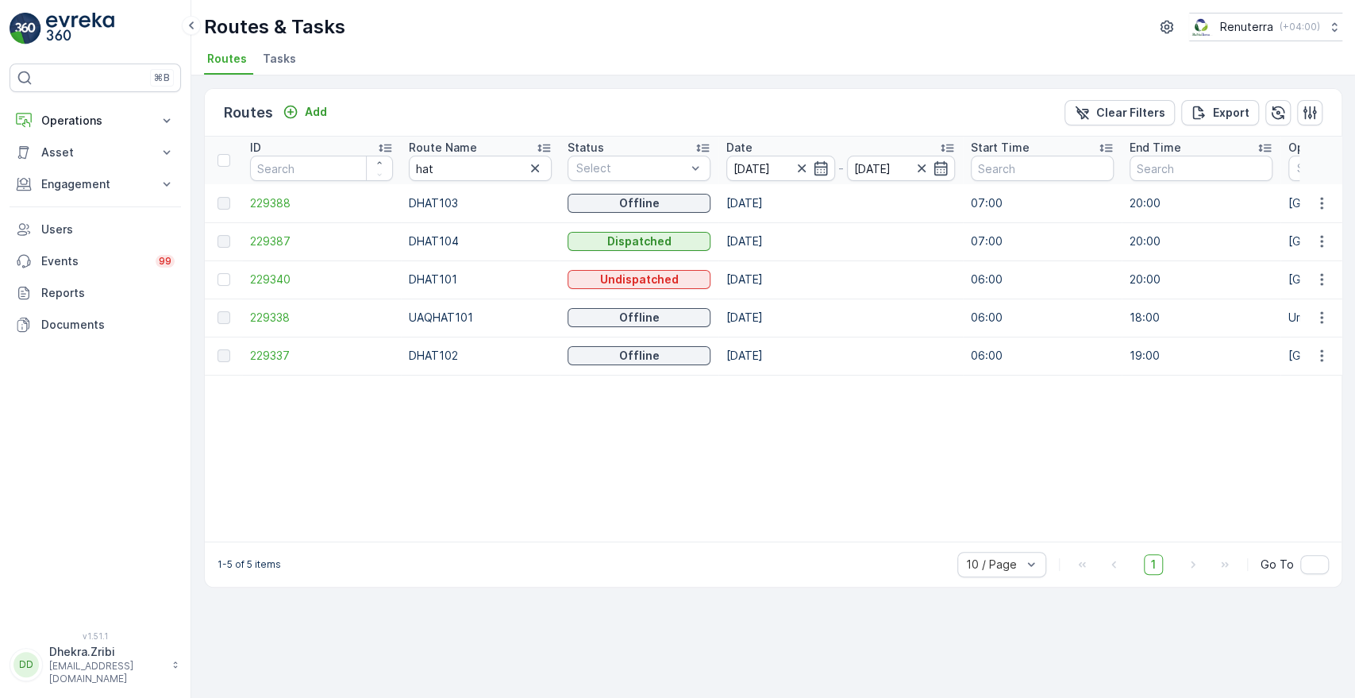
click at [458, 153] on p "Route Name" at bounding box center [443, 148] width 68 height 16
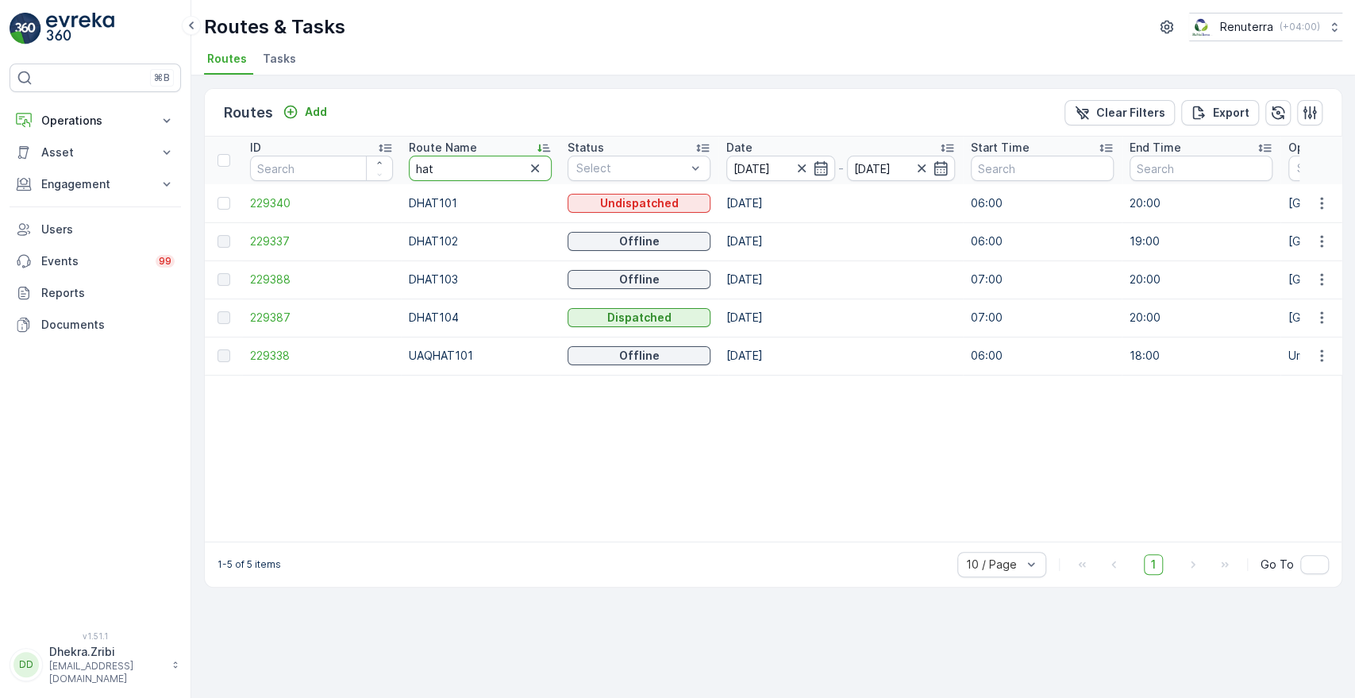
click at [432, 171] on input "hat" at bounding box center [480, 168] width 143 height 25
type input "roro"
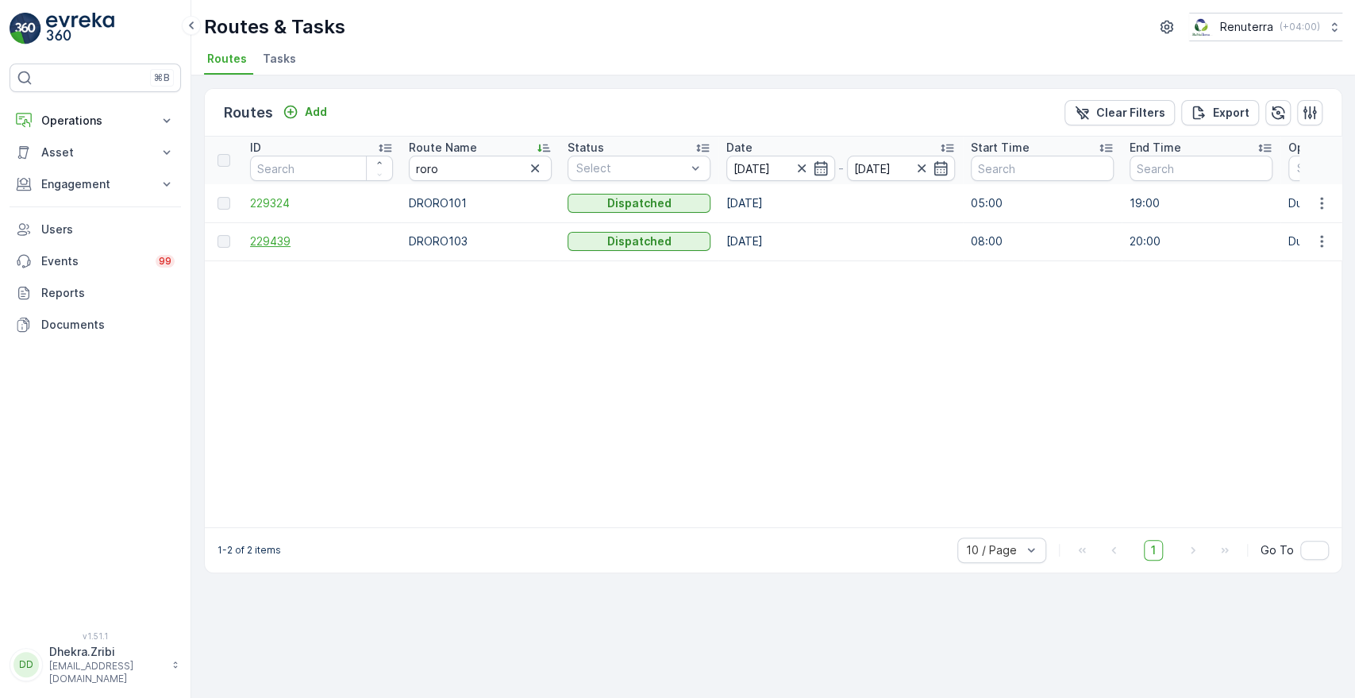
click at [279, 239] on span "229439" at bounding box center [321, 241] width 143 height 16
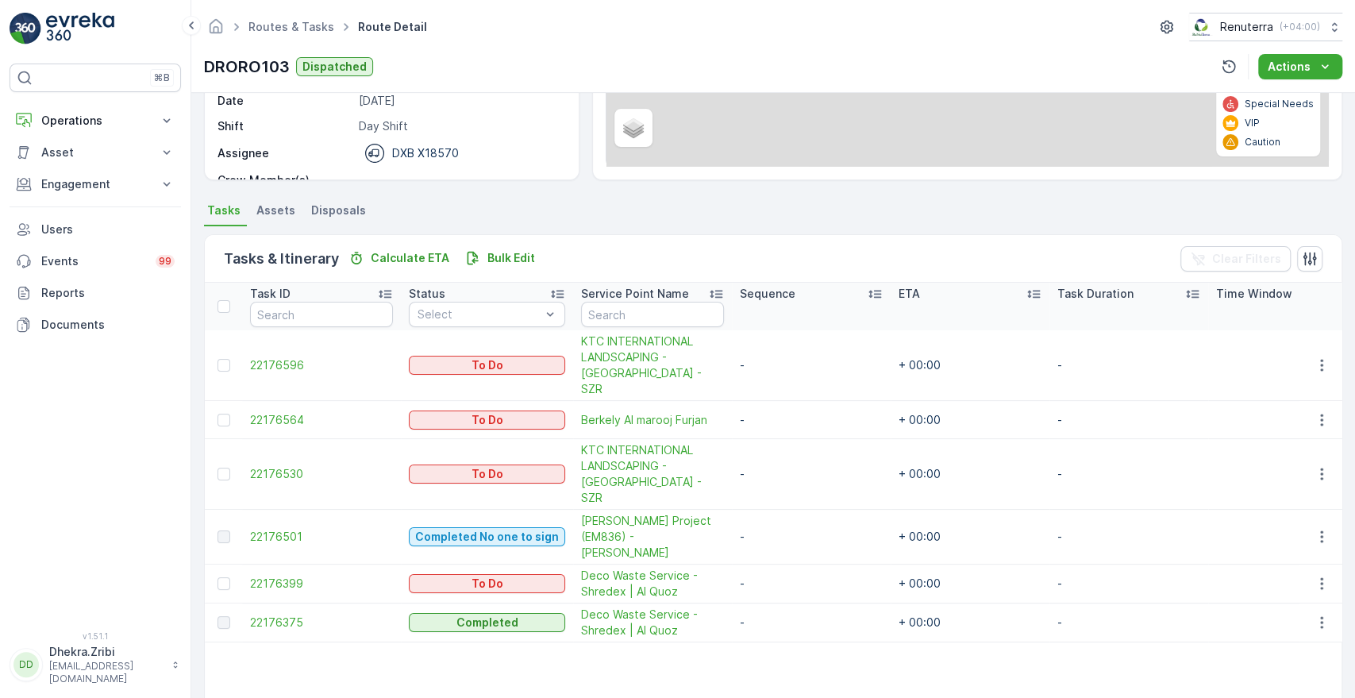
scroll to position [246, 0]
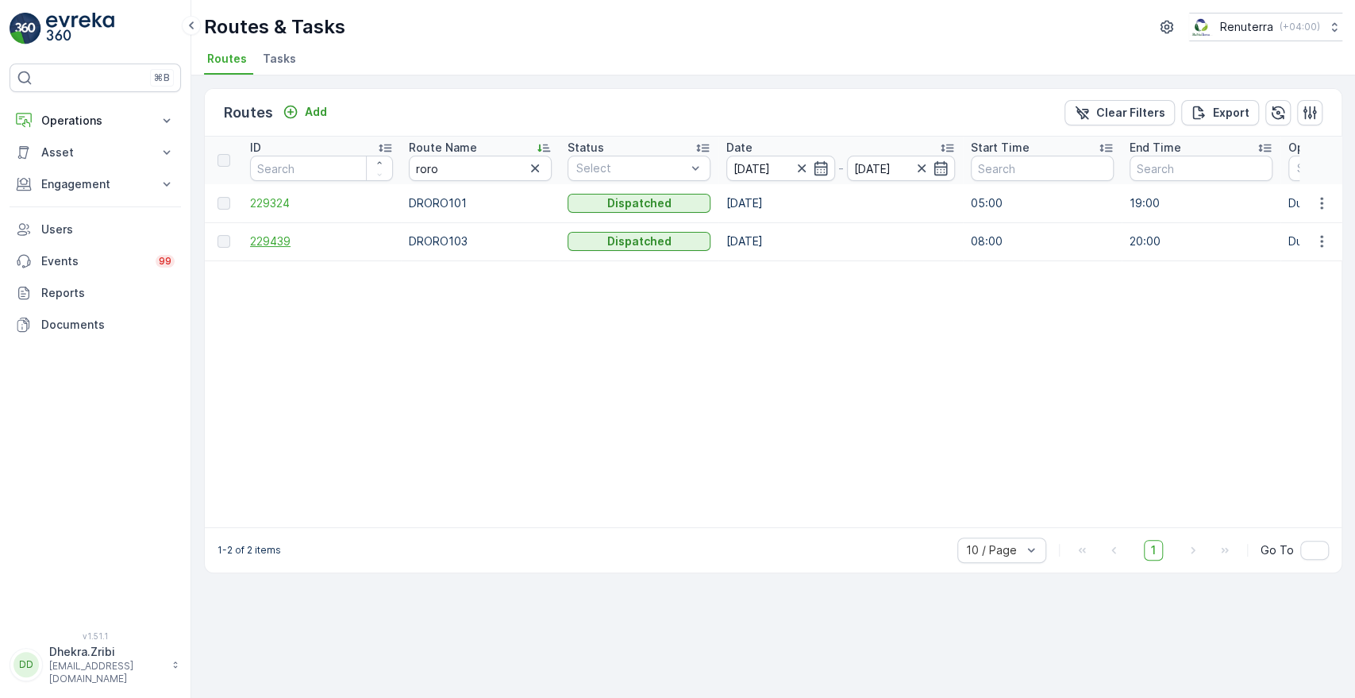
click at [275, 236] on span "229439" at bounding box center [321, 241] width 143 height 16
click at [289, 203] on span "229324" at bounding box center [321, 203] width 143 height 16
click at [534, 169] on icon "button" at bounding box center [535, 168] width 16 height 16
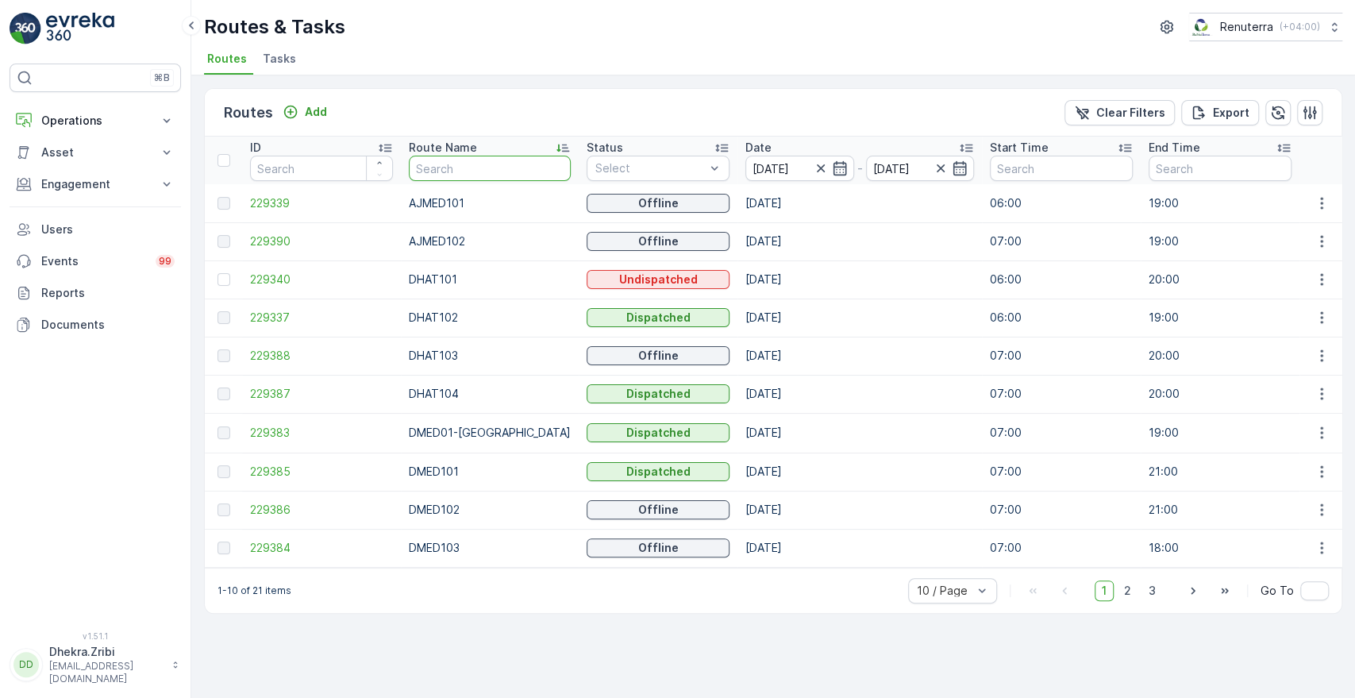
click at [458, 173] on input "text" at bounding box center [490, 168] width 162 height 25
type input "roro"
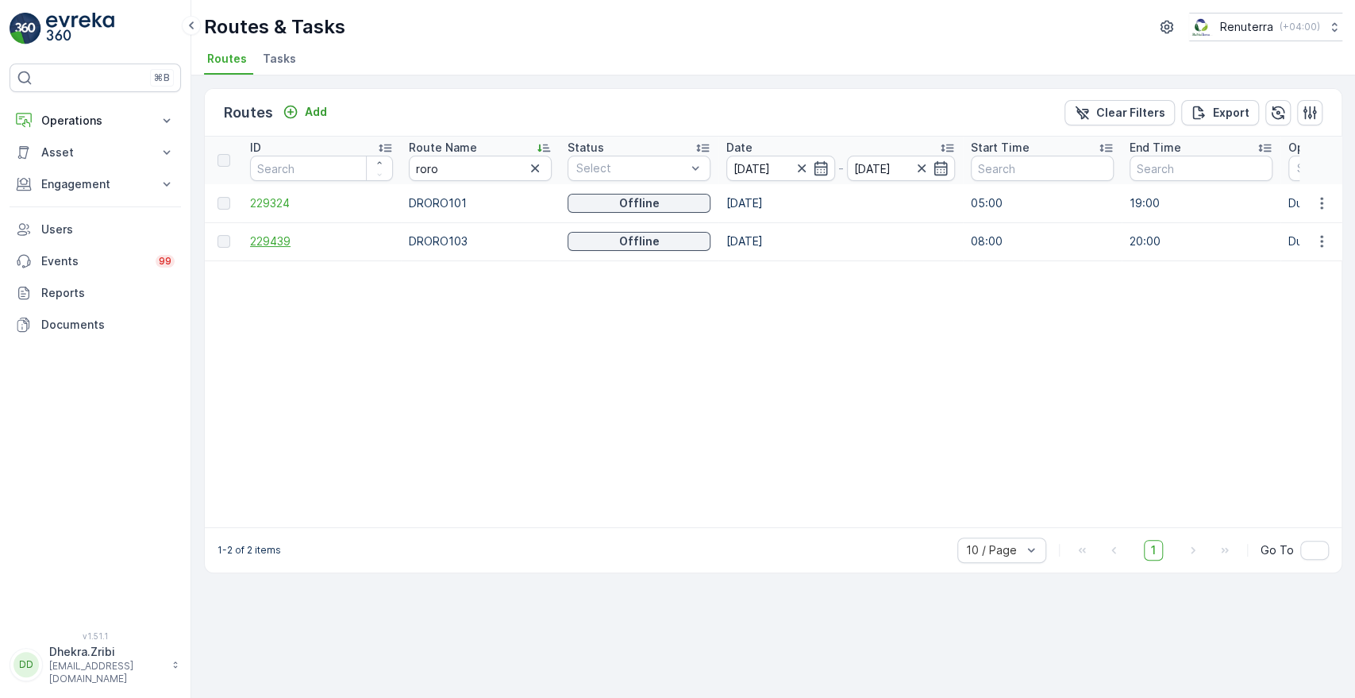
click at [275, 247] on span "229439" at bounding box center [321, 241] width 143 height 16
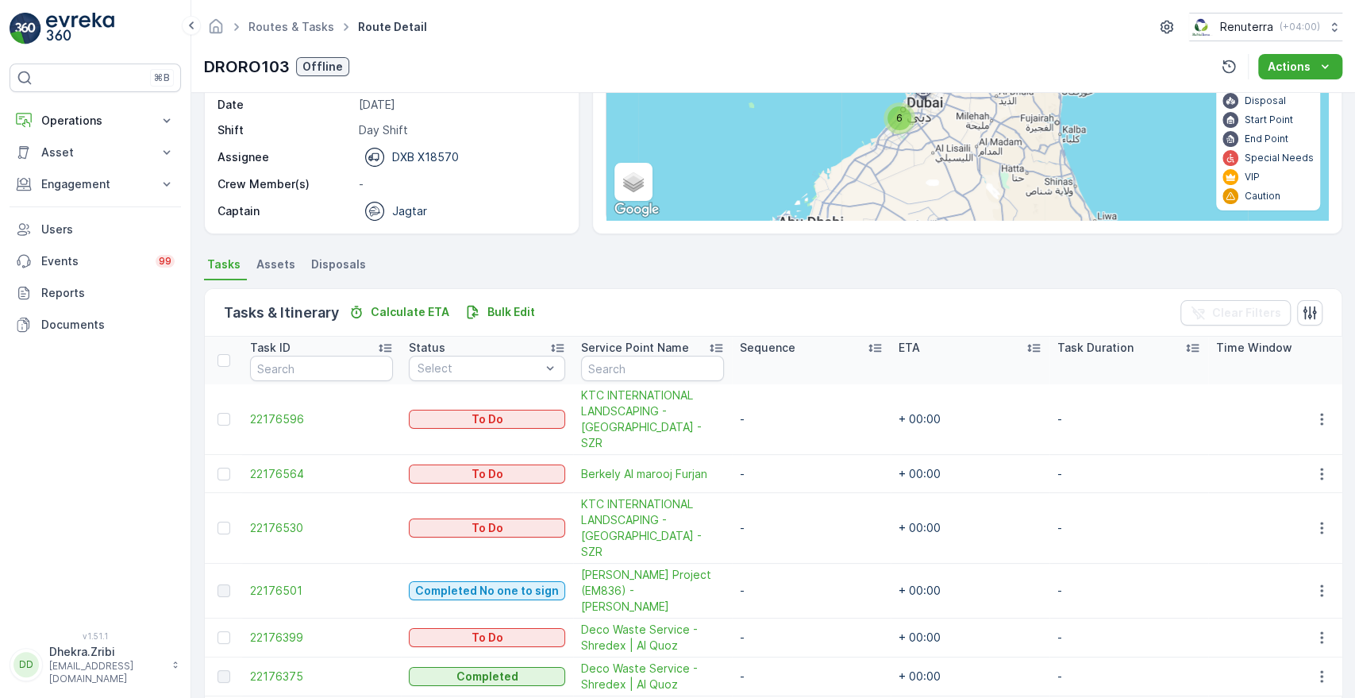
scroll to position [203, 0]
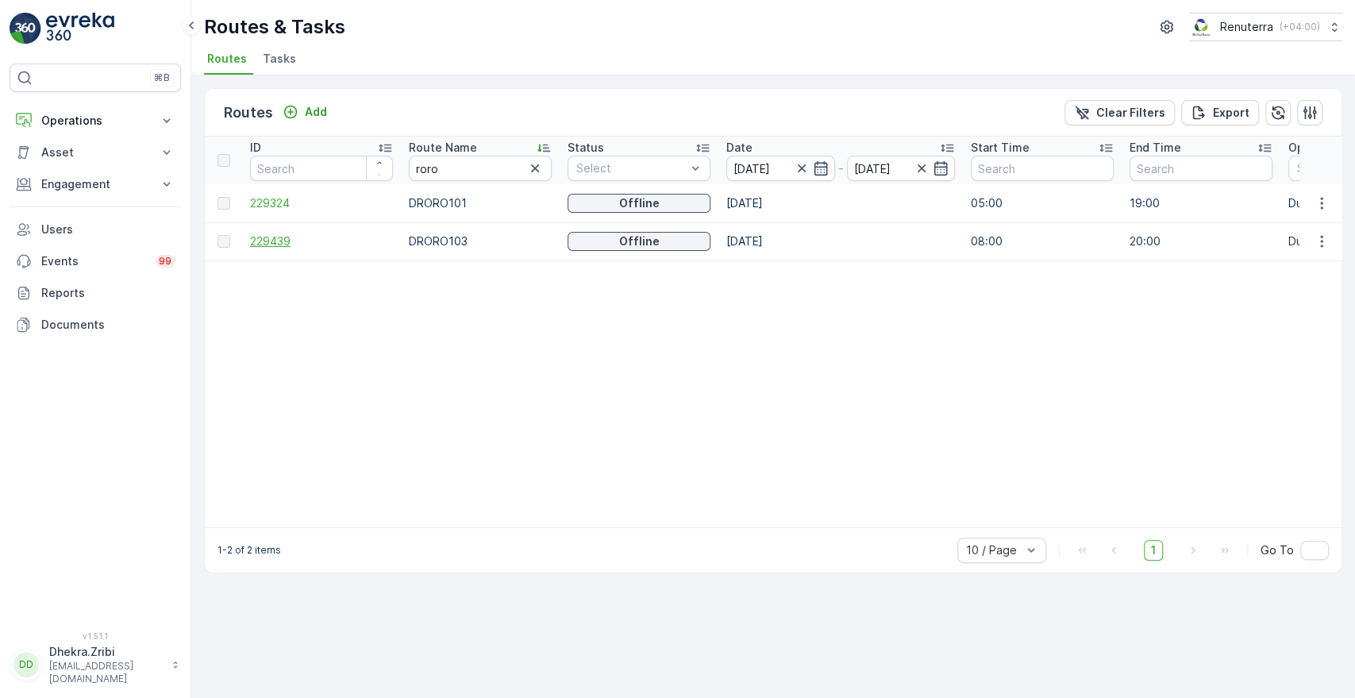
click at [264, 239] on span "229439" at bounding box center [321, 241] width 143 height 16
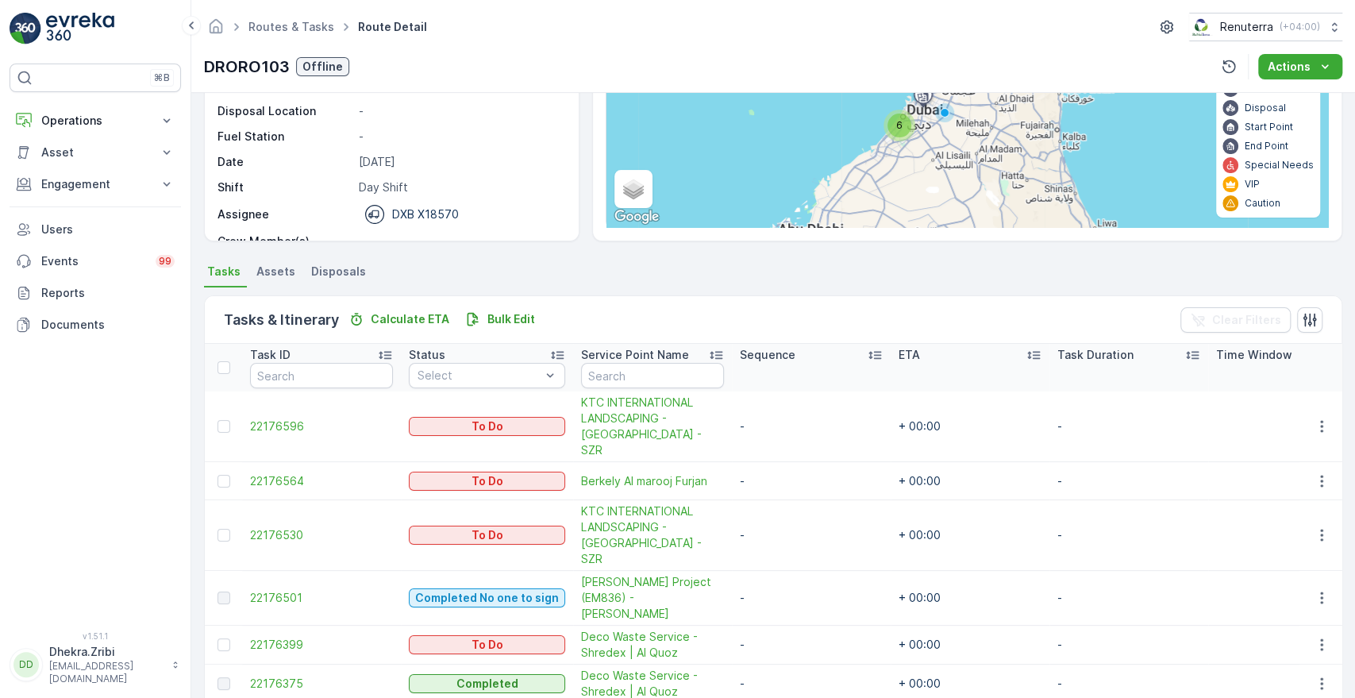
scroll to position [183, 0]
click at [275, 674] on span "22176375" at bounding box center [321, 682] width 143 height 16
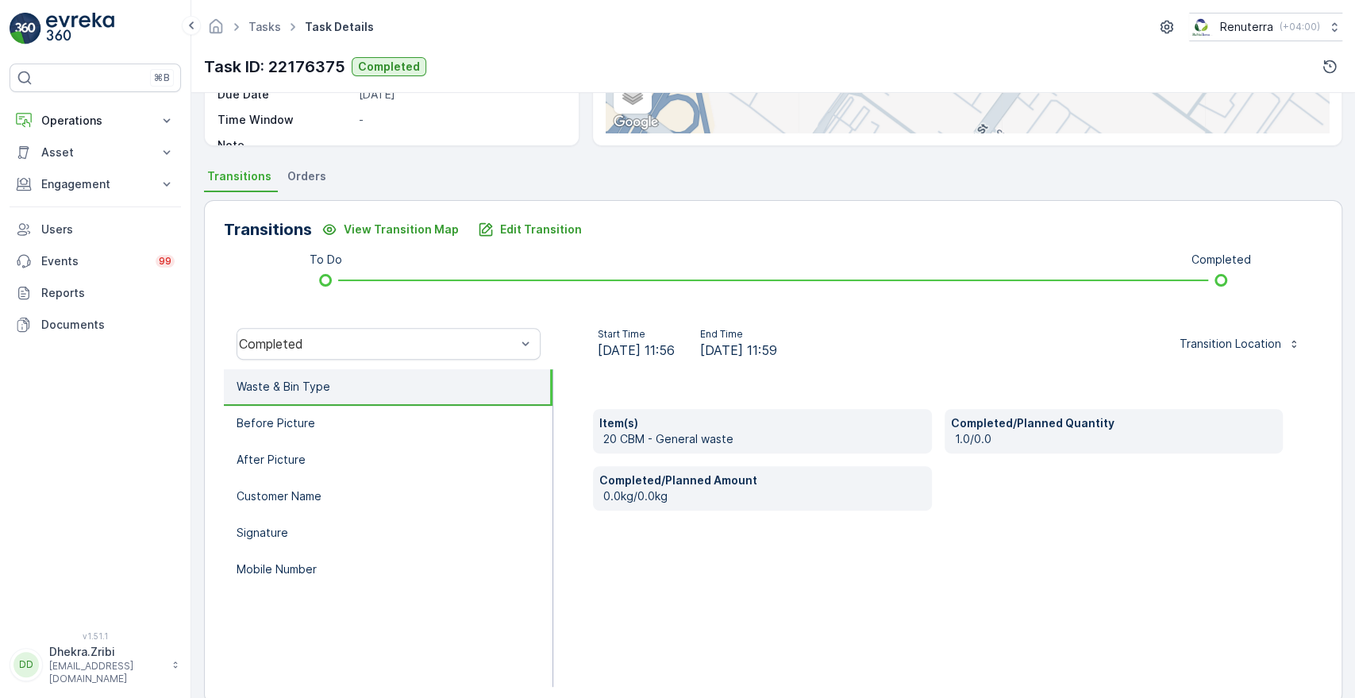
scroll to position [288, 0]
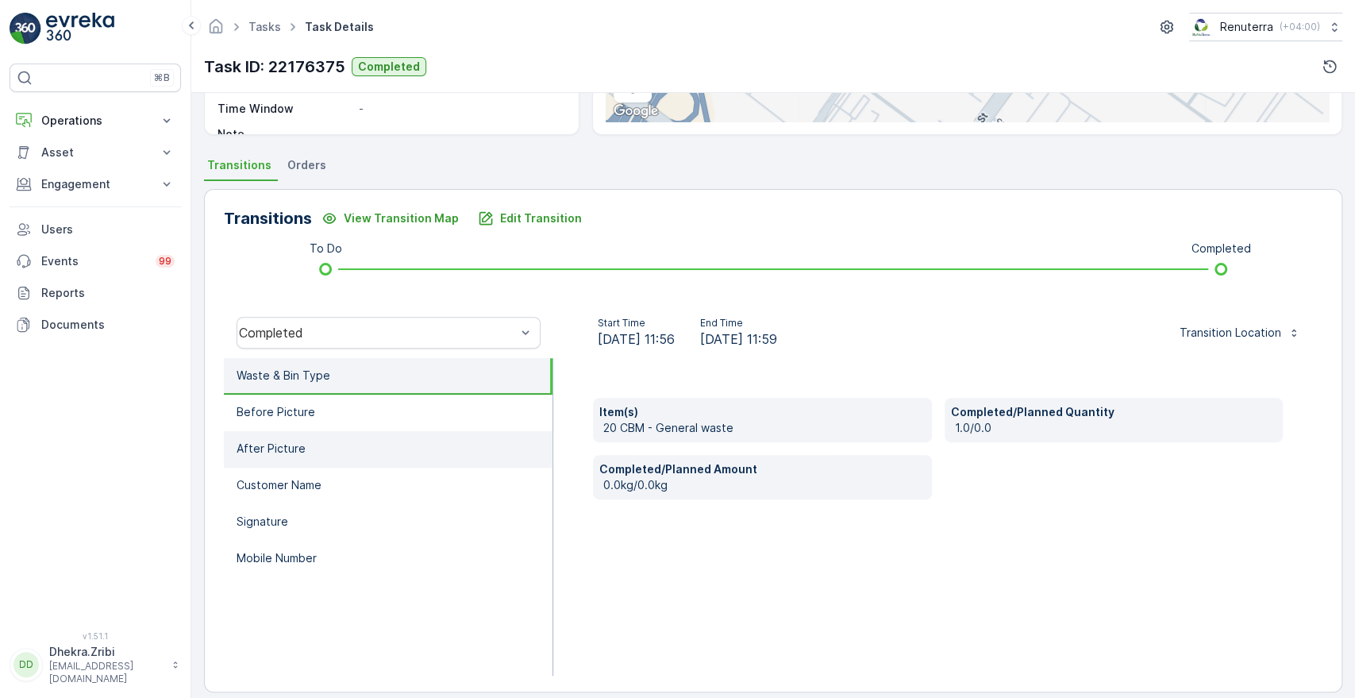
click at [339, 444] on li "After Picture" at bounding box center [388, 449] width 329 height 37
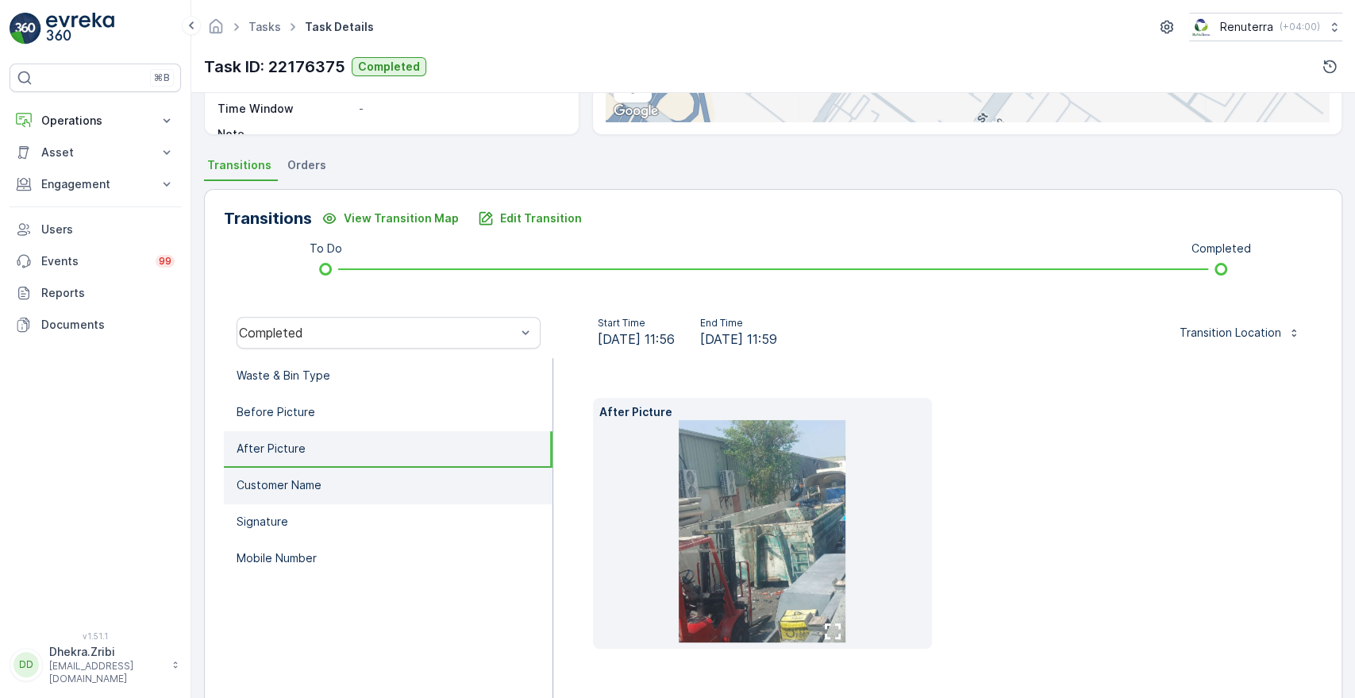
click at [324, 479] on li "Customer Name" at bounding box center [388, 485] width 329 height 37
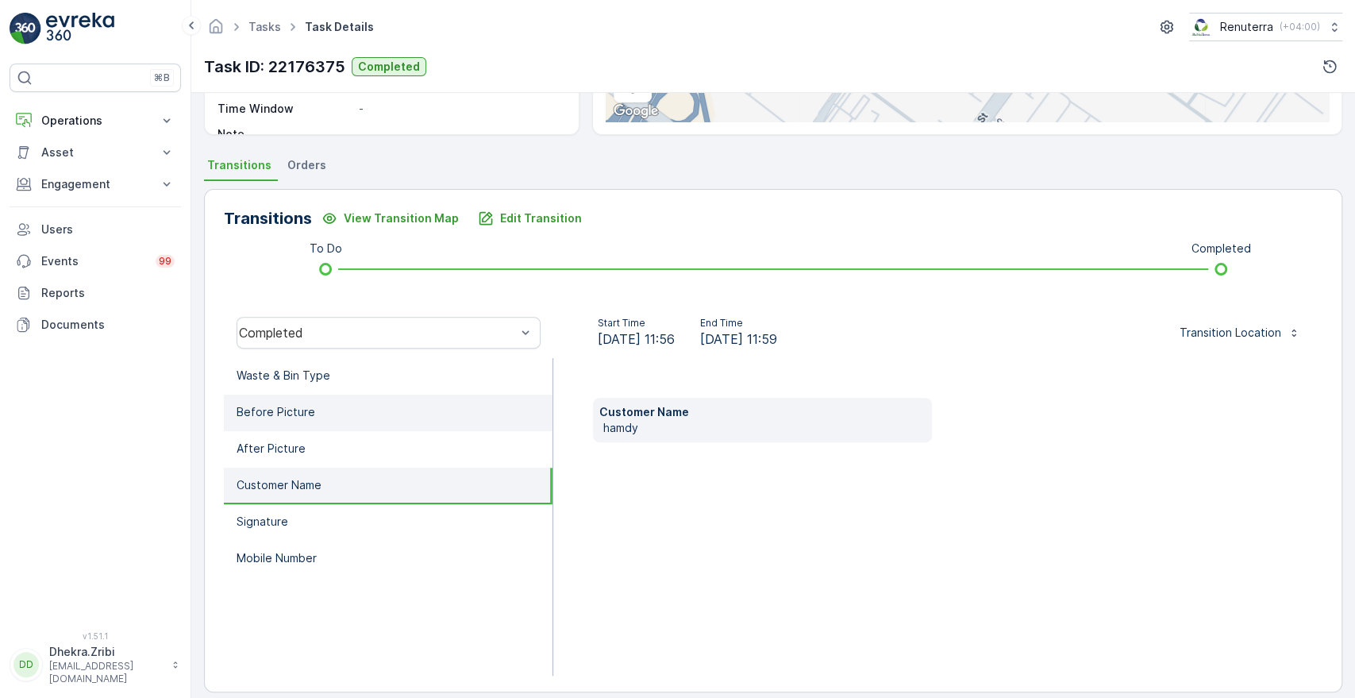
click at [418, 416] on li "Before Picture" at bounding box center [388, 412] width 329 height 37
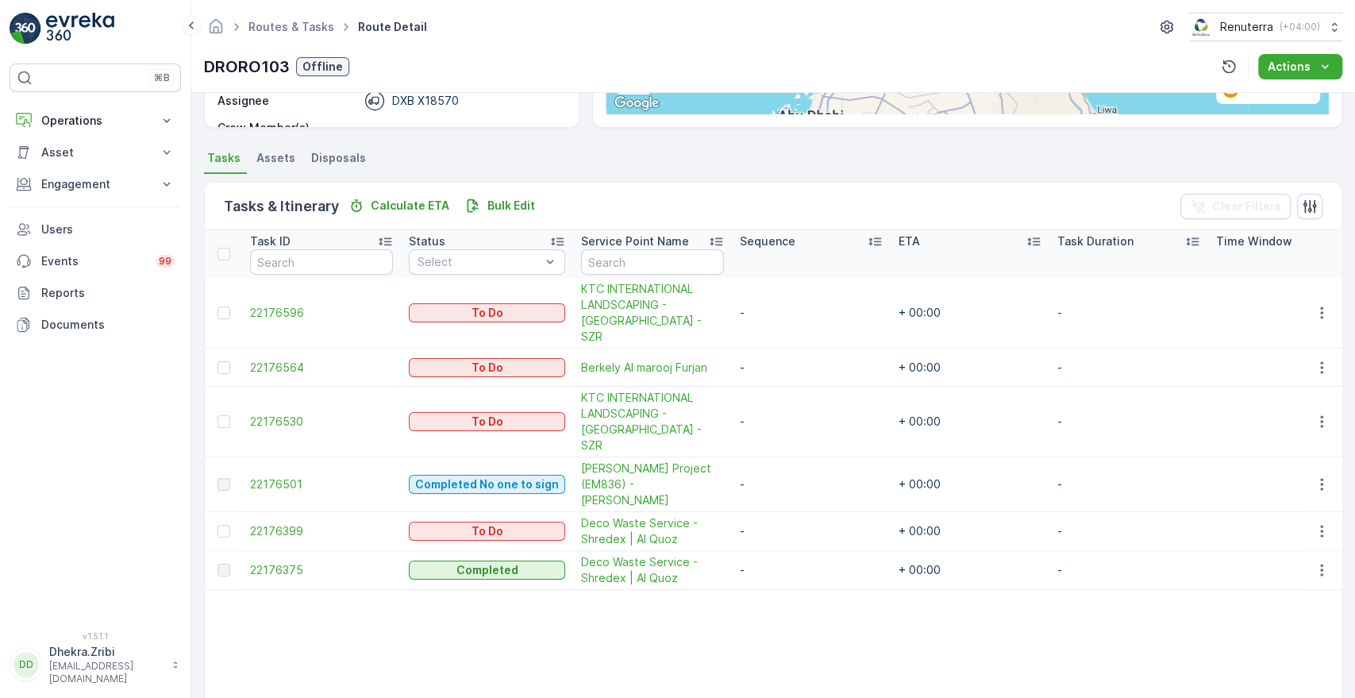
scroll to position [296, 0]
click at [283, 522] on span "22176399" at bounding box center [321, 530] width 143 height 16
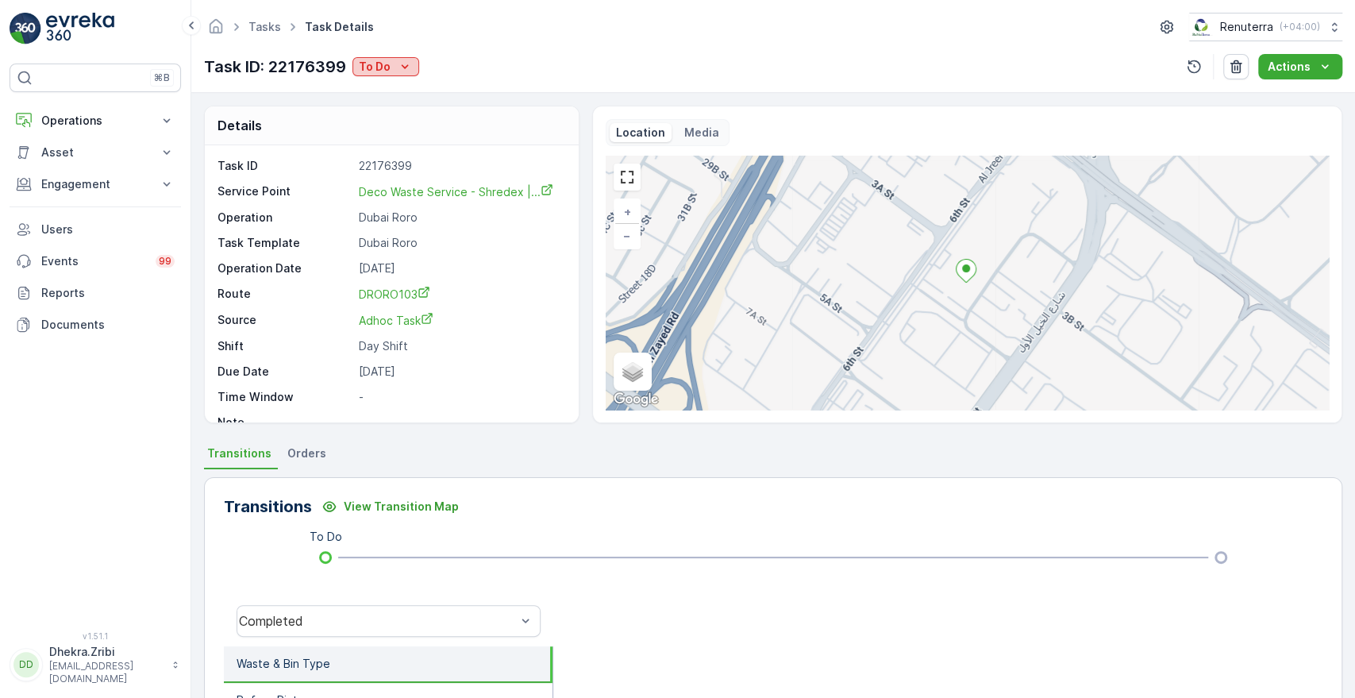
click at [393, 61] on div "To Do" at bounding box center [386, 67] width 54 height 16
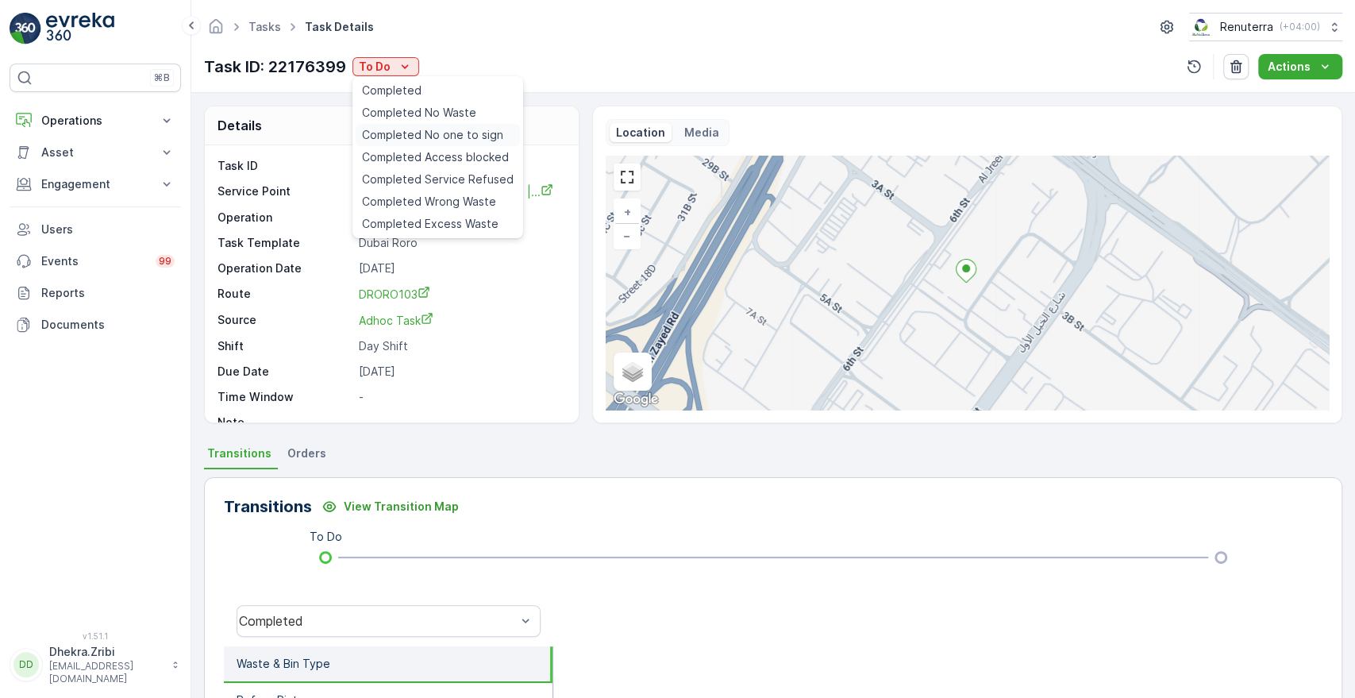
click at [439, 135] on span "Completed No one to sign" at bounding box center [432, 135] width 141 height 16
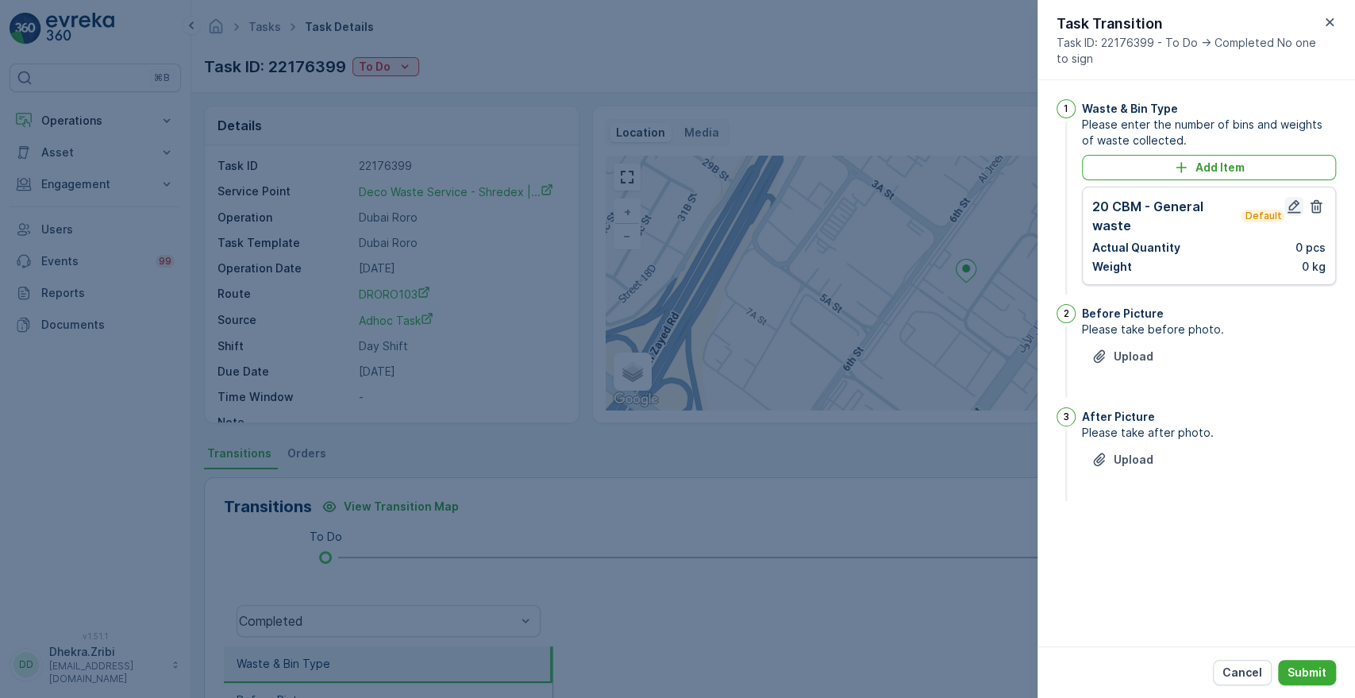
click at [1290, 206] on icon "button" at bounding box center [1294, 206] width 16 height 16
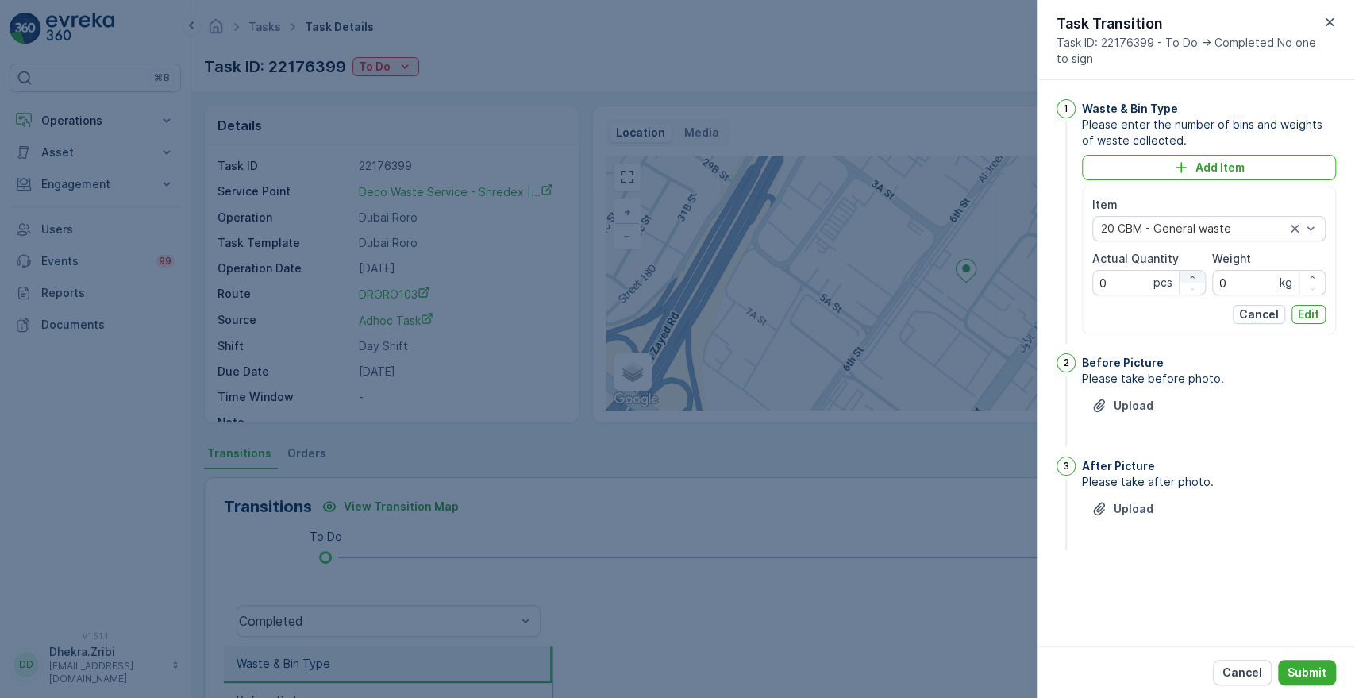
click at [1193, 275] on icon "button" at bounding box center [1192, 277] width 10 height 10
type Quantity "1"
click at [1313, 312] on p "Edit" at bounding box center [1307, 314] width 21 height 16
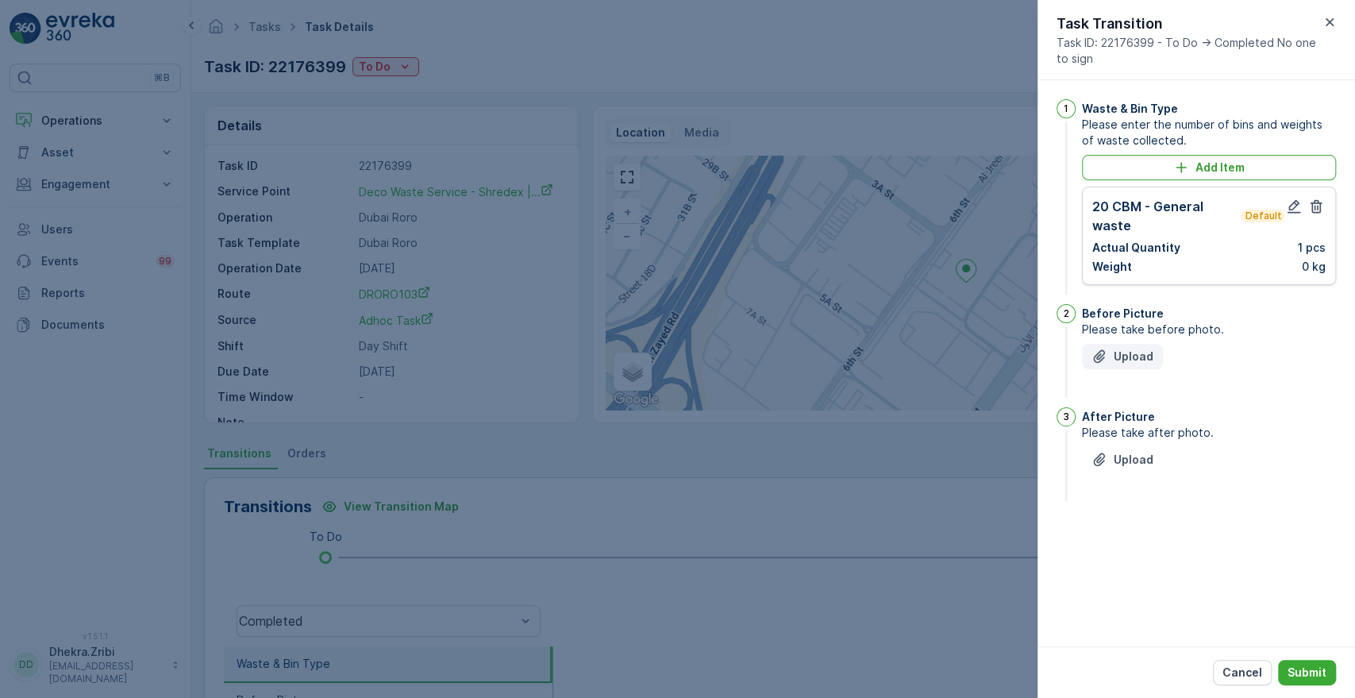
click at [1149, 350] on p "Upload" at bounding box center [1133, 356] width 40 height 16
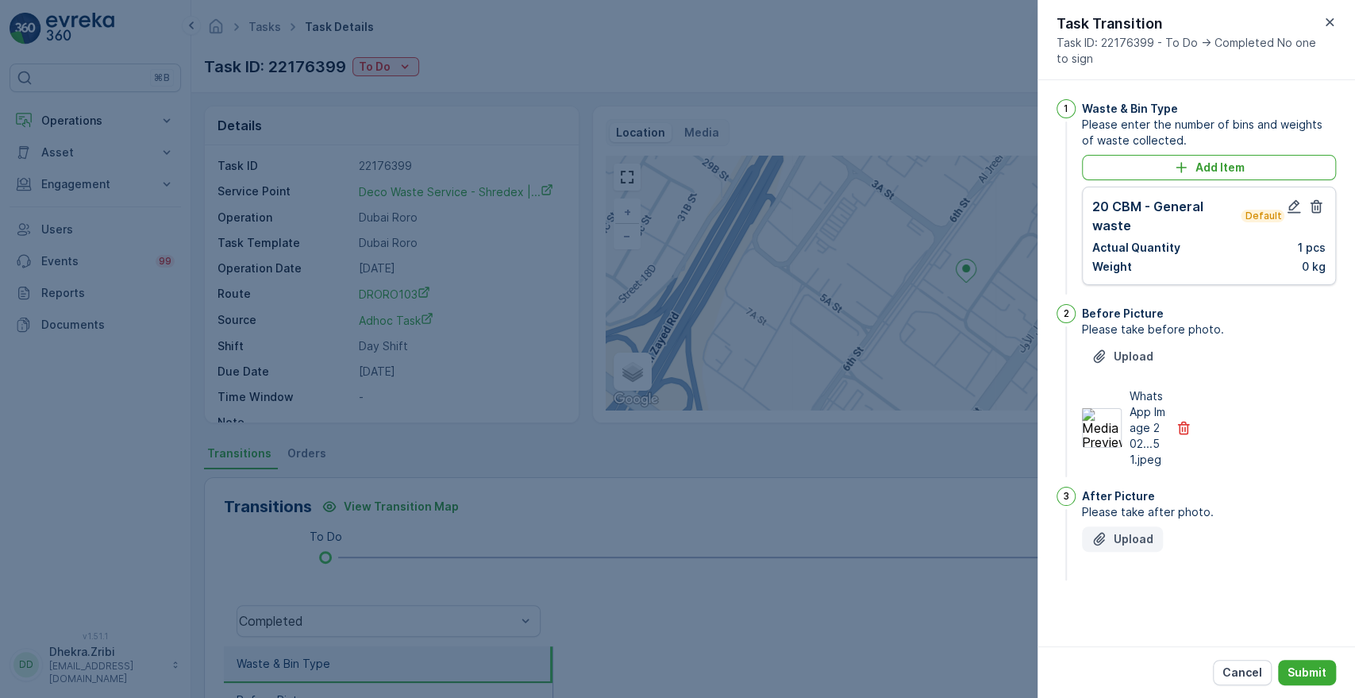
click at [1107, 544] on div "Upload" at bounding box center [1122, 539] width 62 height 16
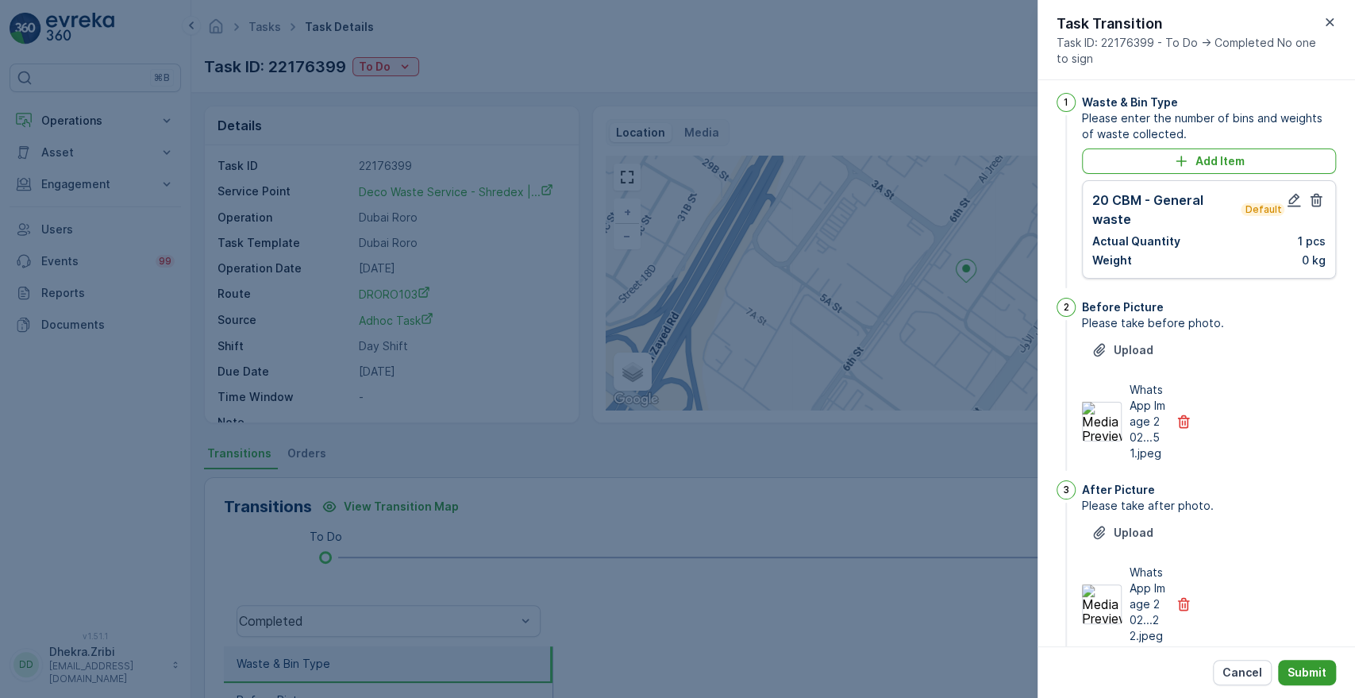
click at [1307, 667] on p "Submit" at bounding box center [1306, 672] width 39 height 16
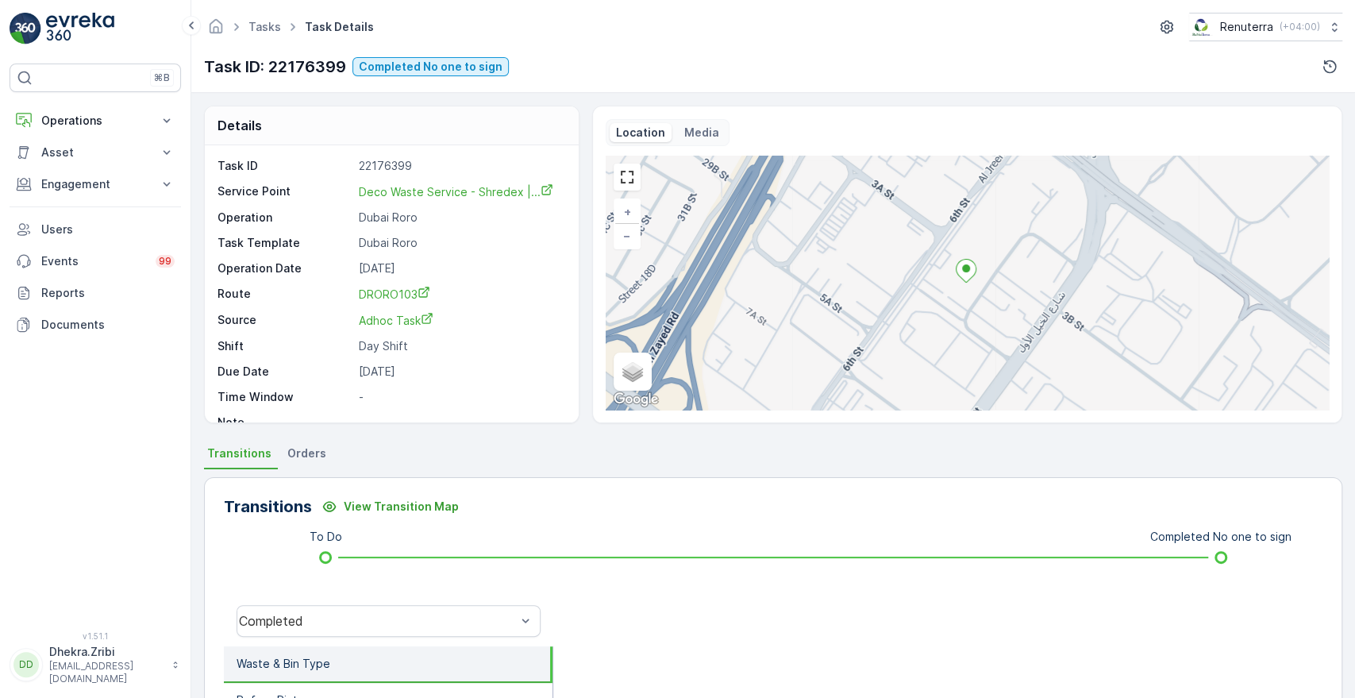
scroll to position [221, 0]
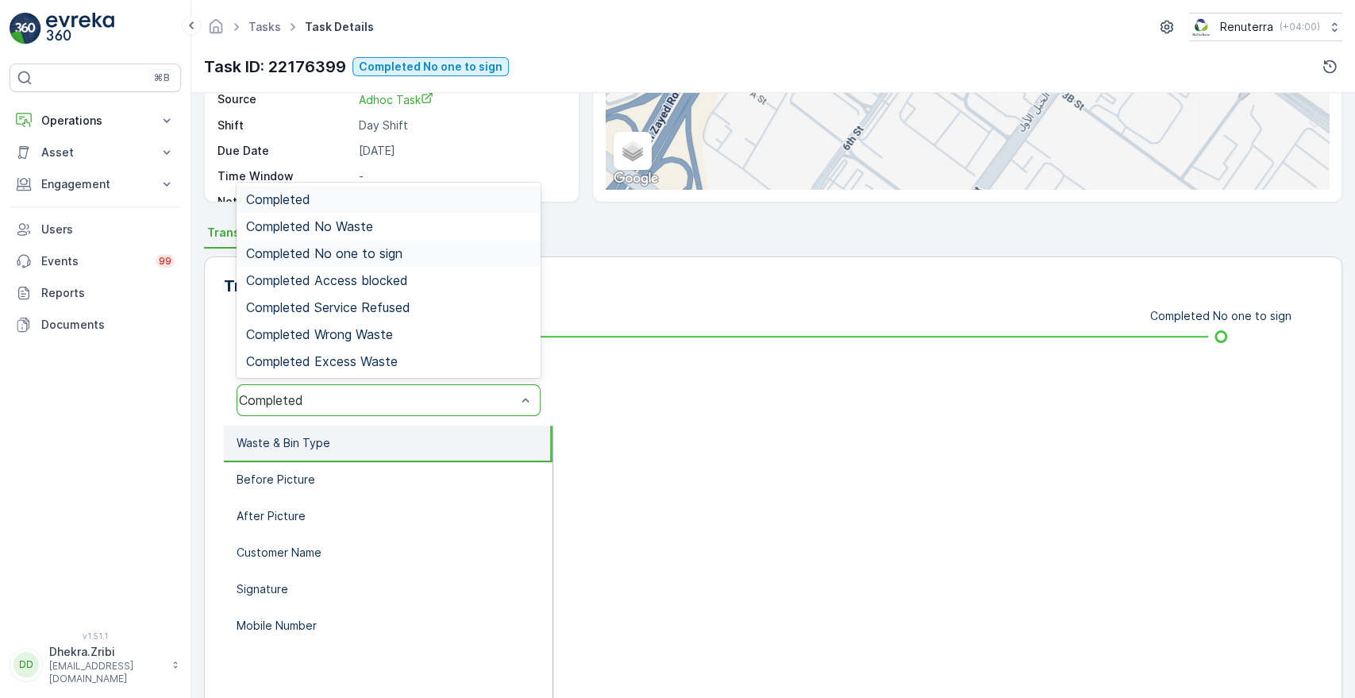
click at [365, 260] on div "Completed No one to sign" at bounding box center [388, 253] width 304 height 27
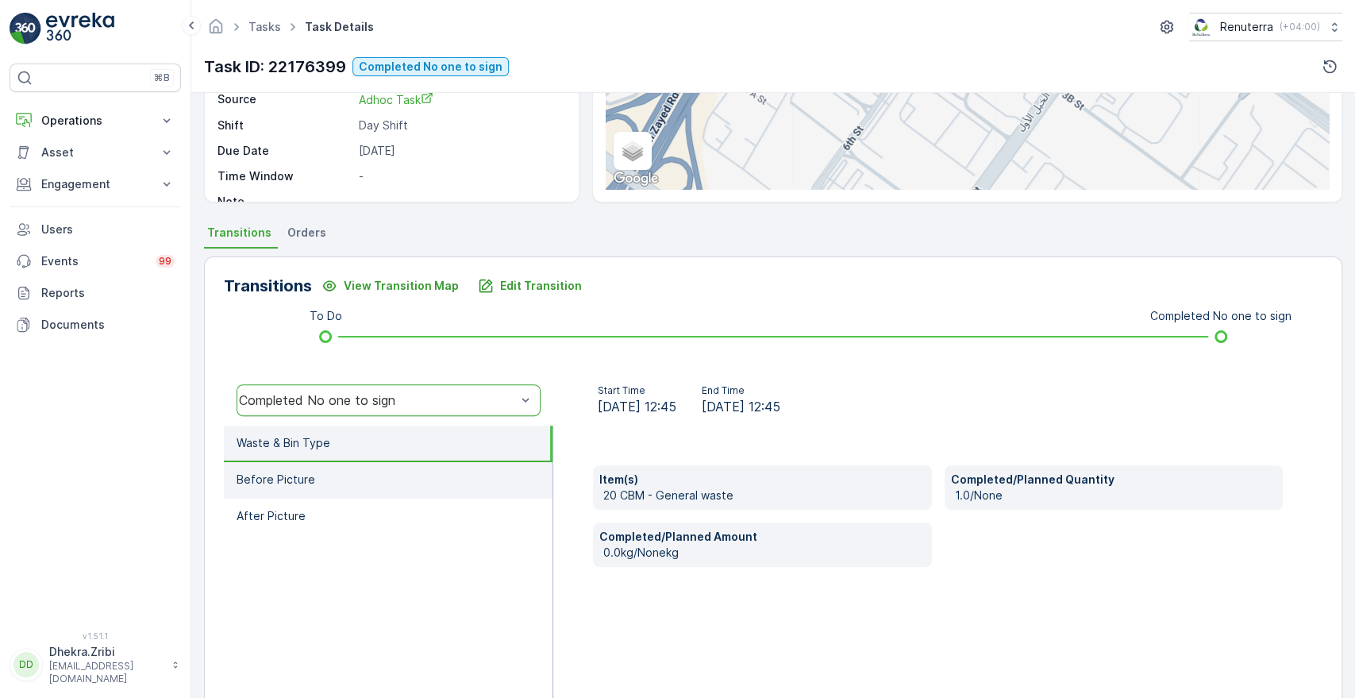
click at [308, 472] on p "Before Picture" at bounding box center [275, 479] width 79 height 16
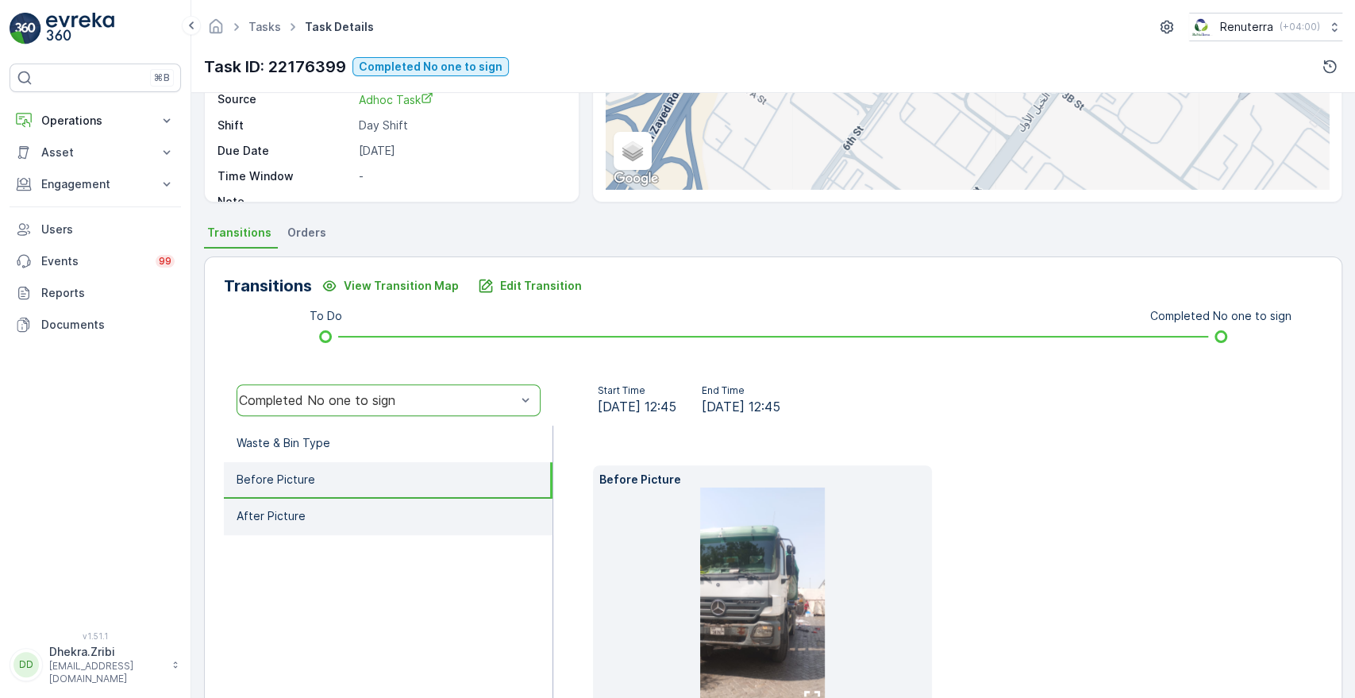
click at [312, 512] on li "After Picture" at bounding box center [388, 516] width 329 height 37
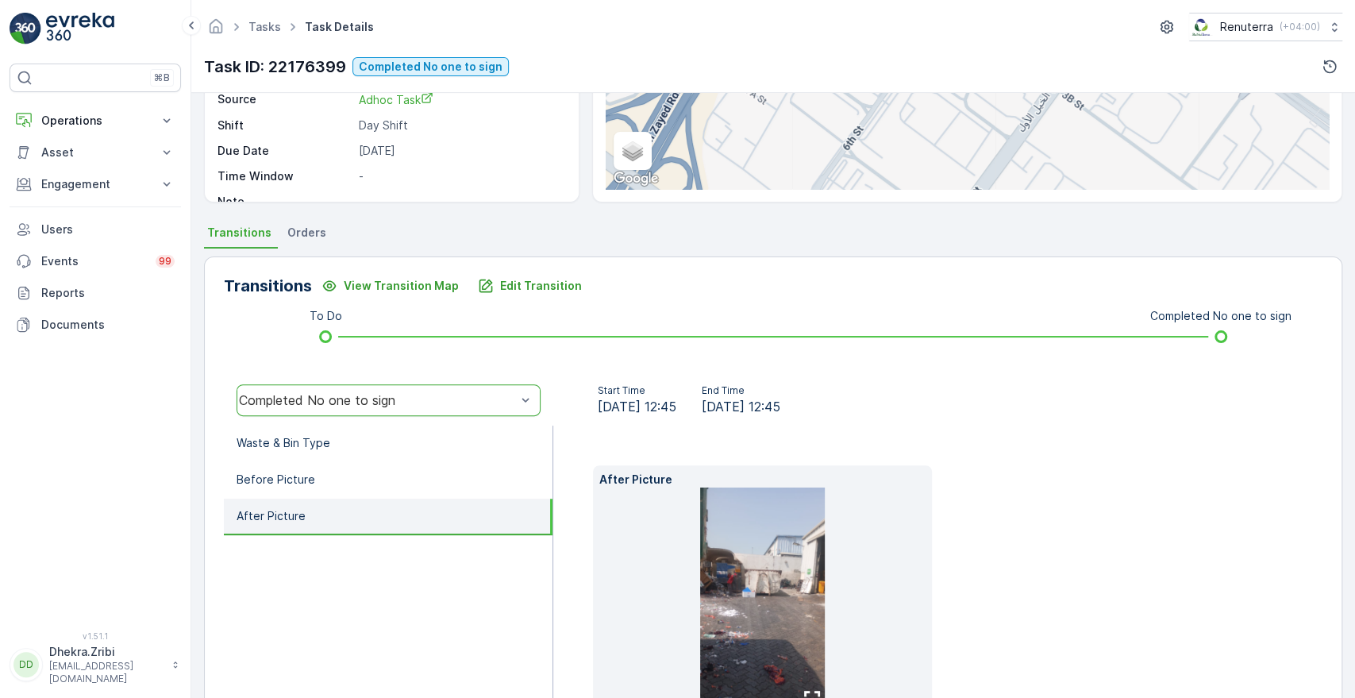
scroll to position [328, 0]
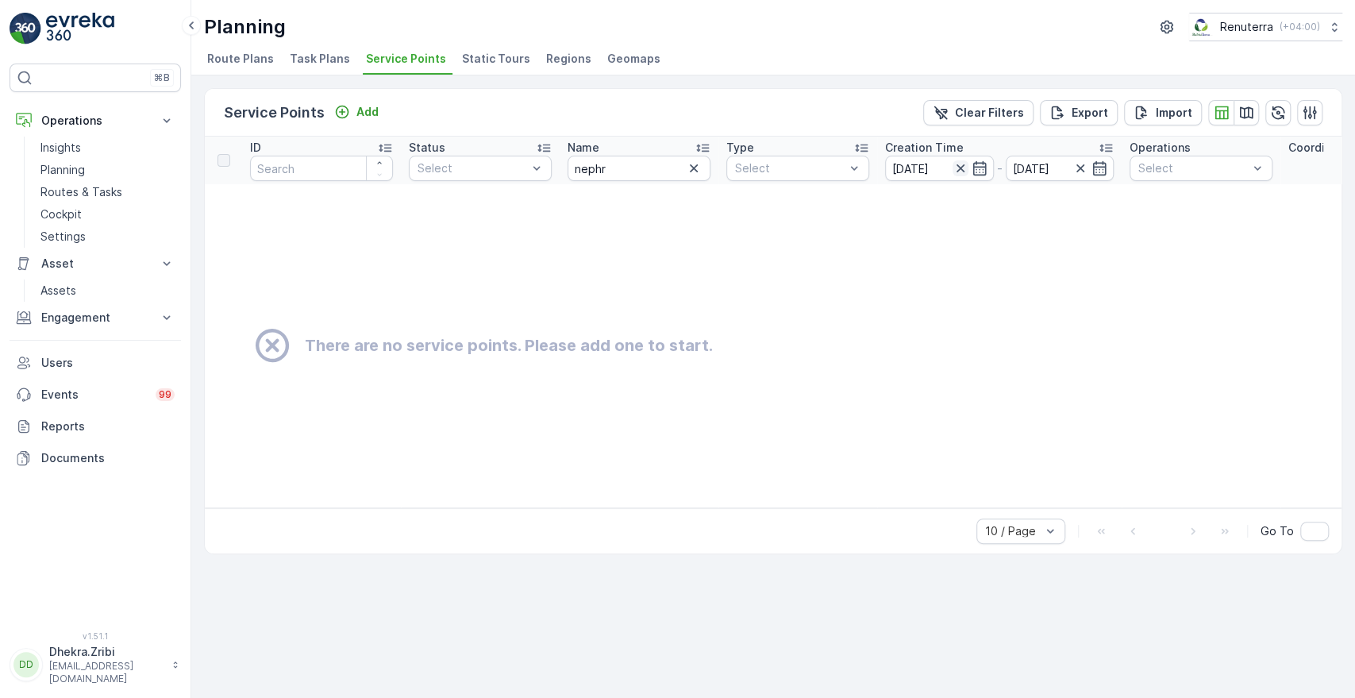
click at [960, 160] on icon "button" at bounding box center [960, 168] width 16 height 16
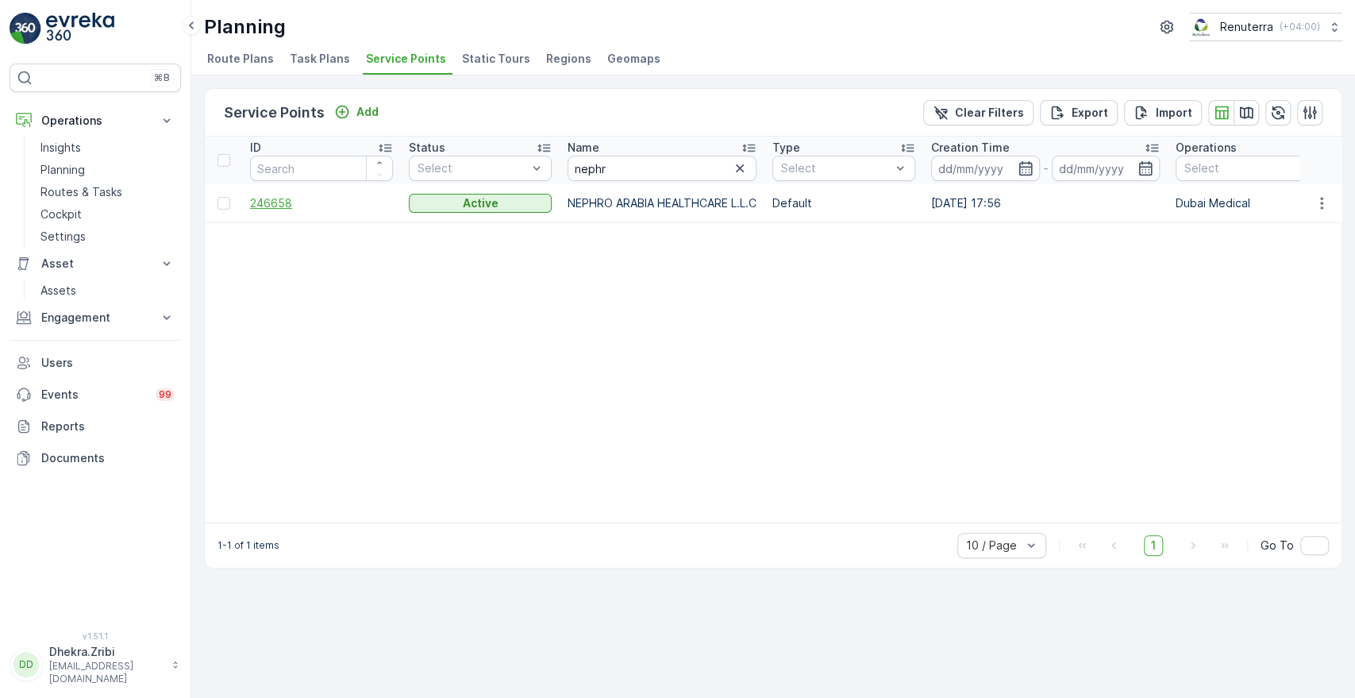
click at [264, 195] on span "246658" at bounding box center [321, 203] width 143 height 16
click at [1027, 176] on input at bounding box center [985, 168] width 109 height 25
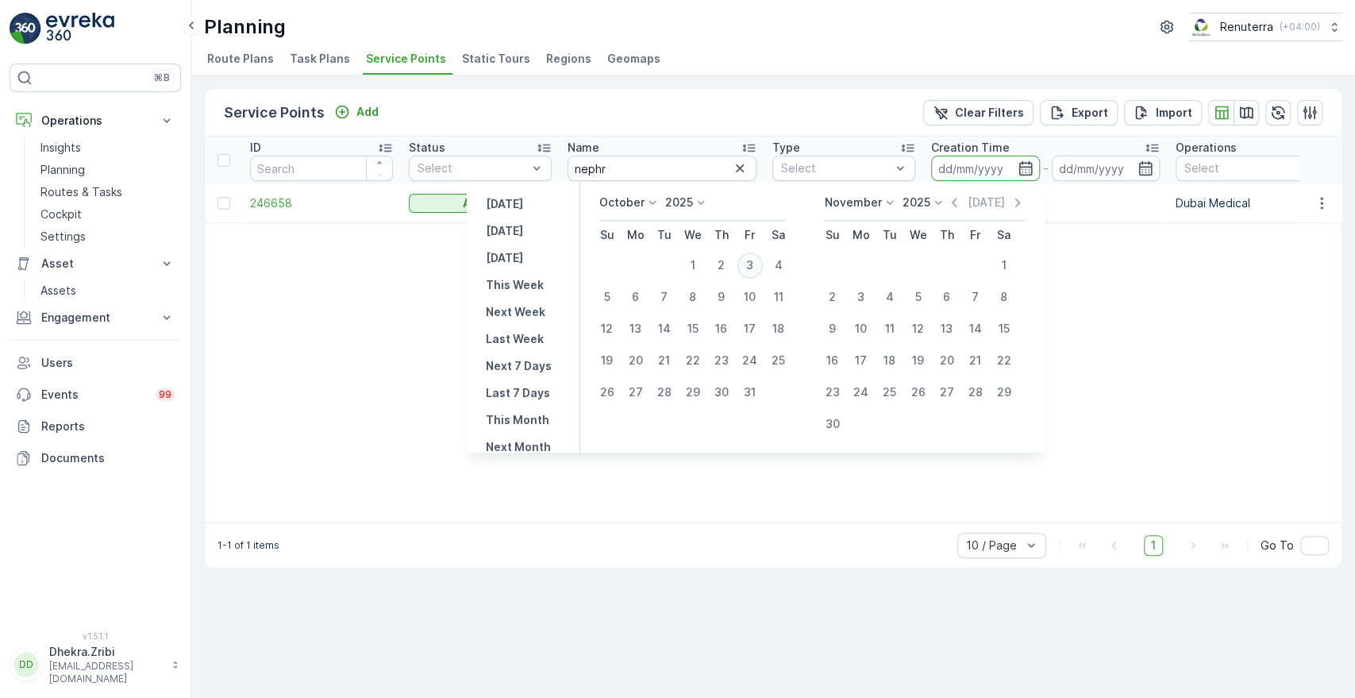
click at [761, 257] on div "3" at bounding box center [749, 264] width 25 height 25
type input "[DATE]"
click at [761, 257] on div "3" at bounding box center [749, 264] width 25 height 25
type input "[DATE]"
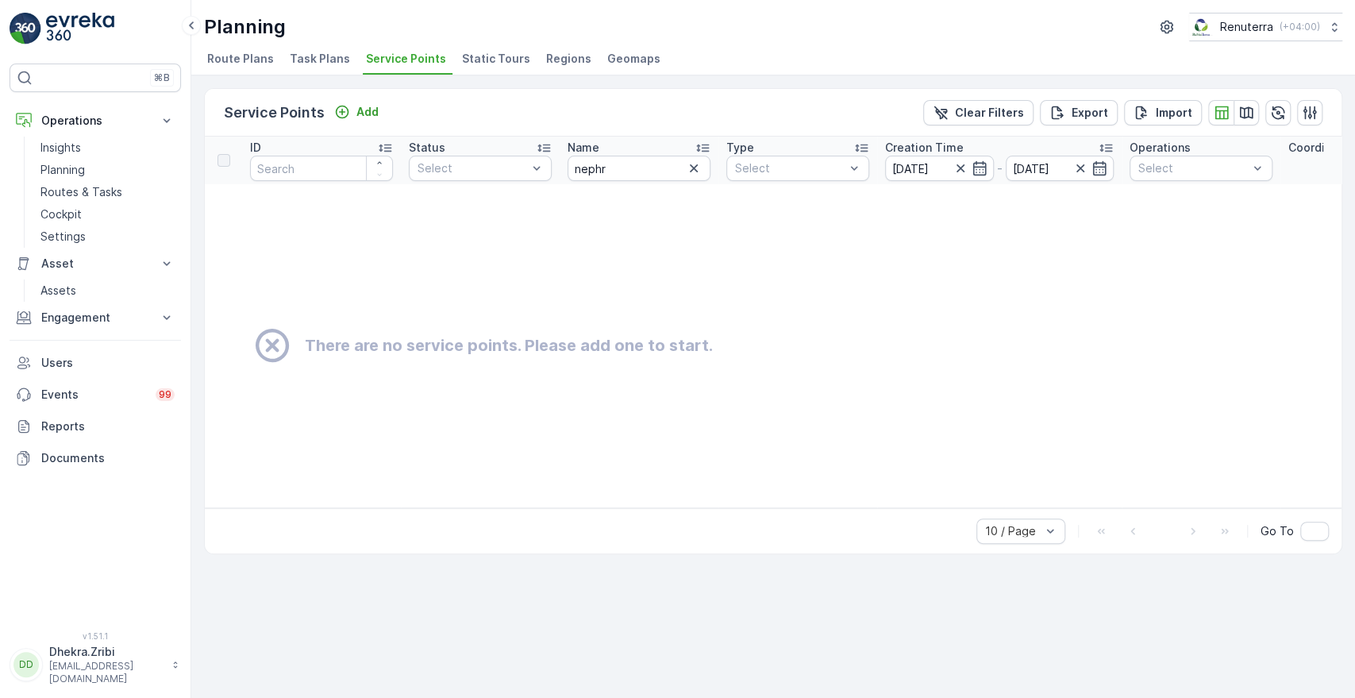
click at [863, 42] on div "Planning Renuterra ( +04:00 ) Route Plans Task Plans Service Points Static Tour…" at bounding box center [772, 37] width 1163 height 75
click at [692, 170] on icon "button" at bounding box center [694, 168] width 8 height 8
click at [636, 168] on input "text" at bounding box center [638, 168] width 143 height 25
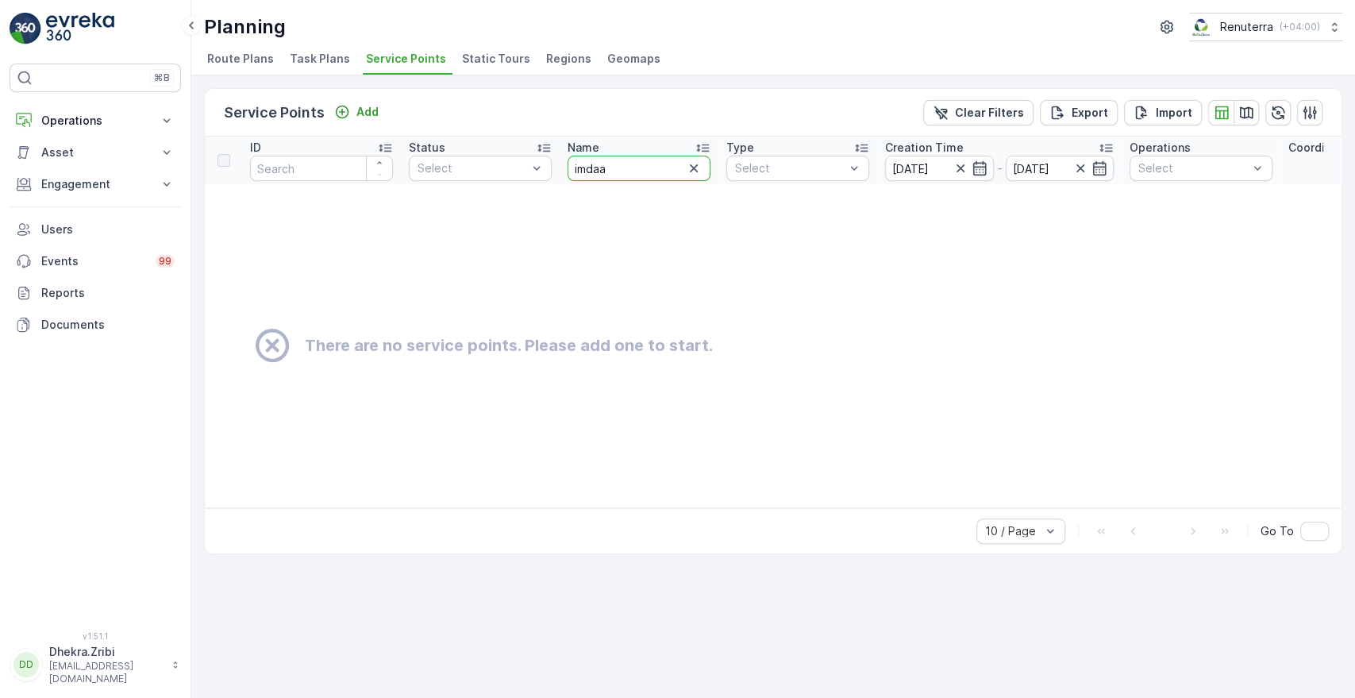
type input "imdaad"
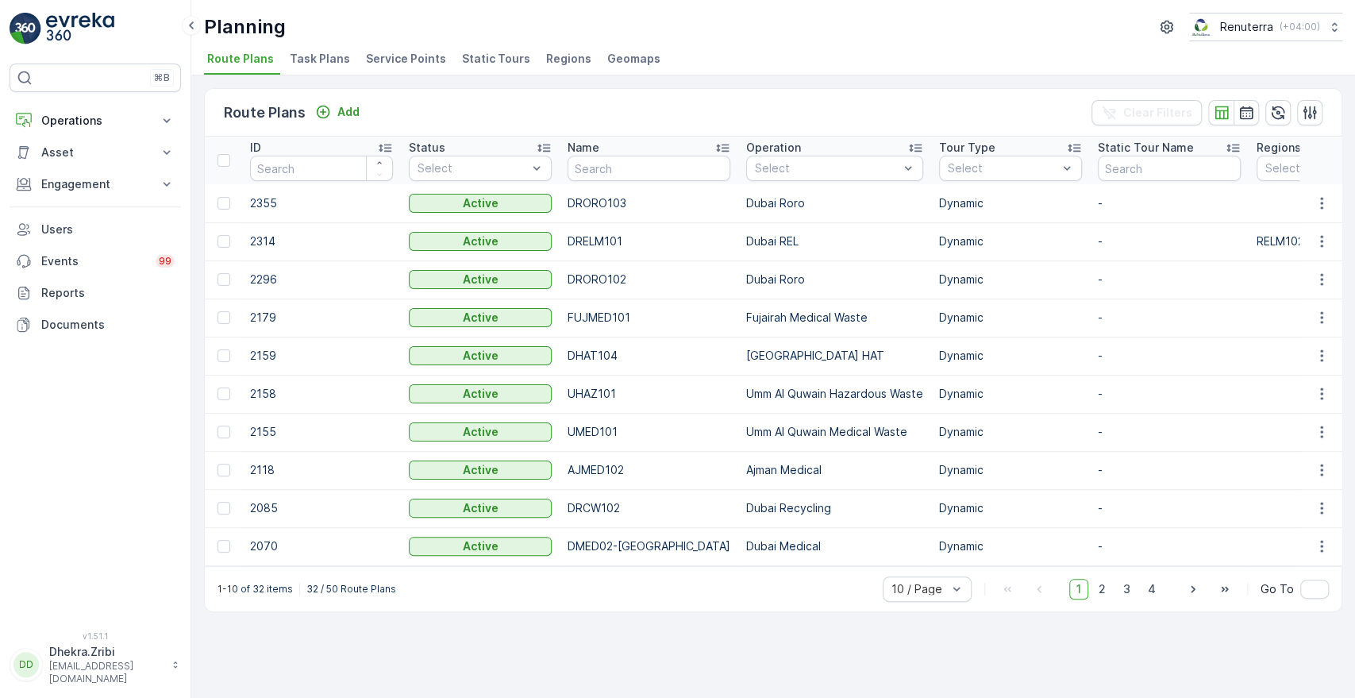
click at [390, 60] on span "Service Points" at bounding box center [406, 59] width 80 height 16
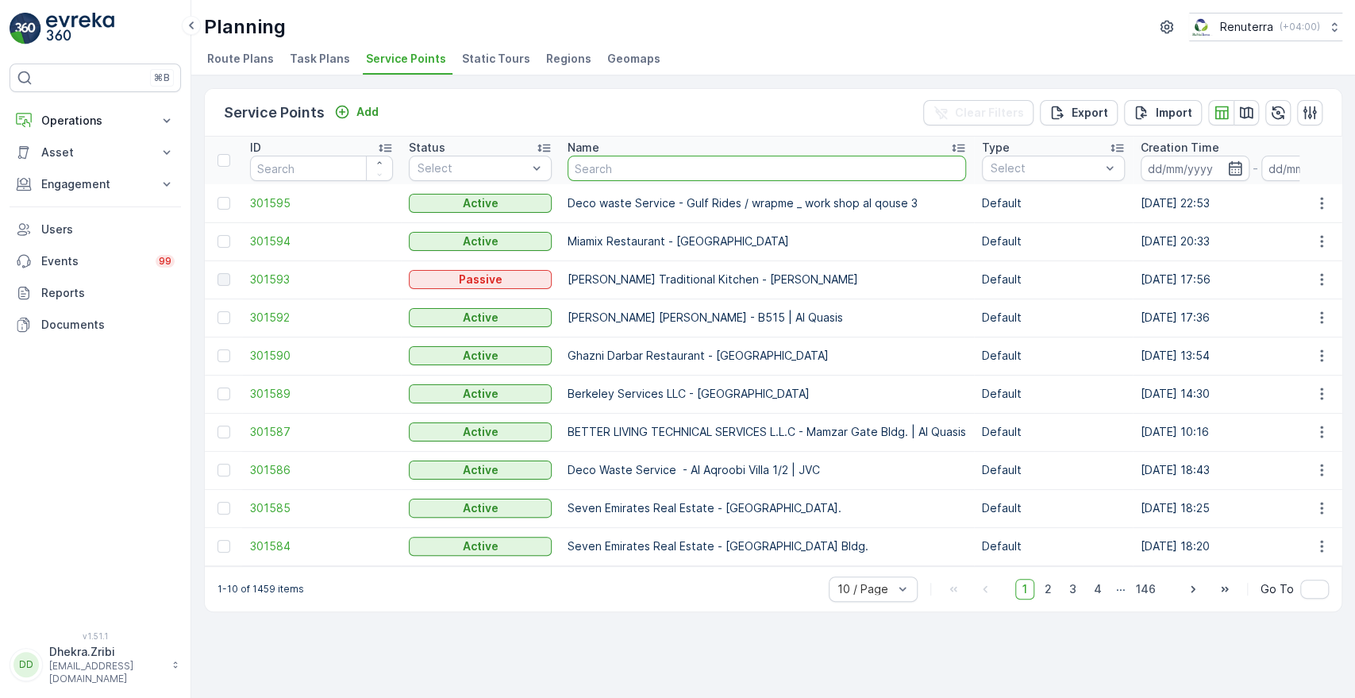
click at [684, 171] on input "text" at bounding box center [766, 168] width 398 height 25
click at [1240, 166] on icon "button" at bounding box center [1234, 168] width 13 height 14
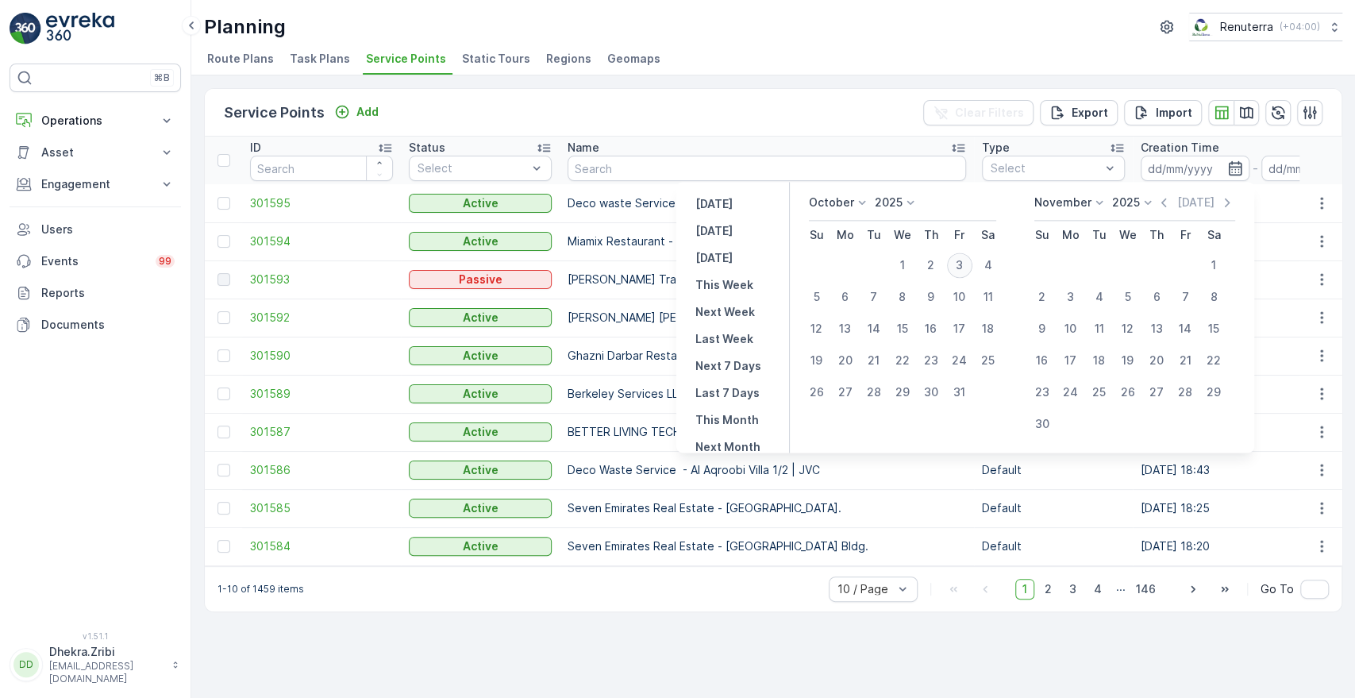
click at [968, 264] on div "3" at bounding box center [959, 264] width 25 height 25
type input "[DATE]"
click at [968, 264] on div "3" at bounding box center [959, 264] width 25 height 25
type input "[DATE]"
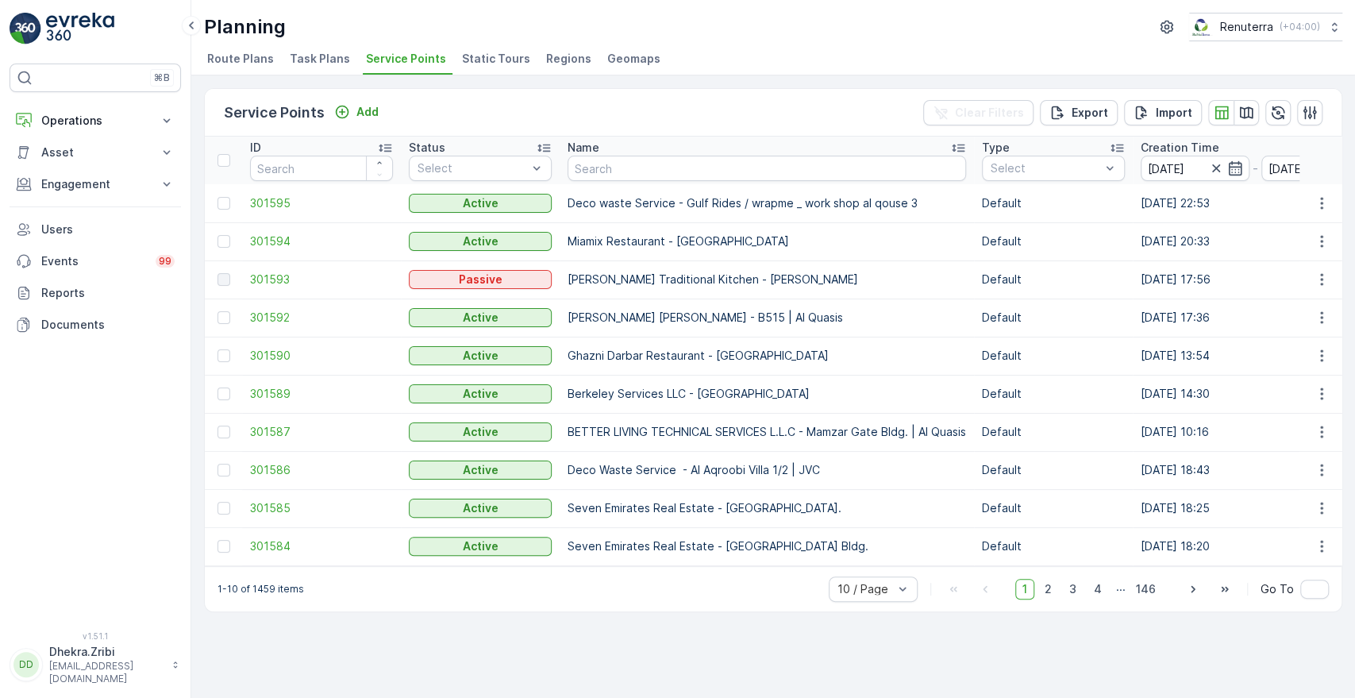
click at [1016, 55] on ul "Route Plans Task Plans Service Points Static Tours Regions Geomaps" at bounding box center [766, 61] width 1125 height 27
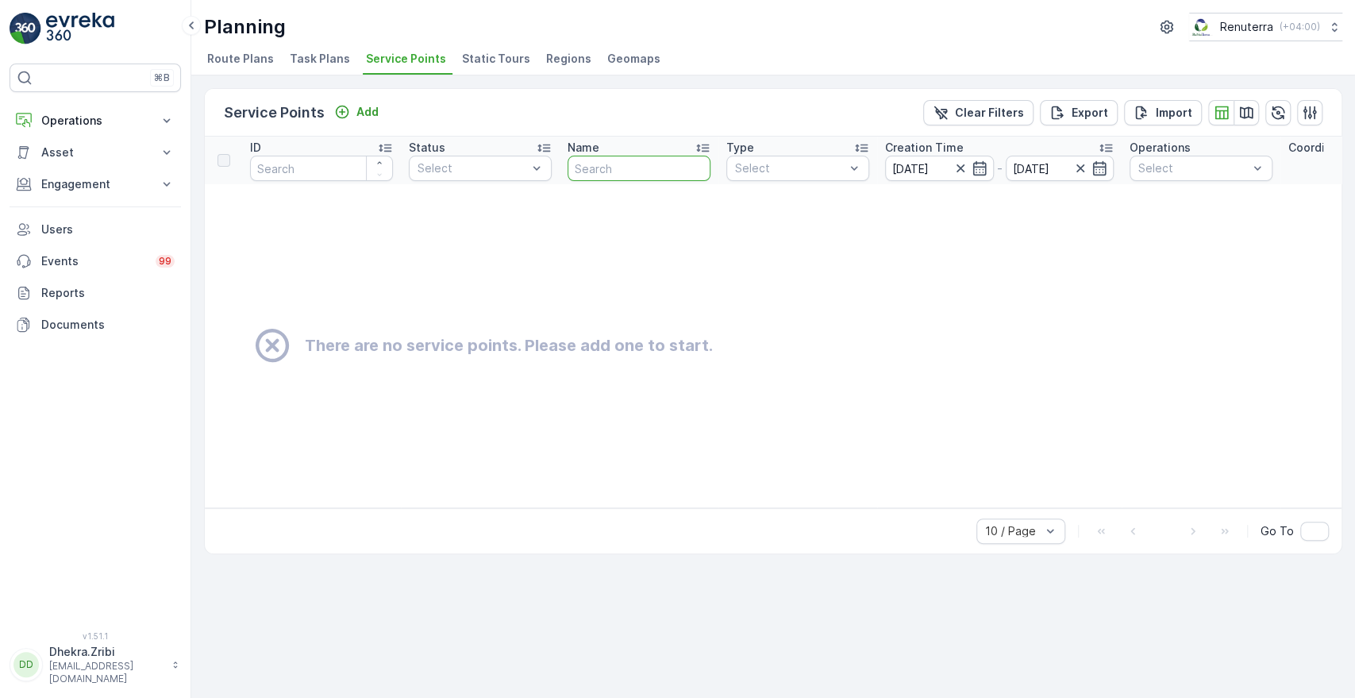
click at [650, 158] on input "text" at bounding box center [638, 168] width 143 height 25
type input "imdaad"
click at [692, 172] on icon "button" at bounding box center [694, 168] width 16 height 16
click at [959, 164] on icon "button" at bounding box center [960, 168] width 16 height 16
